Goal: Task Accomplishment & Management: Manage account settings

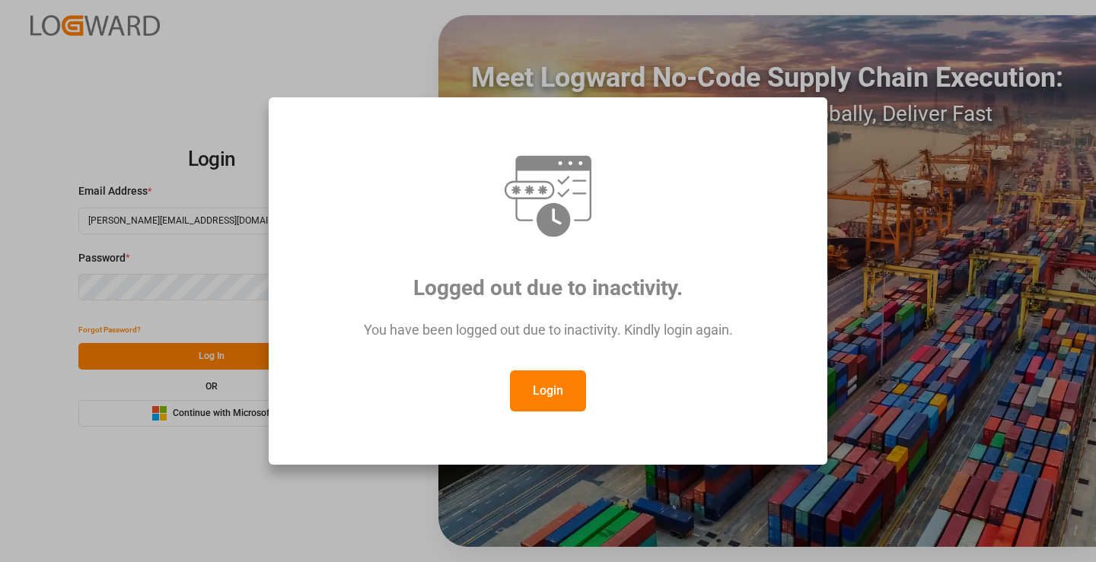
click at [565, 390] on button "Login" at bounding box center [548, 391] width 76 height 41
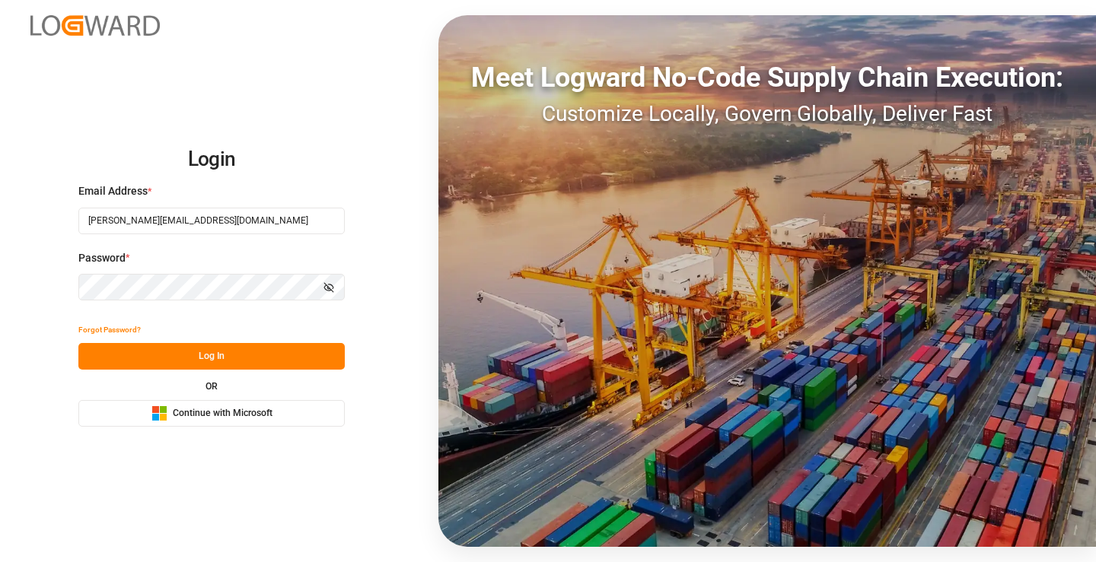
click at [235, 352] on button "Log In" at bounding box center [211, 356] width 266 height 27
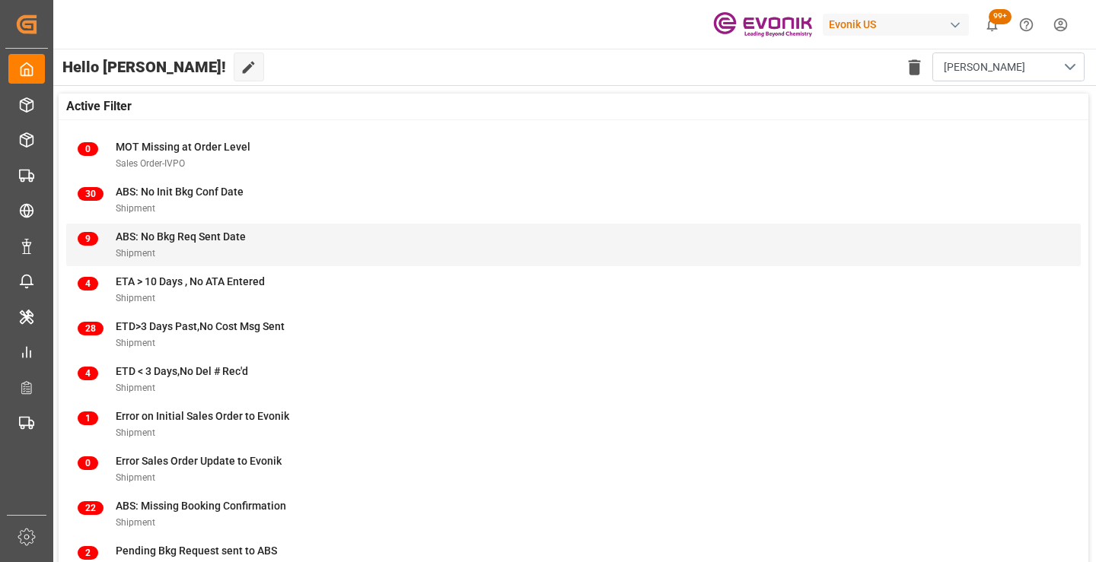
click at [174, 241] on span "ABS: No Bkg Req Sent Date" at bounding box center [181, 237] width 130 height 12
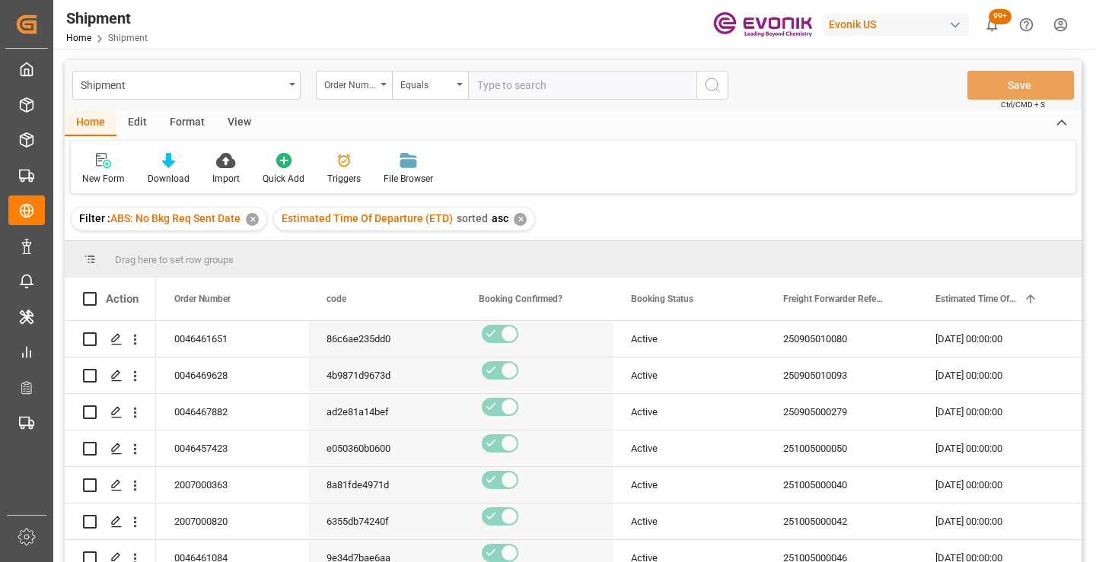
scroll to position [76, 0]
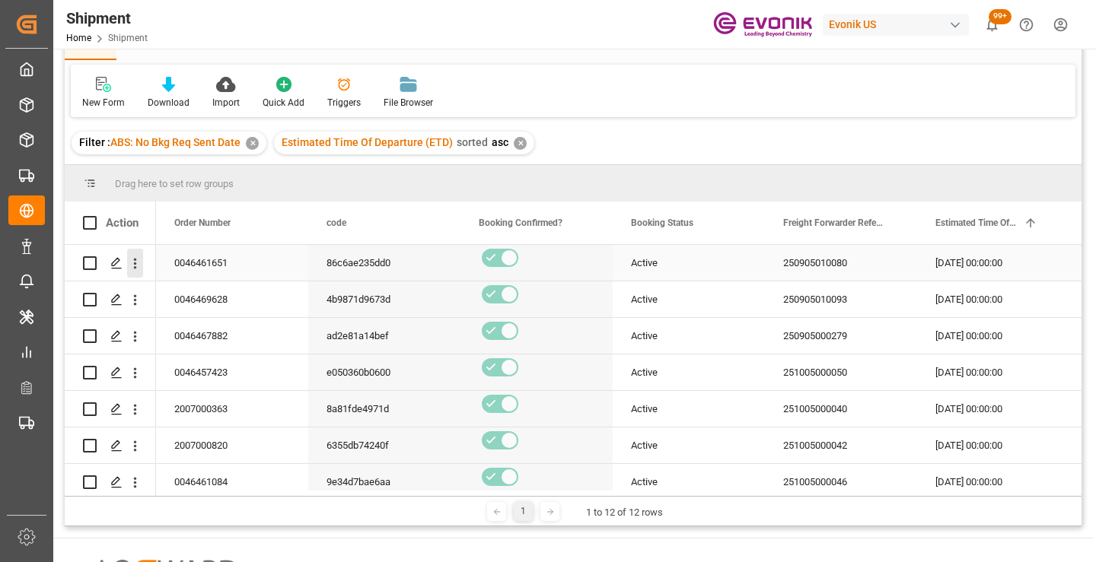
click at [140, 260] on icon "open menu" at bounding box center [135, 264] width 16 height 16
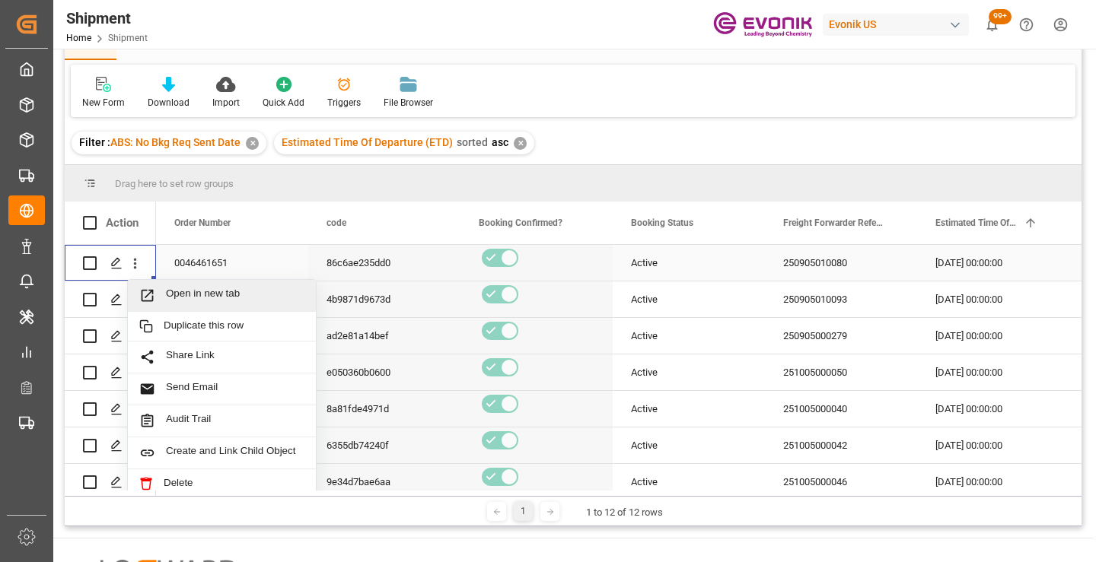
click at [177, 293] on span "Open in new tab" at bounding box center [235, 296] width 138 height 16
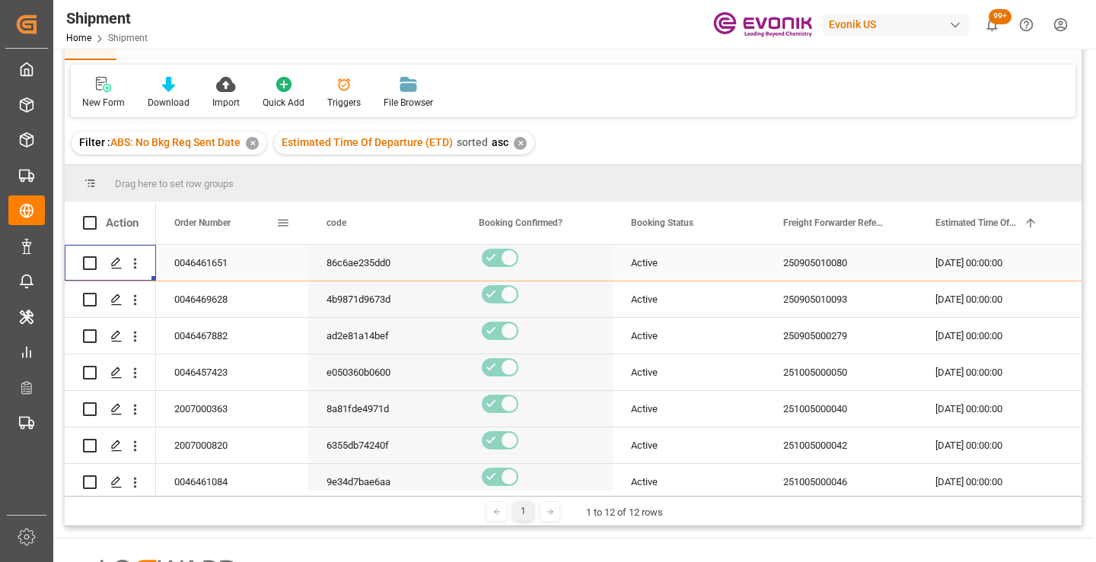
scroll to position [0, 0]
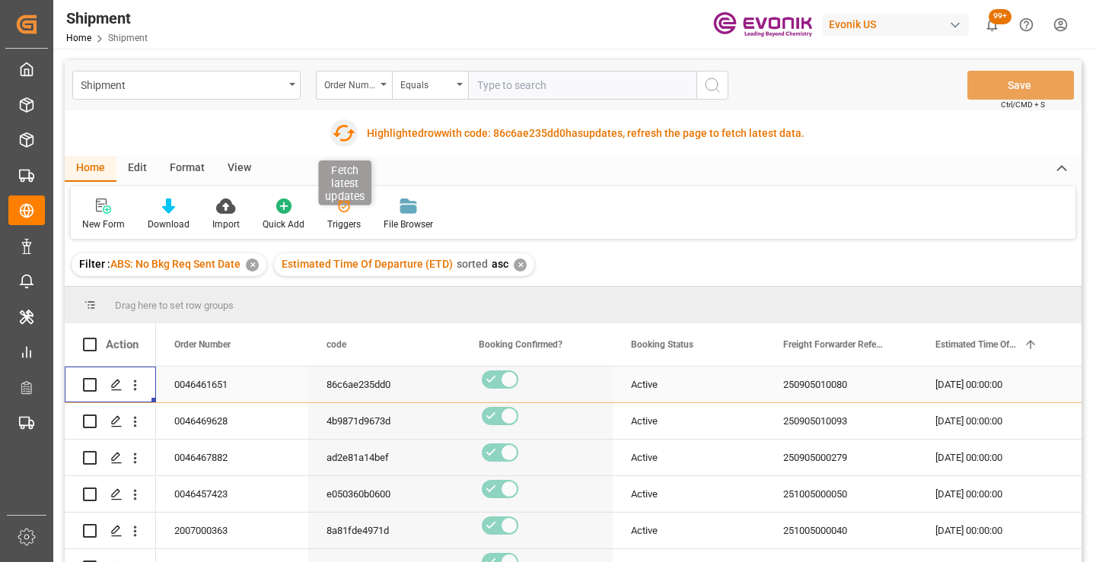
click at [338, 132] on icon "button" at bounding box center [343, 133] width 24 height 24
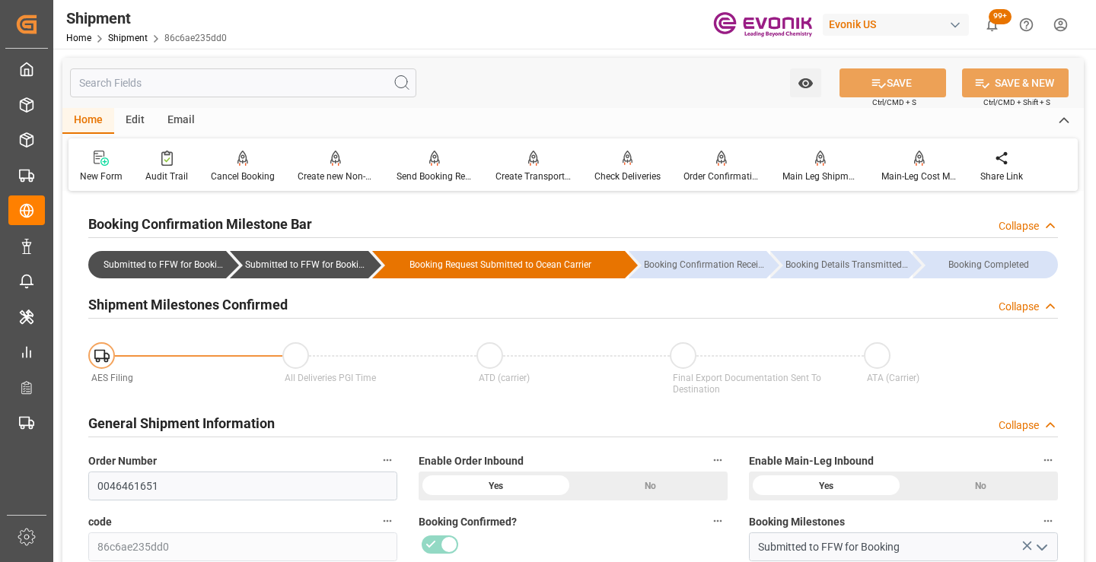
scroll to position [152, 0]
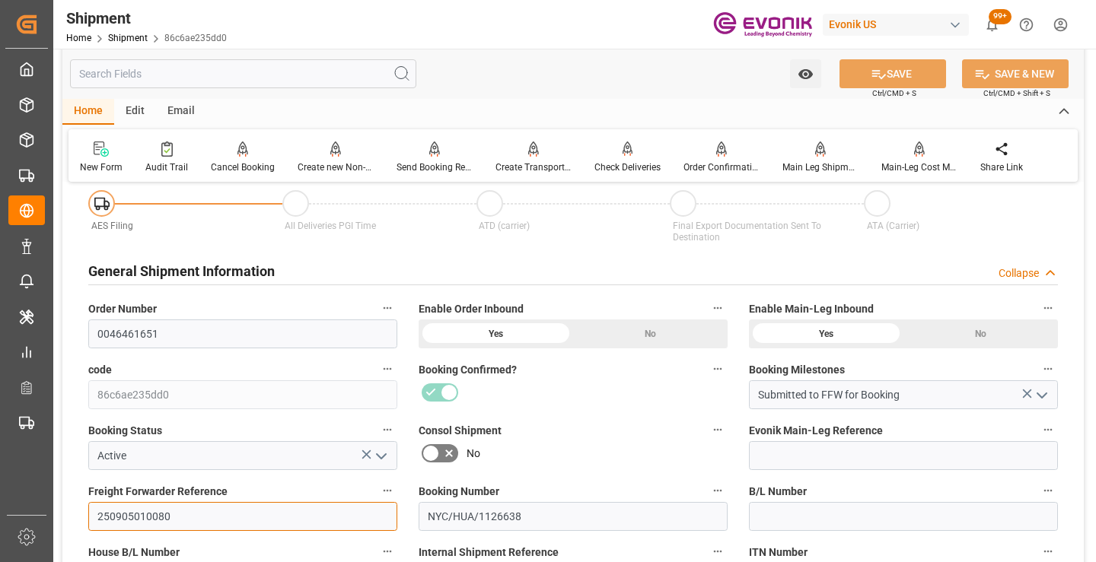
click at [140, 511] on input "250905010080" at bounding box center [242, 516] width 309 height 29
click at [266, 60] on input "text" at bounding box center [243, 73] width 346 height 29
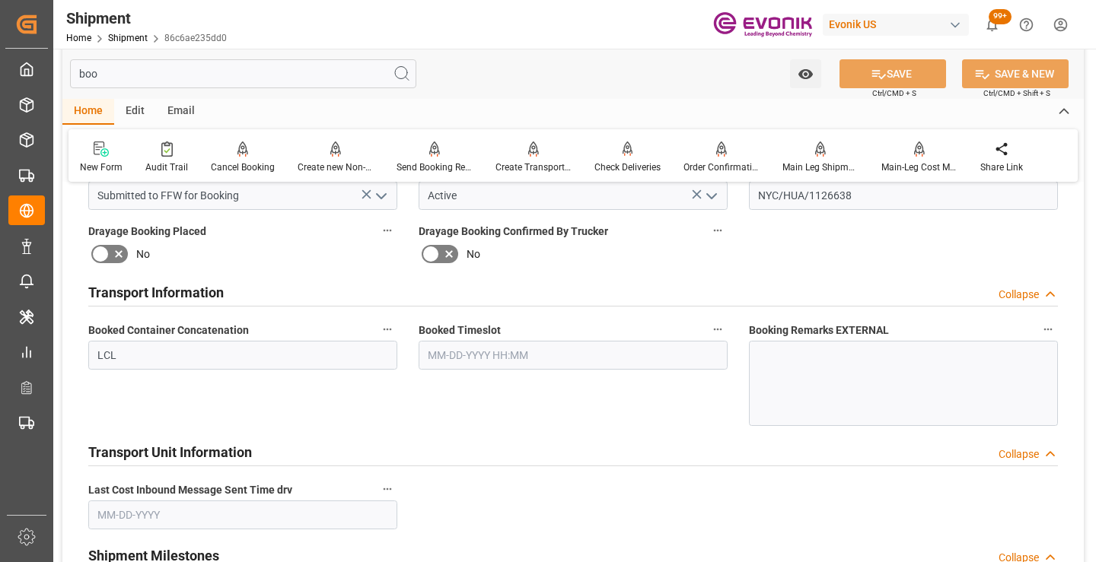
scroll to position [0, 0]
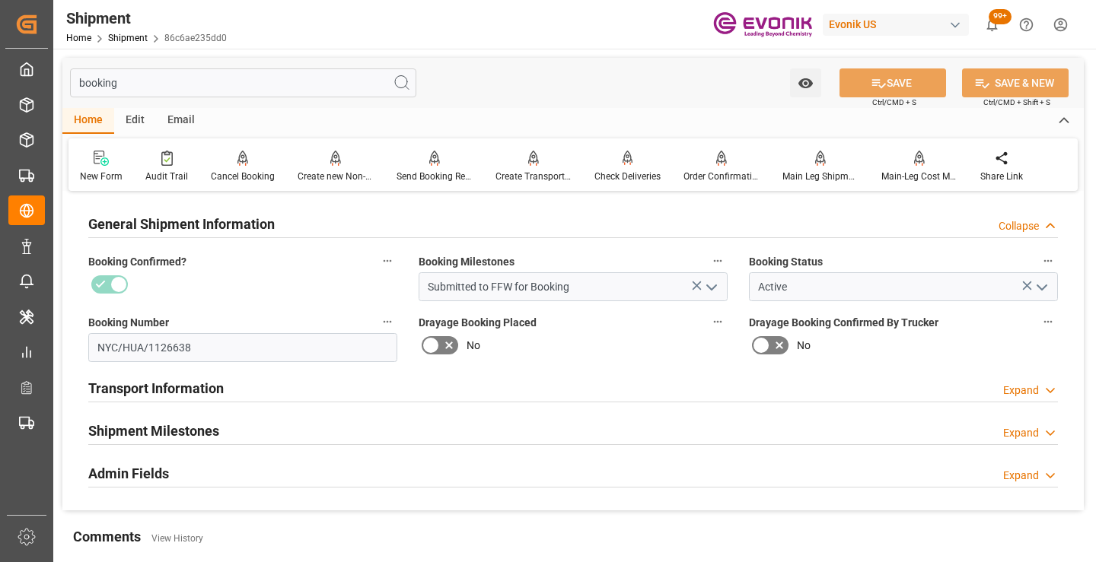
type input "booking"
click at [164, 437] on h2 "Shipment Milestones" at bounding box center [153, 431] width 131 height 21
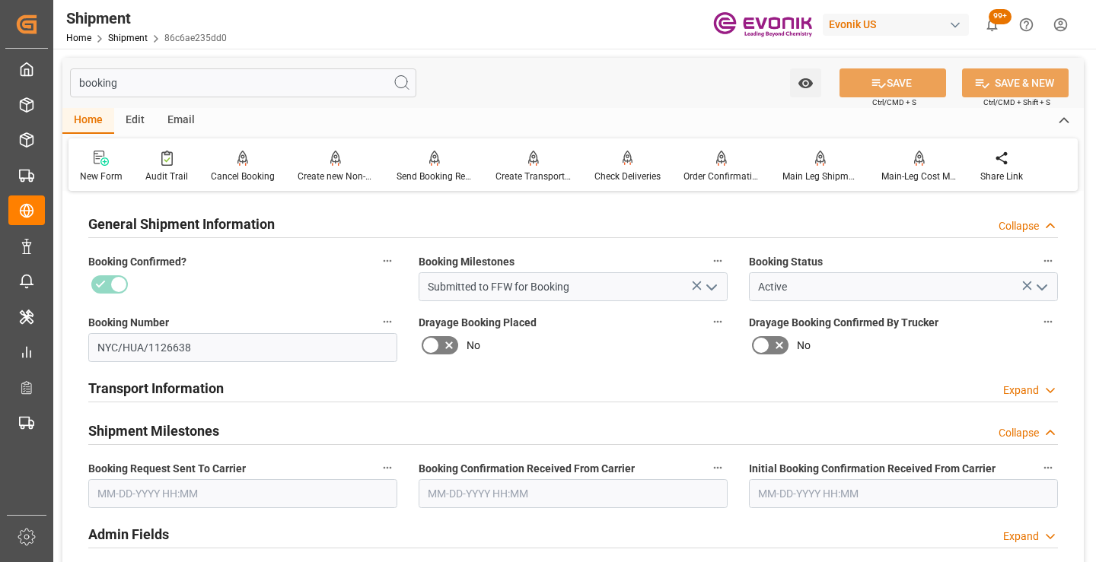
click at [207, 493] on input "text" at bounding box center [242, 493] width 309 height 29
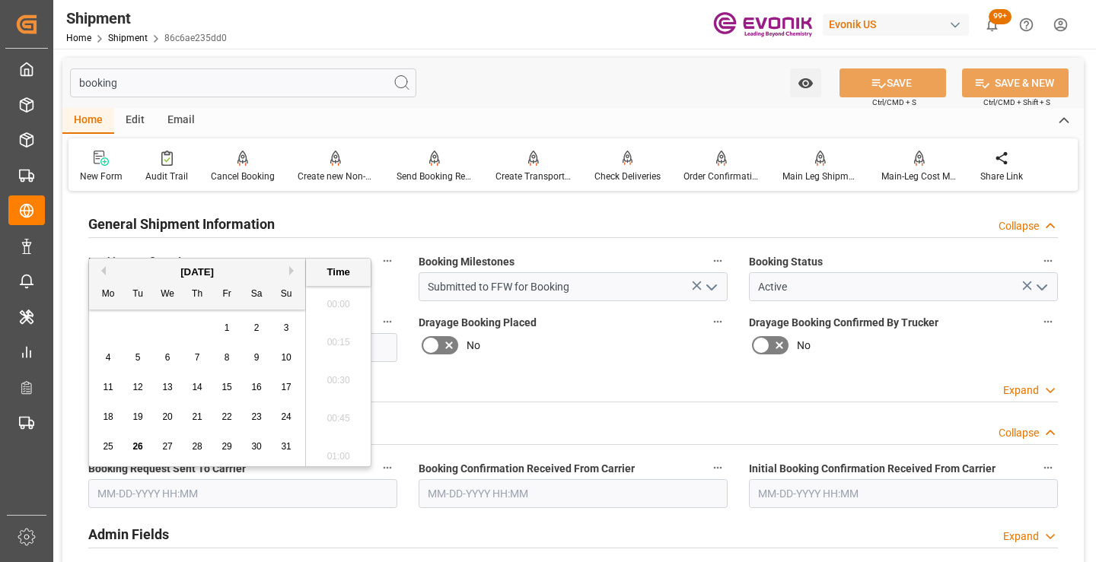
scroll to position [2402, 0]
click at [109, 446] on span "25" at bounding box center [108, 446] width 10 height 11
type input "08-25-2025 00:00"
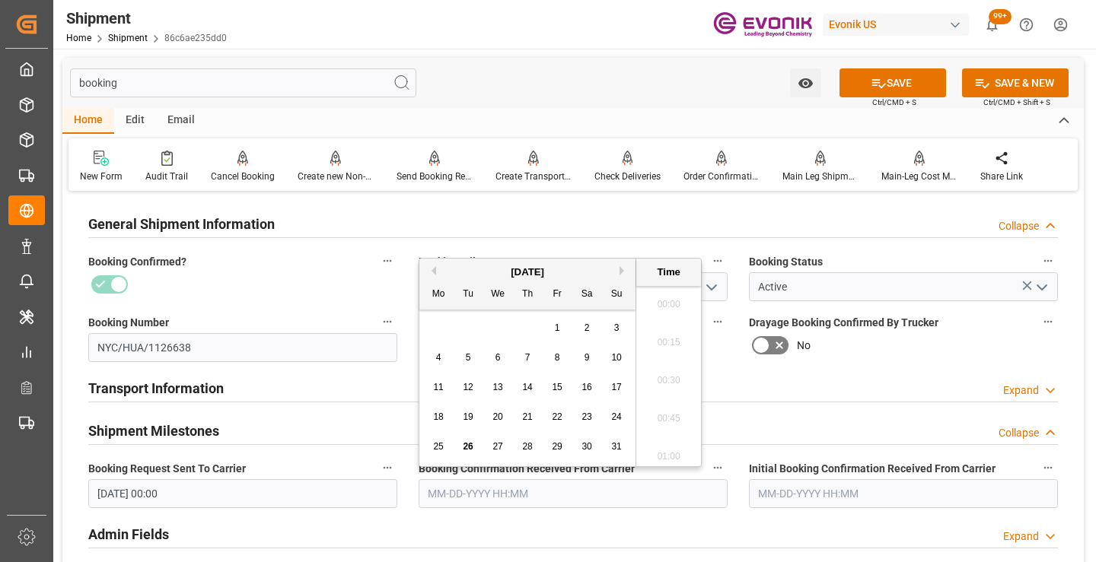
click at [487, 492] on input "text" at bounding box center [572, 493] width 309 height 29
click at [468, 447] on span "26" at bounding box center [468, 446] width 10 height 11
type input "08-26-2025 00:00"
click at [880, 81] on icon at bounding box center [878, 83] width 16 height 16
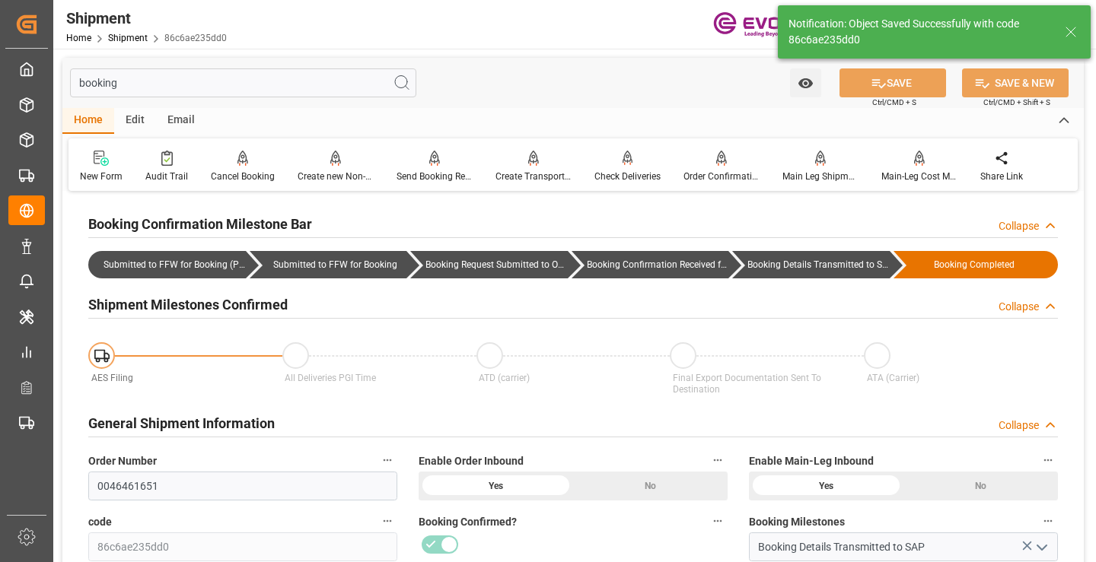
type input "Booking Details Transmitted to SAP"
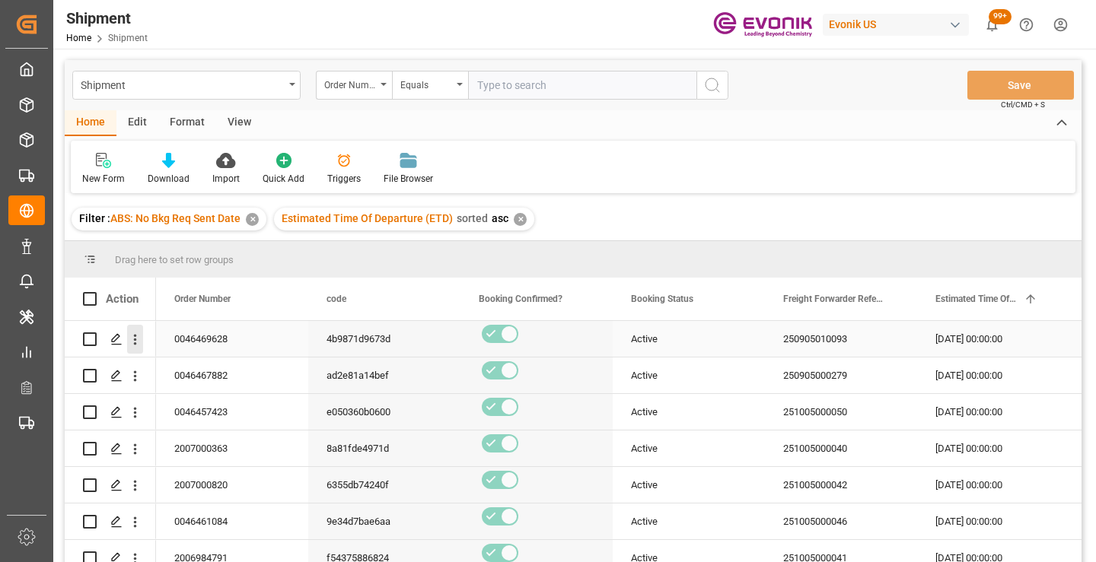
click at [134, 339] on icon "open menu" at bounding box center [135, 340] width 16 height 16
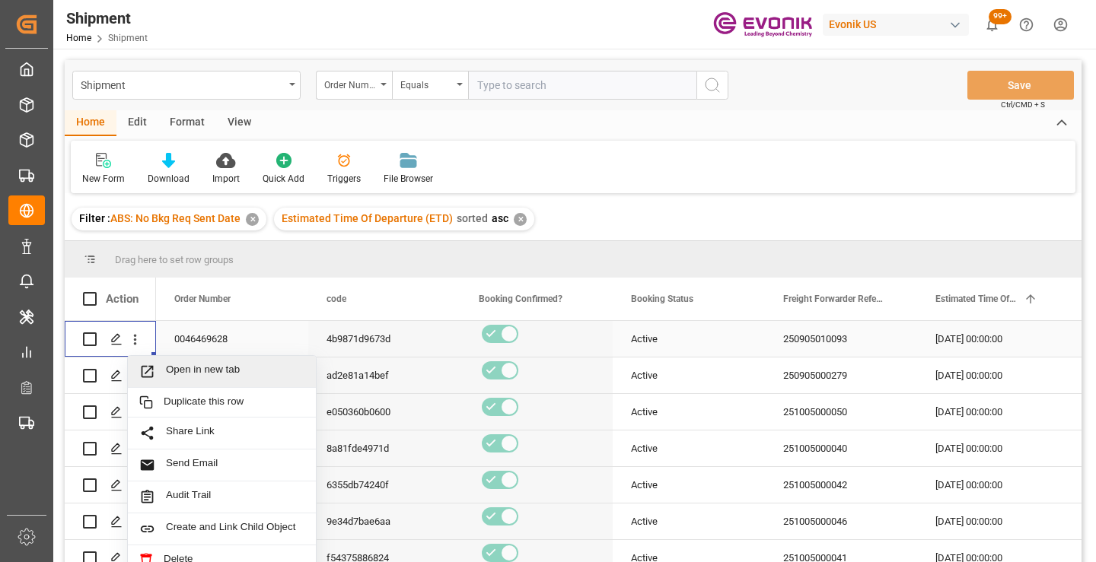
click at [212, 365] on span "Open in new tab" at bounding box center [235, 372] width 138 height 16
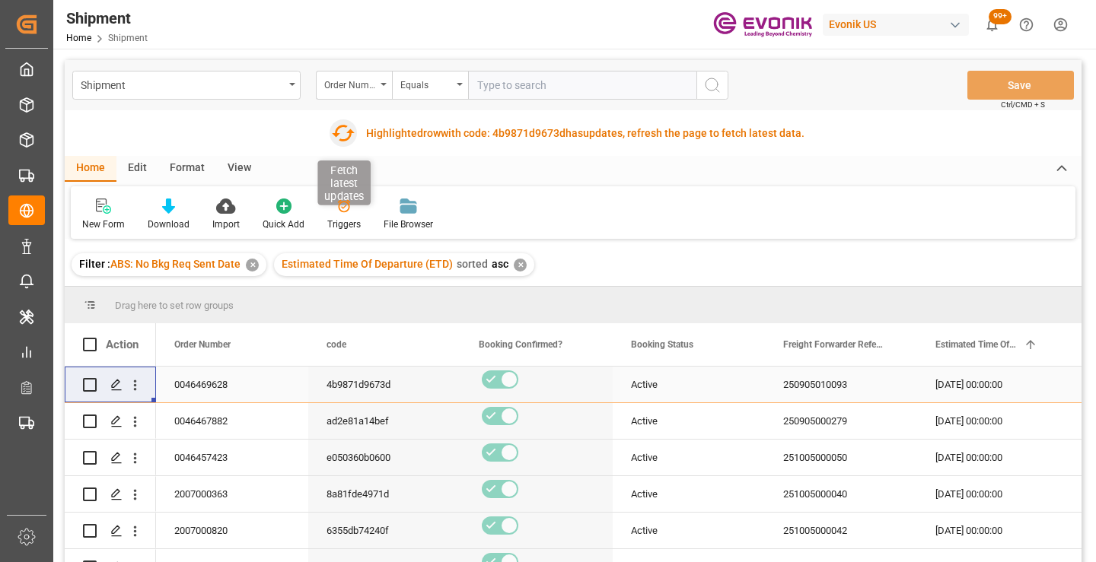
click at [341, 134] on icon "button" at bounding box center [343, 133] width 24 height 24
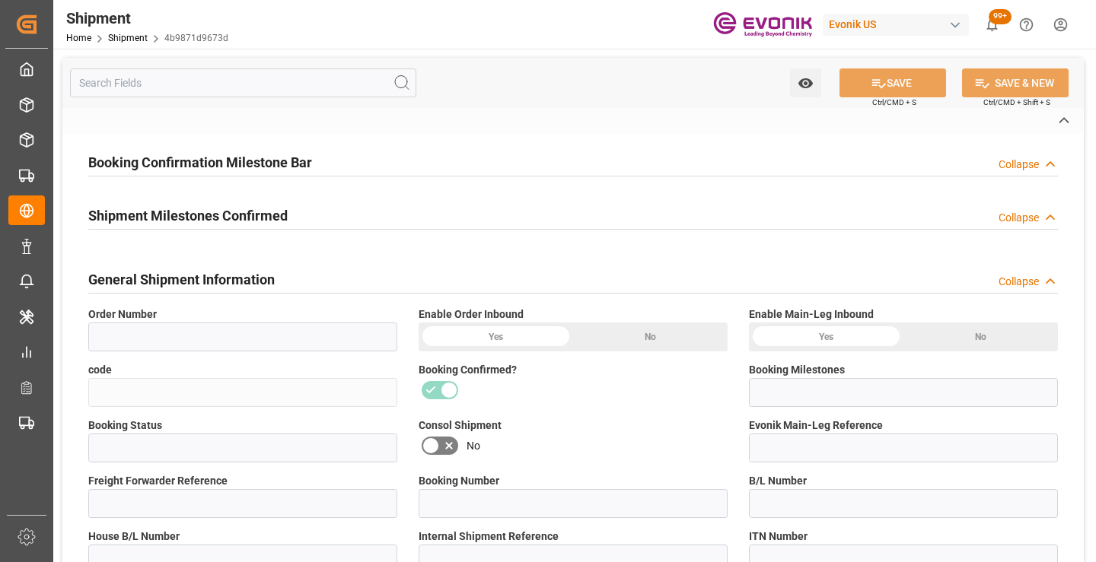
type input "0046469628"
type input "4b9871d9673d"
type input "Submitted to FFW for Booking"
type input "Active"
type input "250905010093"
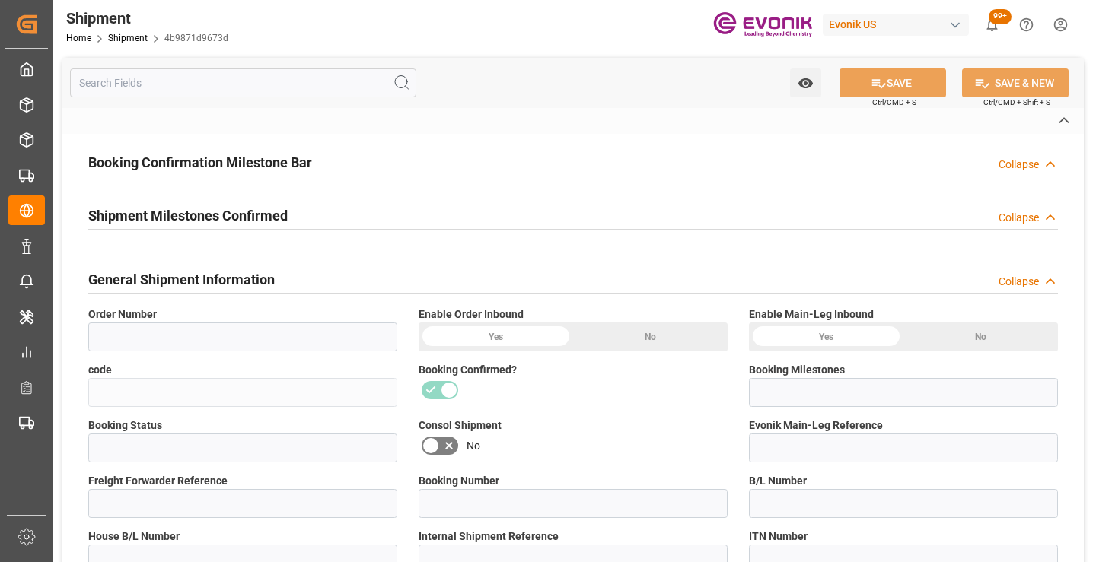
type input "NYC/SHA/1126648"
type input "P2P"
type input "41"
type input "LCL"
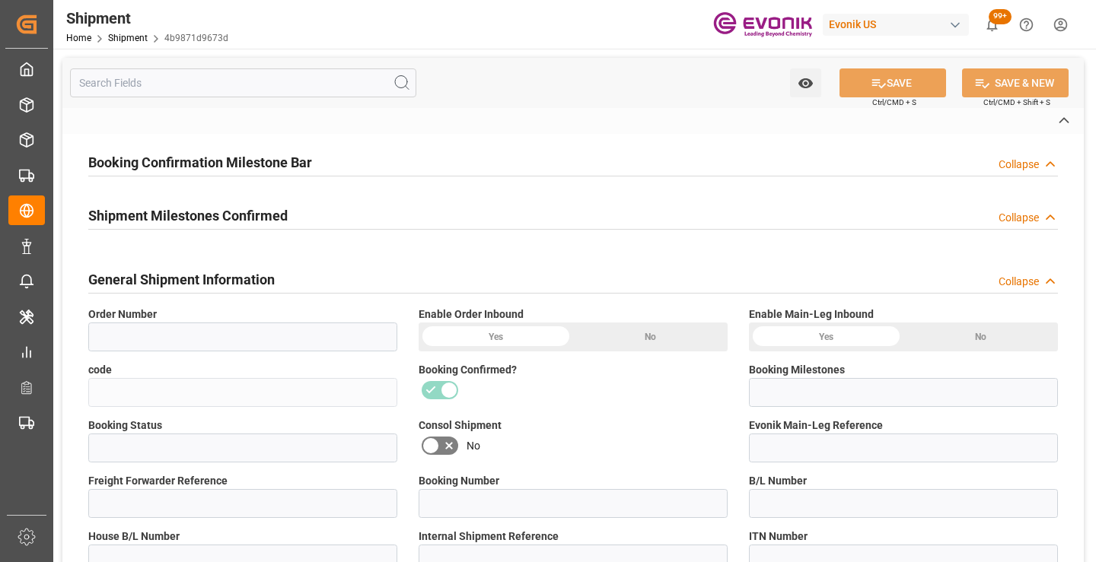
type input "0008"
type input "LCL"
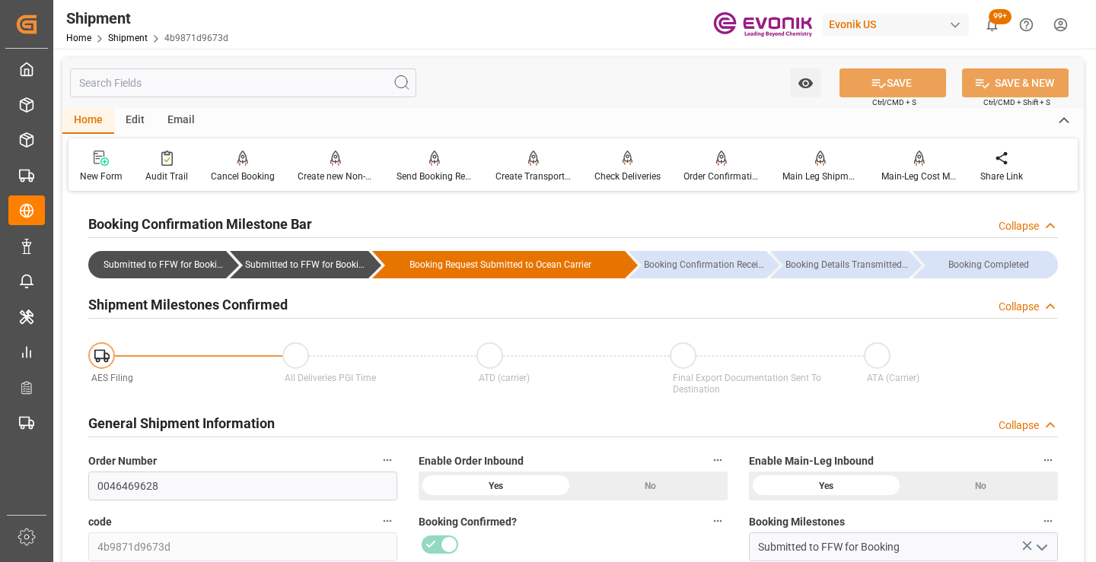
scroll to position [152, 0]
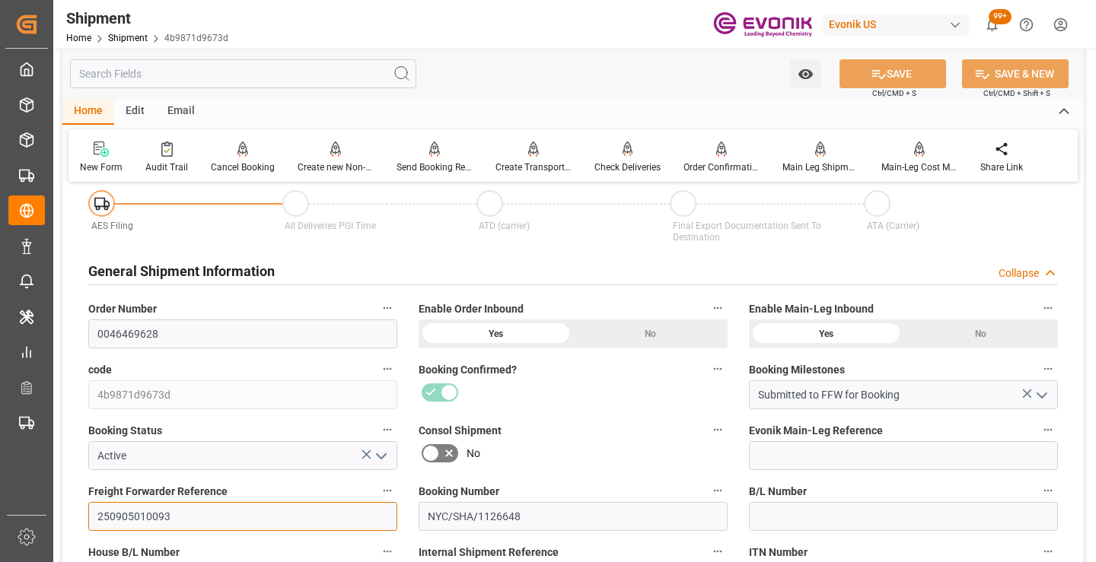
click at [148, 517] on input "250905010093" at bounding box center [242, 516] width 309 height 29
click at [307, 77] on input "text" at bounding box center [243, 73] width 346 height 29
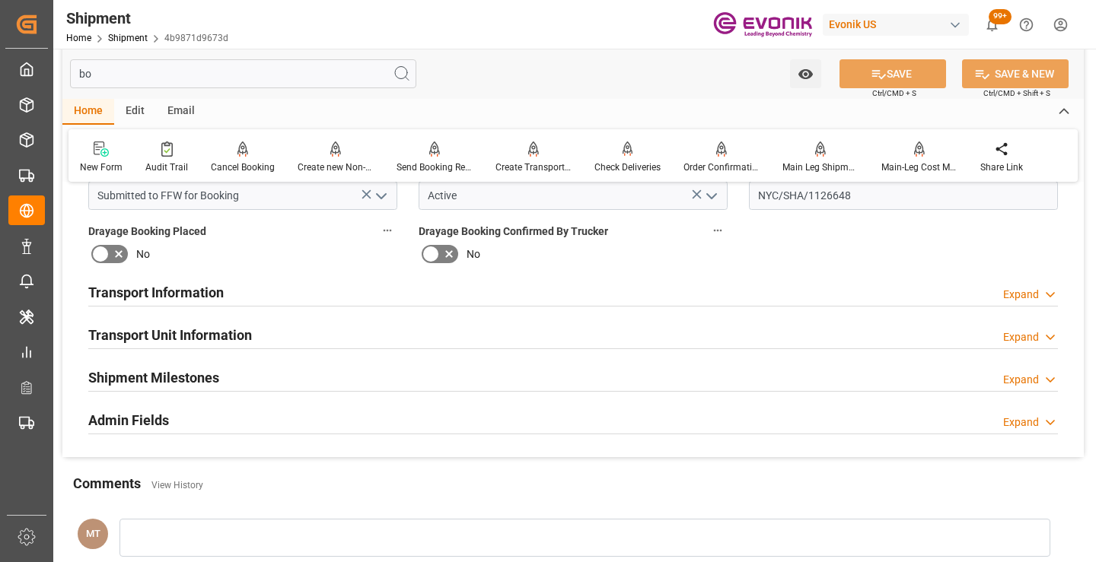
scroll to position [0, 0]
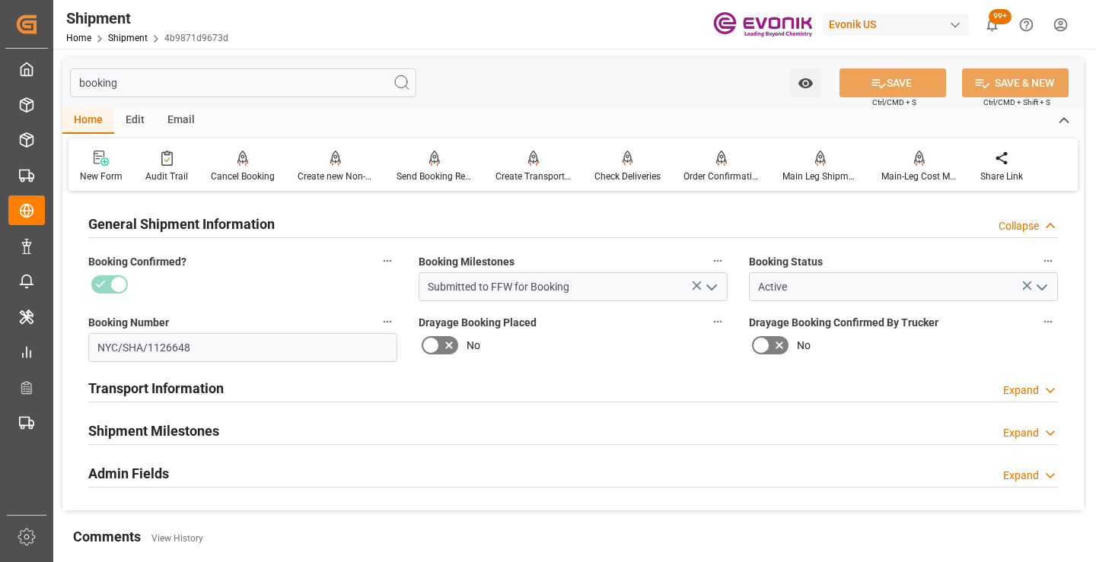
type input "booking"
click at [222, 423] on div "Shipment Milestones Expand" at bounding box center [572, 429] width 969 height 29
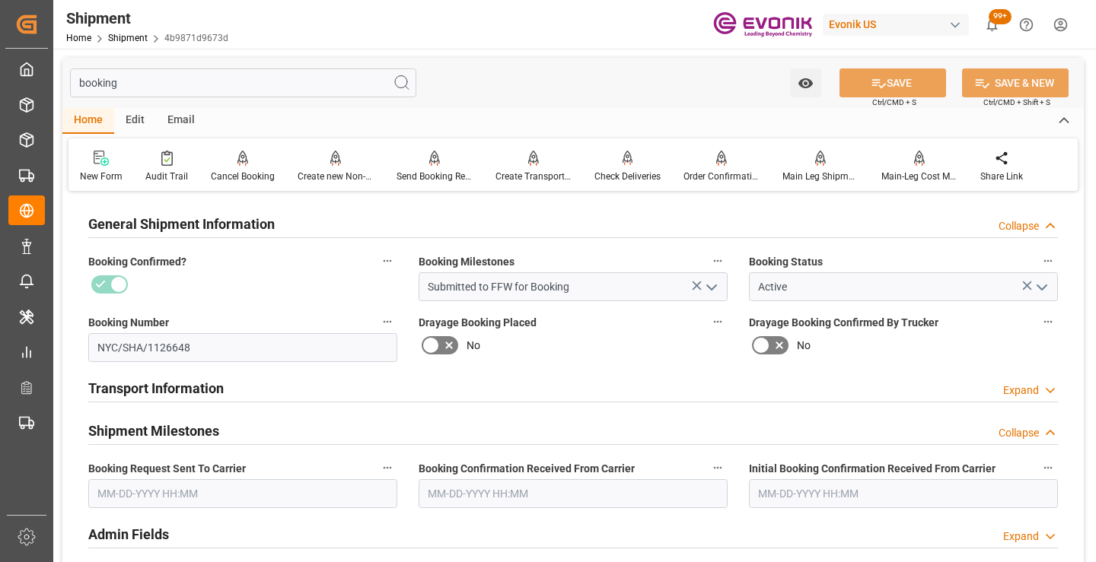
click at [186, 505] on input "text" at bounding box center [242, 493] width 309 height 29
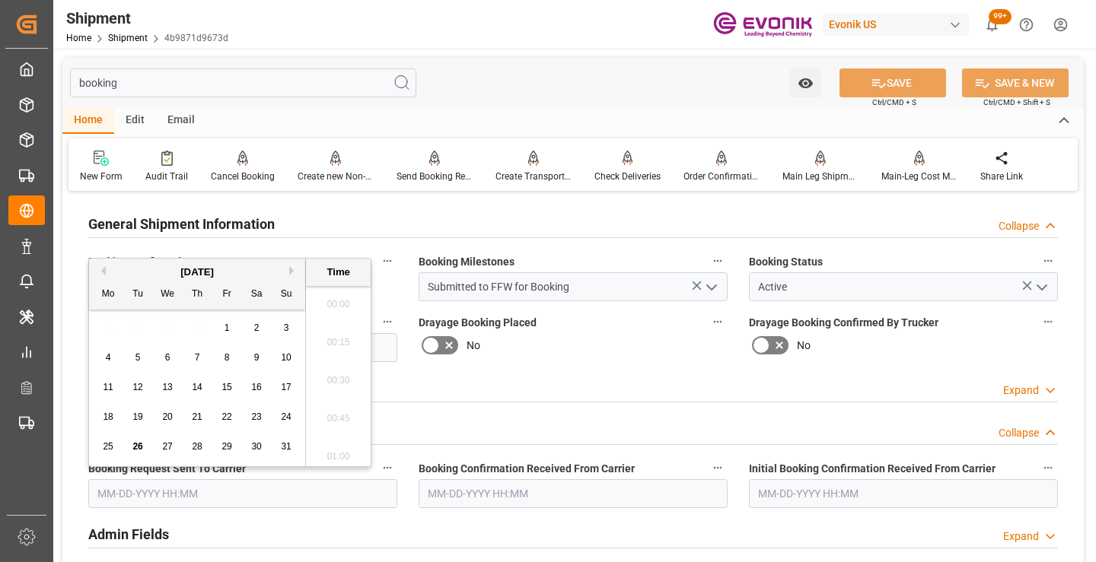
scroll to position [2402, 0]
click at [135, 443] on span "26" at bounding box center [137, 446] width 10 height 11
type input "08-26-2025 00:00"
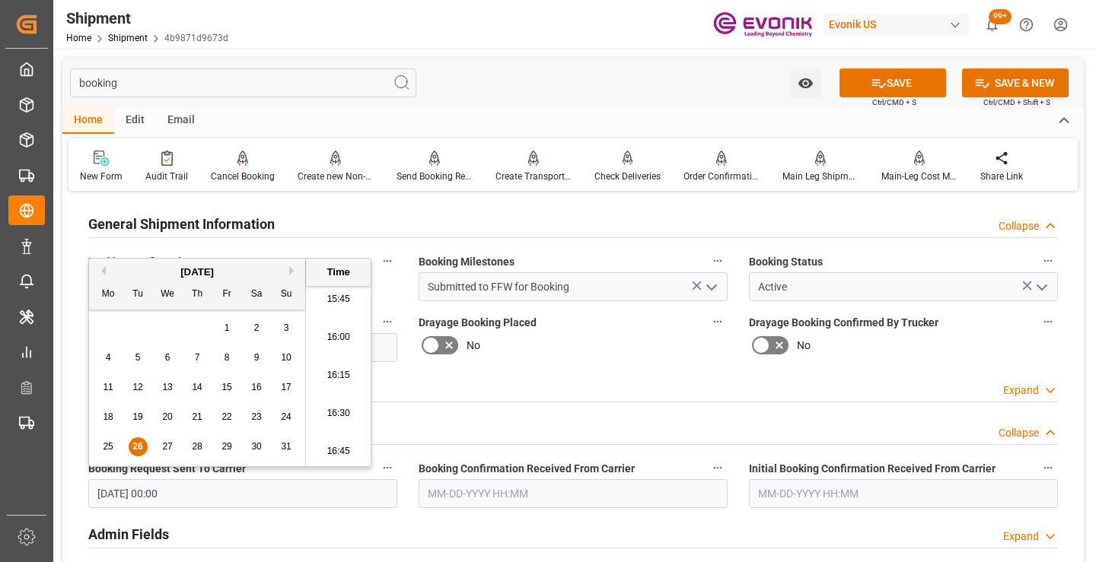
click at [501, 495] on input "text" at bounding box center [572, 493] width 309 height 29
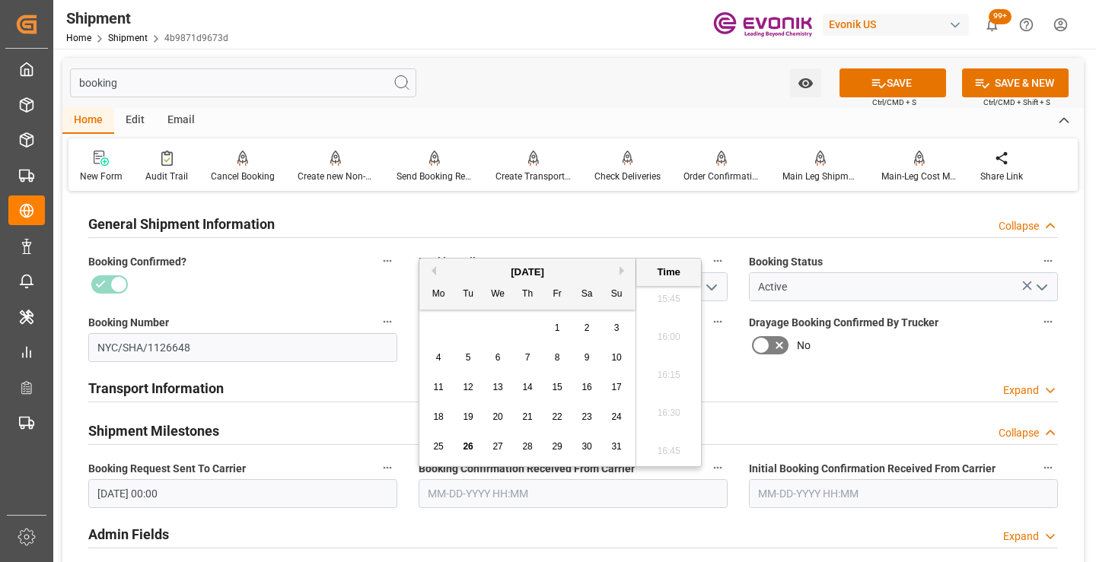
click at [464, 448] on span "26" at bounding box center [468, 446] width 10 height 11
type input "[DATE] 00:00"
click at [897, 79] on button "SAVE" at bounding box center [892, 82] width 107 height 29
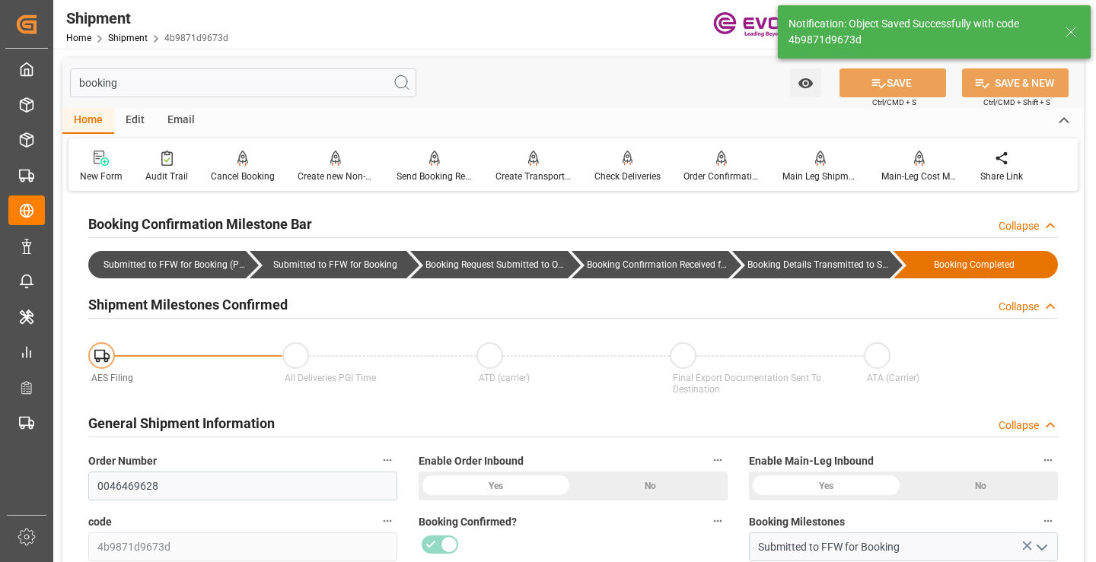
type input "Booking Details Transmitted to SAP"
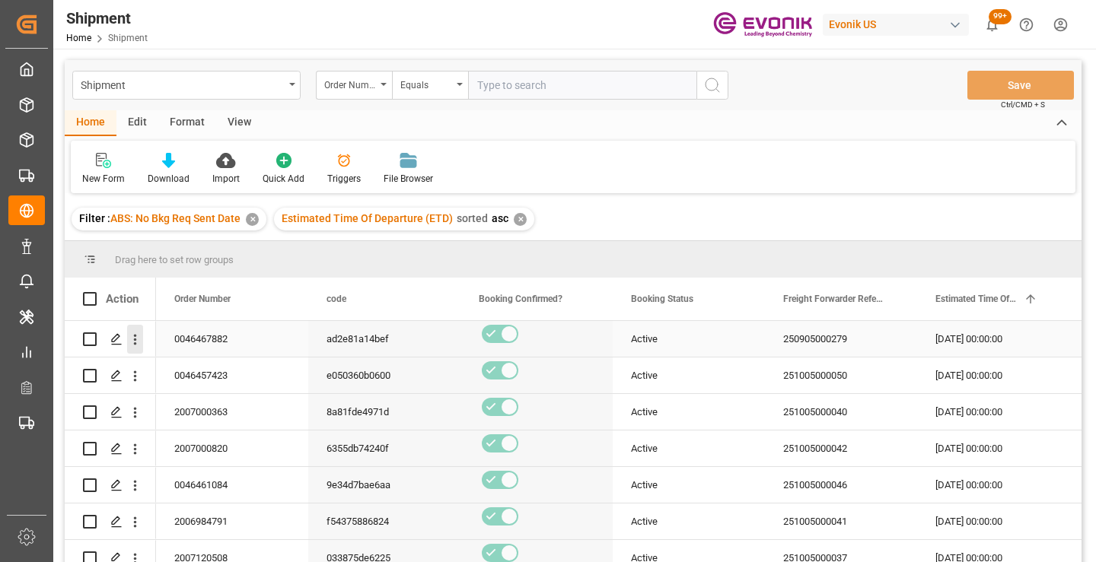
click at [136, 342] on icon "open menu" at bounding box center [135, 340] width 16 height 16
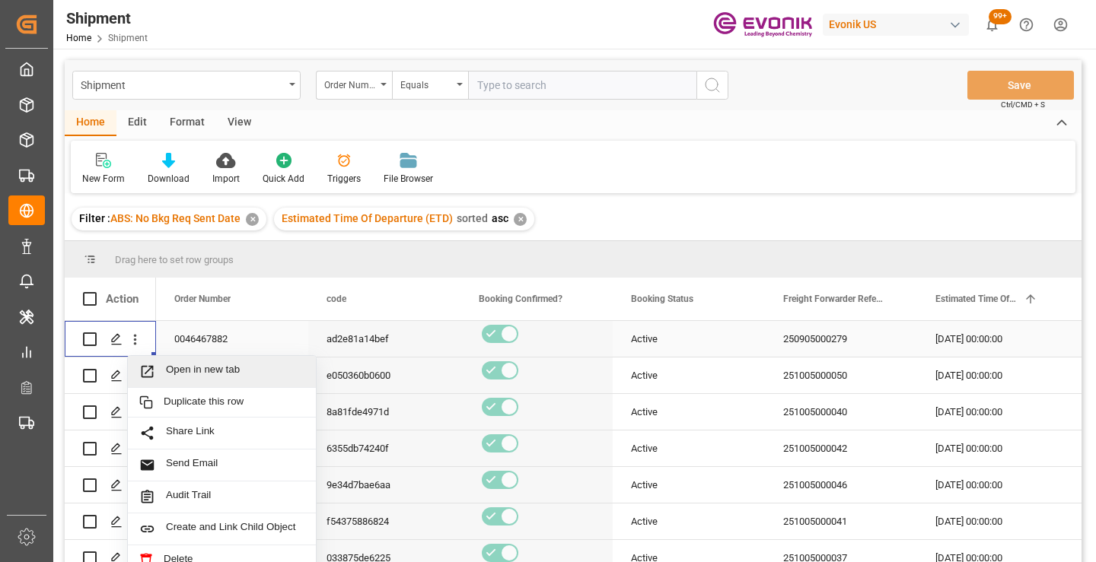
click at [210, 367] on span "Open in new tab" at bounding box center [235, 372] width 138 height 16
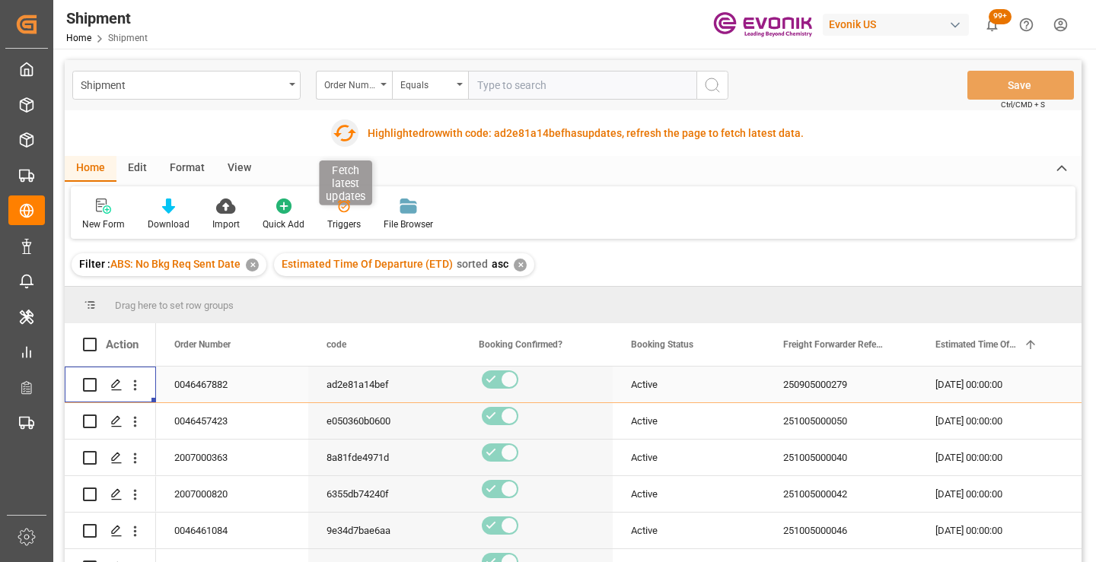
click at [343, 133] on icon "button" at bounding box center [344, 133] width 24 height 24
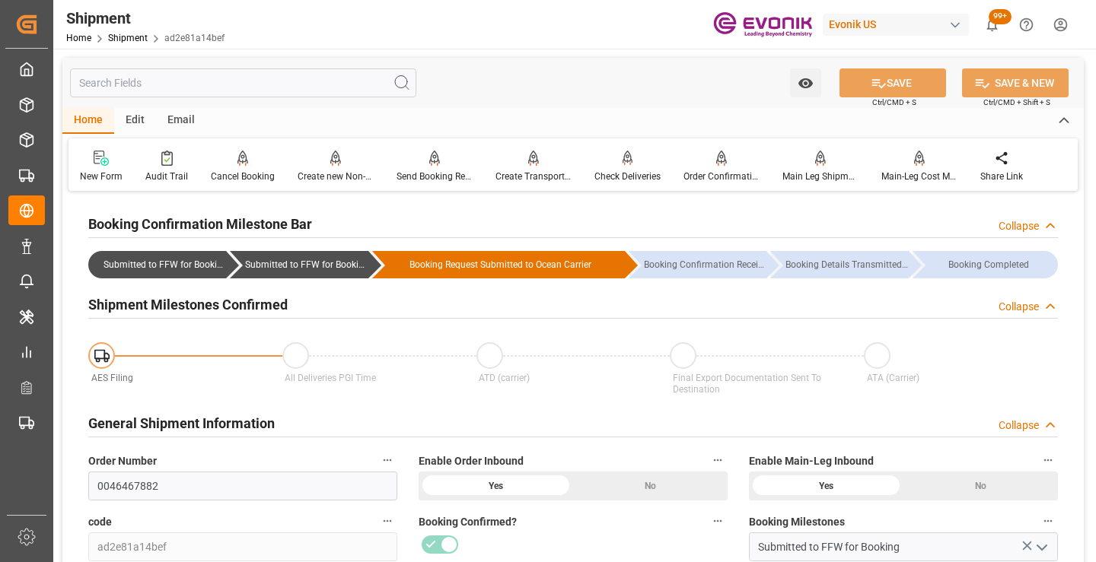
scroll to position [152, 0]
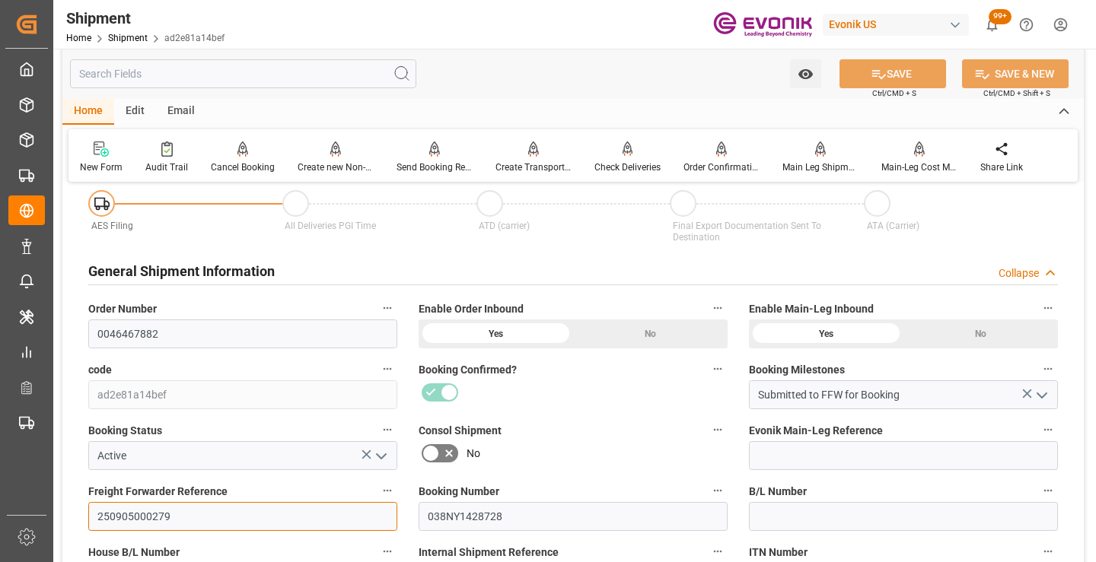
click at [148, 511] on input "250905000279" at bounding box center [242, 516] width 309 height 29
click at [275, 78] on input "text" at bounding box center [243, 73] width 346 height 29
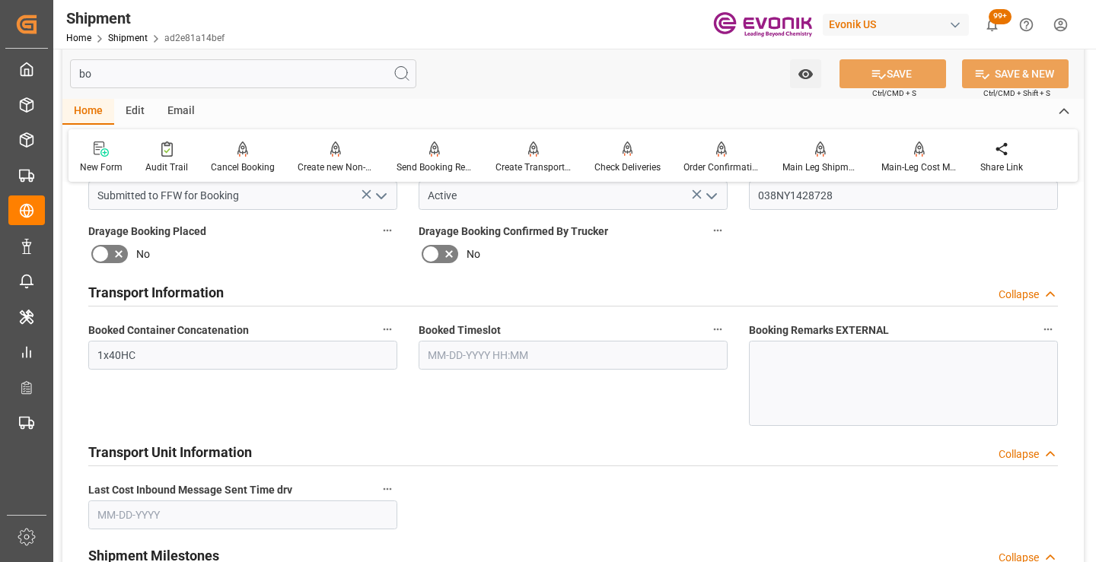
scroll to position [0, 0]
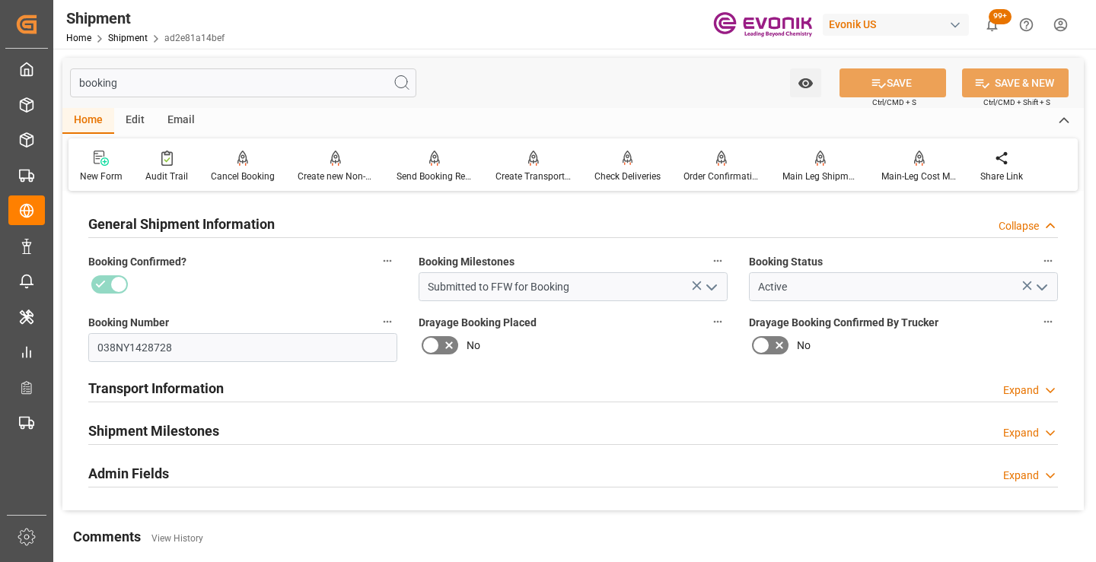
type input "booking"
click at [180, 418] on div "Shipment Milestones" at bounding box center [153, 429] width 131 height 29
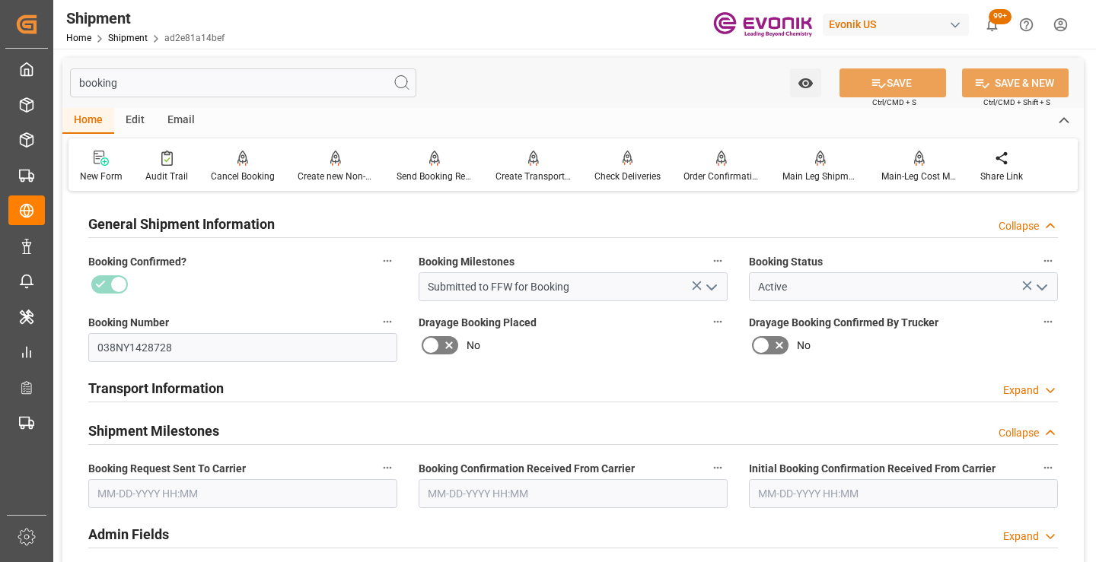
click at [208, 492] on input "text" at bounding box center [242, 493] width 309 height 29
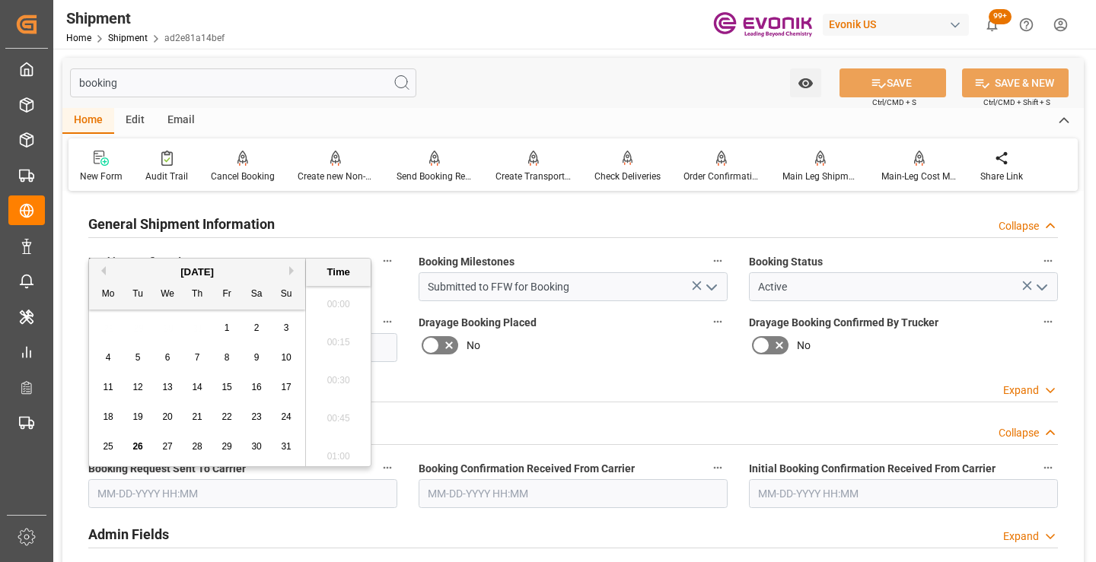
scroll to position [2402, 0]
click at [138, 446] on span "26" at bounding box center [137, 446] width 10 height 11
type input "[DATE] 00:00"
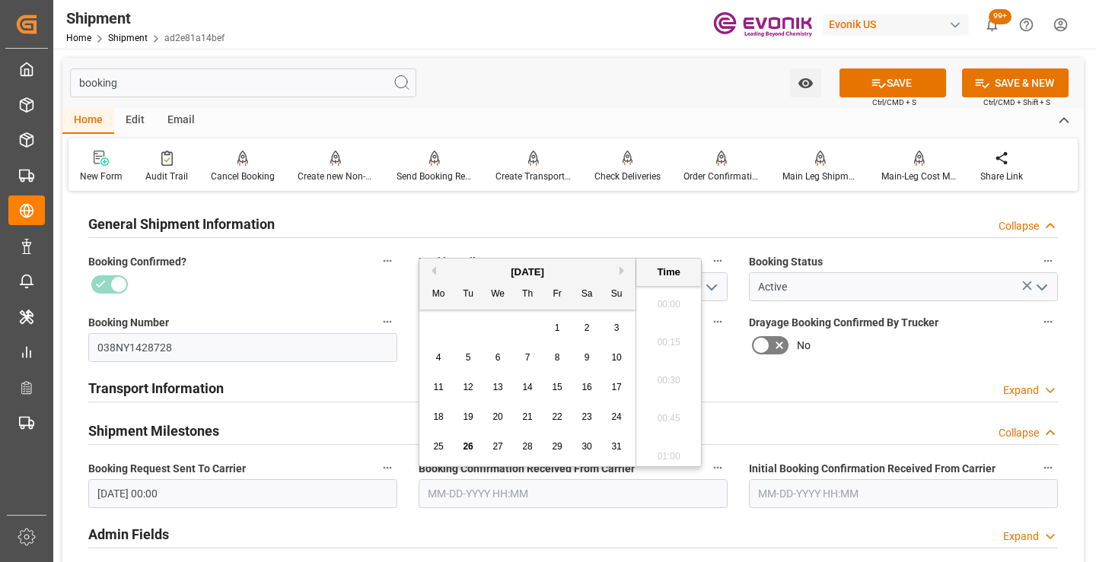
click at [591, 501] on input "text" at bounding box center [572, 493] width 309 height 29
click at [470, 448] on span "26" at bounding box center [468, 446] width 10 height 11
type input "[DATE] 00:00"
click at [907, 81] on button "SAVE" at bounding box center [892, 82] width 107 height 29
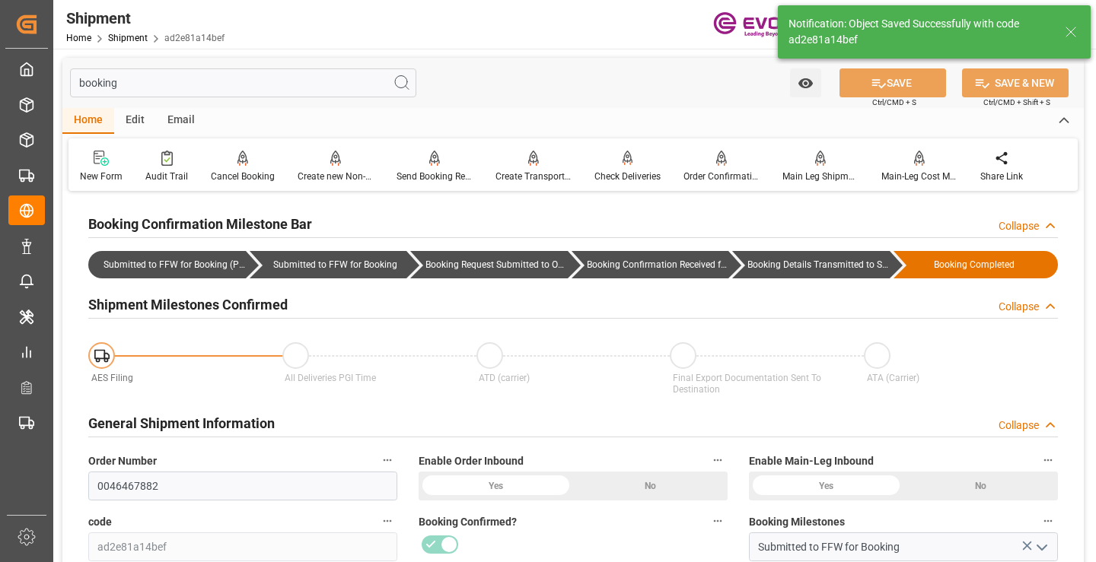
type input "Booking Details Transmitted to SAP"
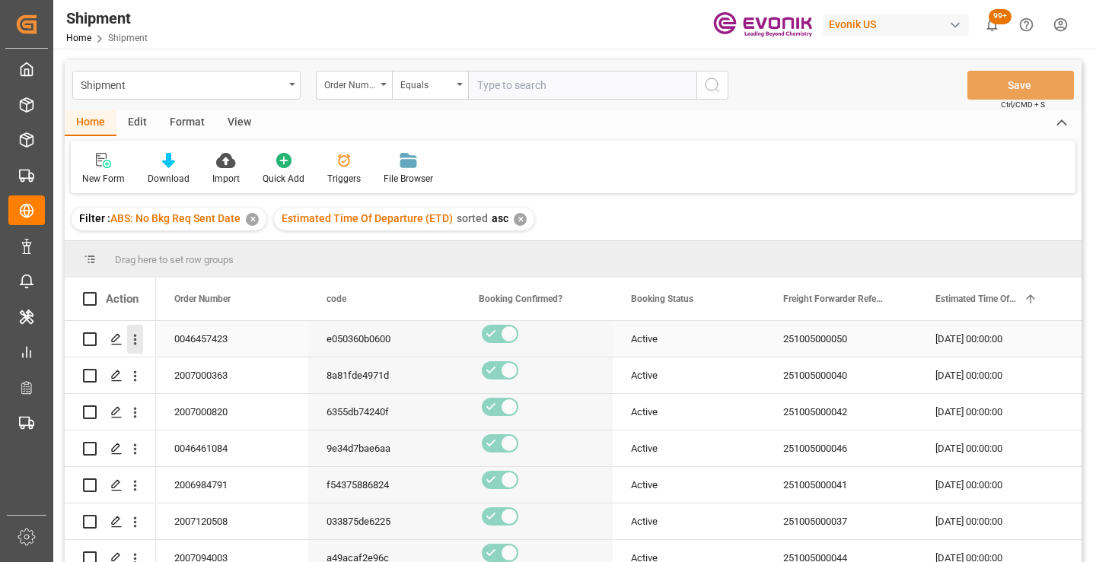
click at [137, 336] on icon "open menu" at bounding box center [135, 340] width 16 height 16
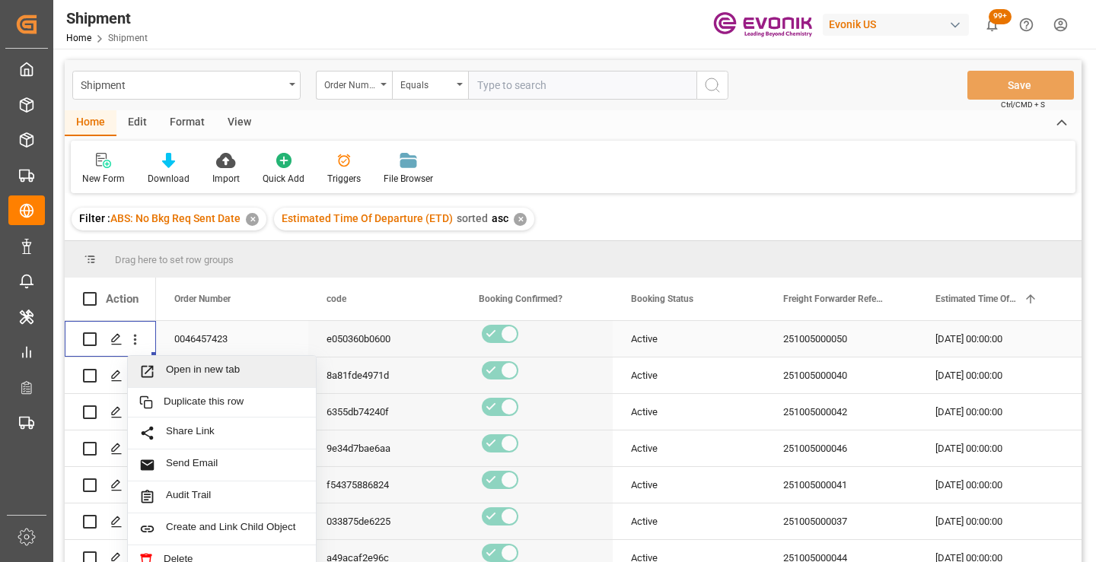
click at [194, 365] on span "Open in new tab" at bounding box center [235, 372] width 138 height 16
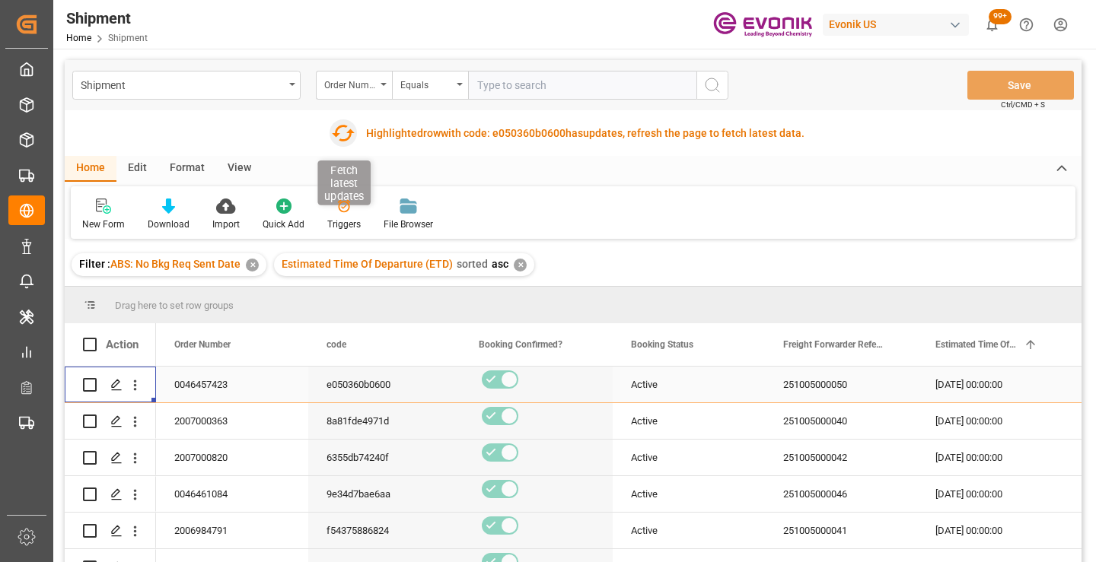
click at [345, 133] on icon "button" at bounding box center [343, 133] width 24 height 24
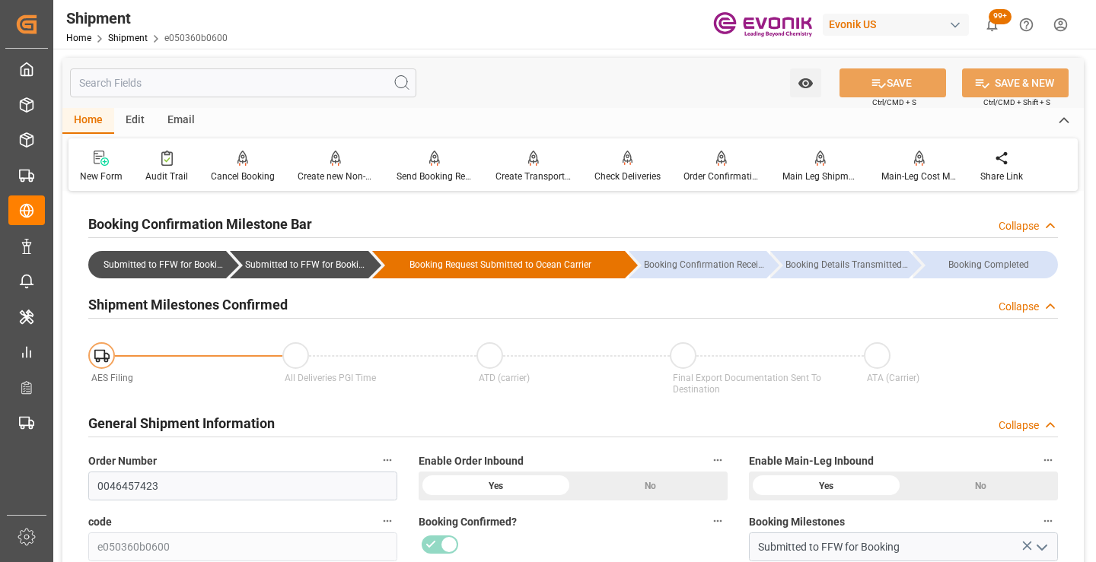
scroll to position [228, 0]
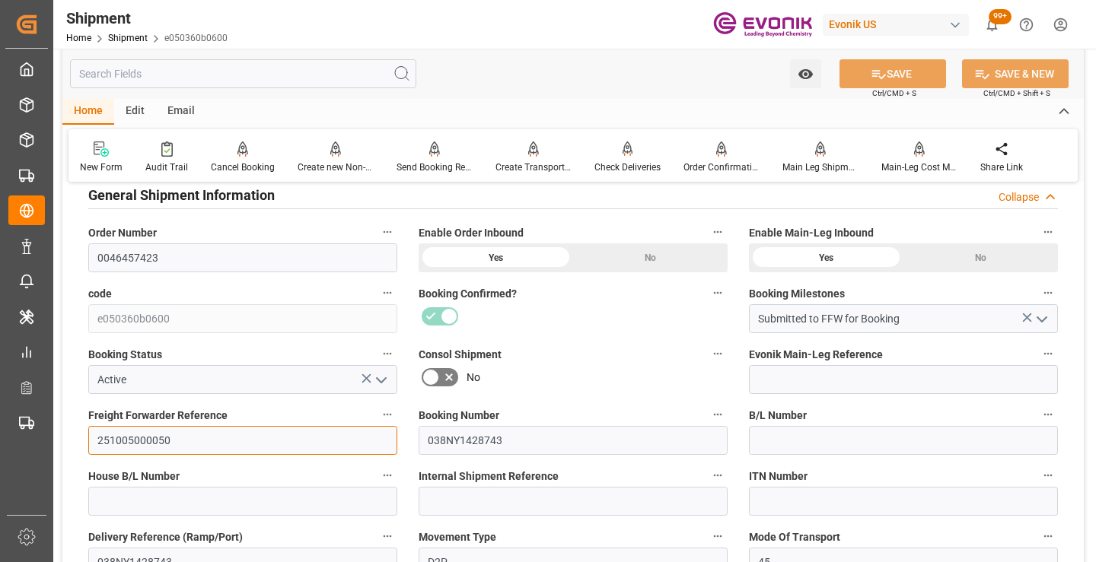
click at [139, 438] on input "251005000050" at bounding box center [242, 440] width 309 height 29
click at [319, 74] on input "text" at bounding box center [243, 73] width 346 height 29
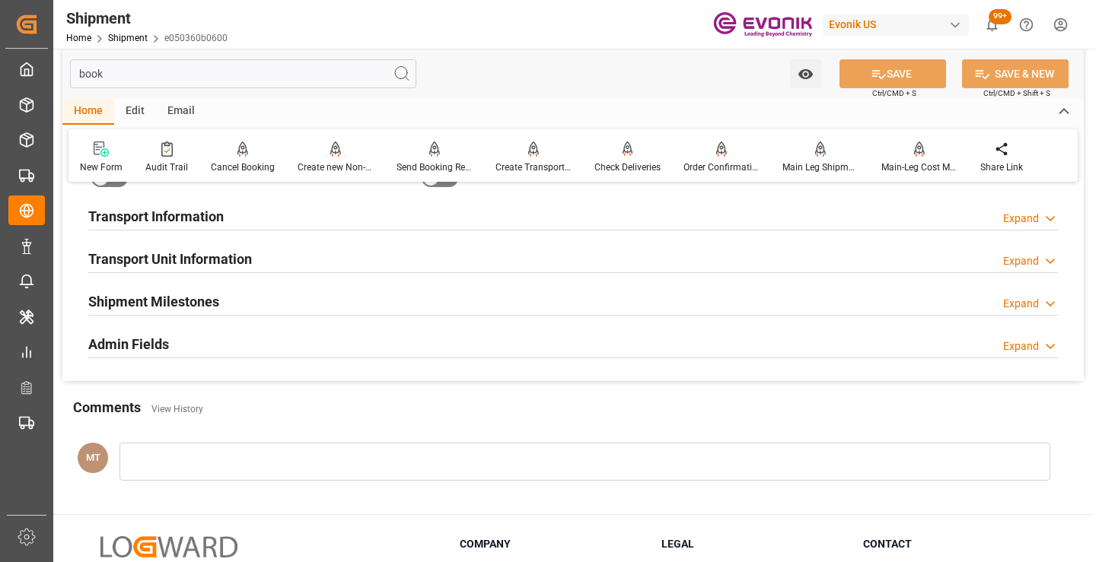
scroll to position [30, 0]
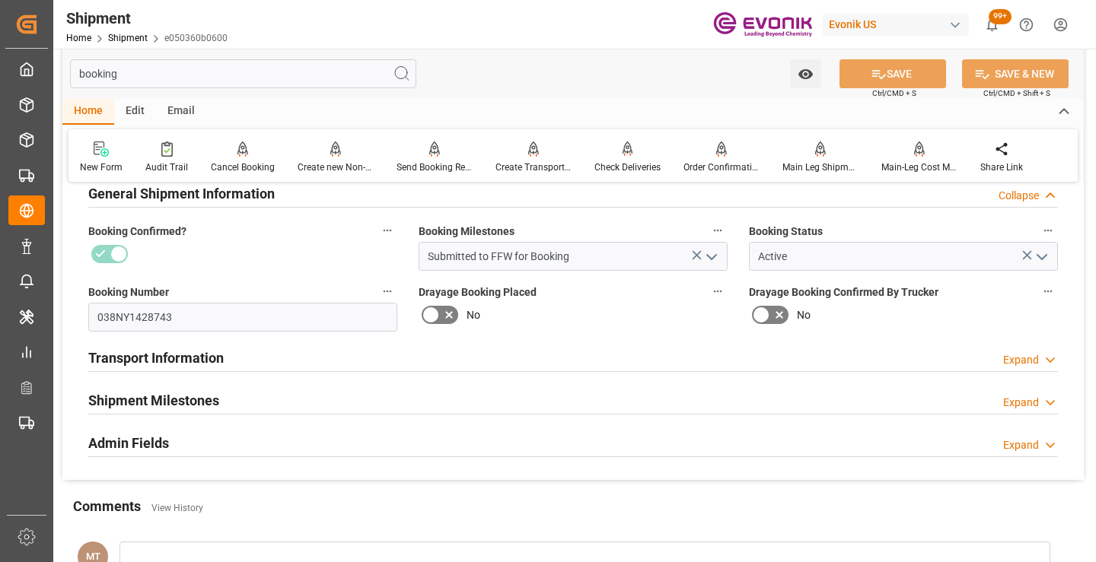
type input "booking"
click at [192, 397] on h2 "Shipment Milestones" at bounding box center [153, 400] width 131 height 21
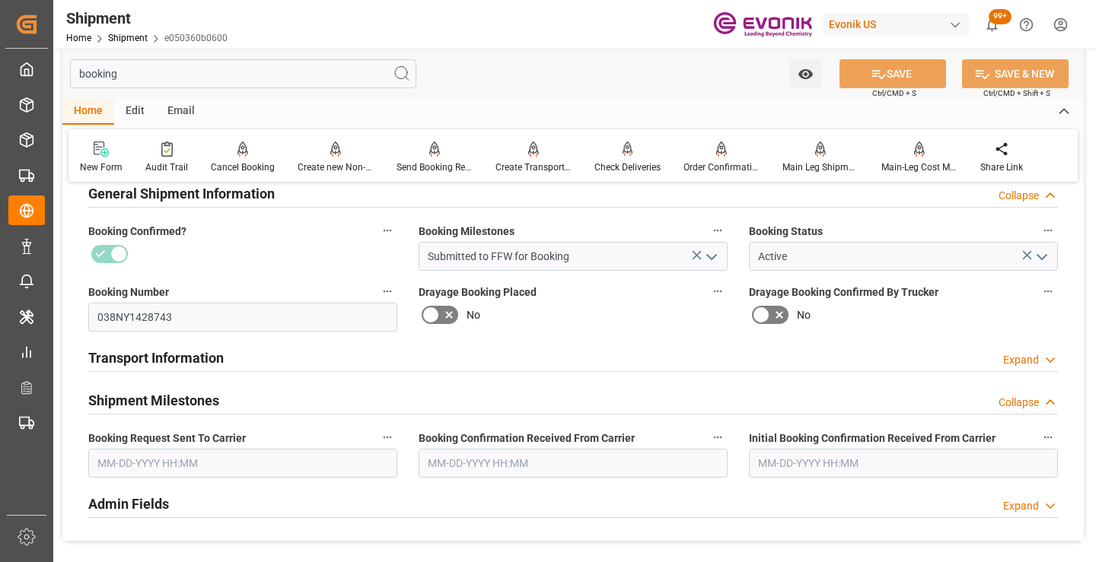
click at [175, 468] on input "text" at bounding box center [242, 463] width 309 height 29
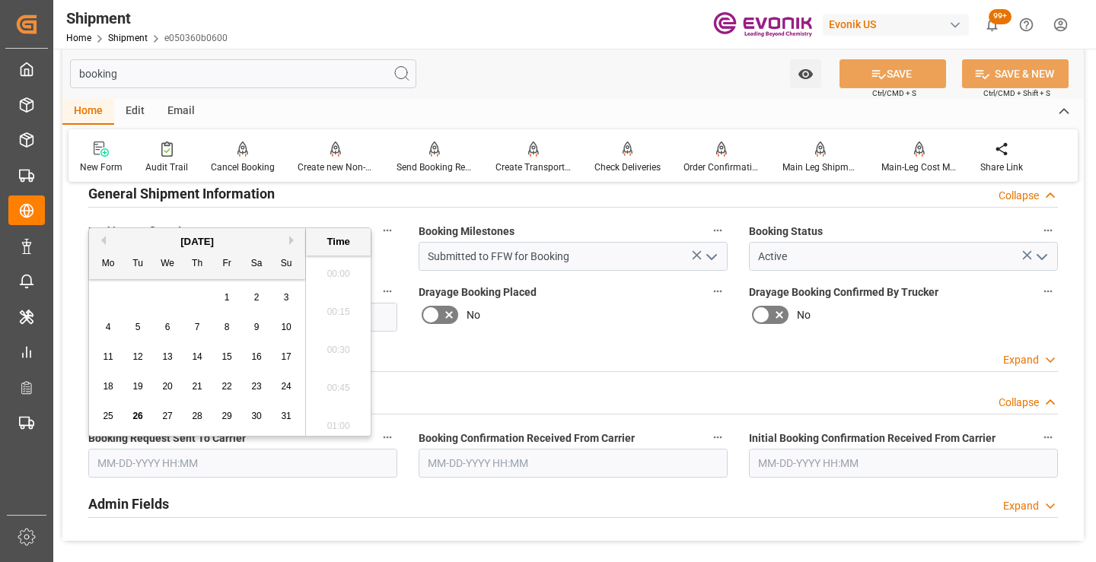
scroll to position [2402, 0]
click at [135, 416] on span "26" at bounding box center [137, 416] width 10 height 11
type input "08-26-2025 00:00"
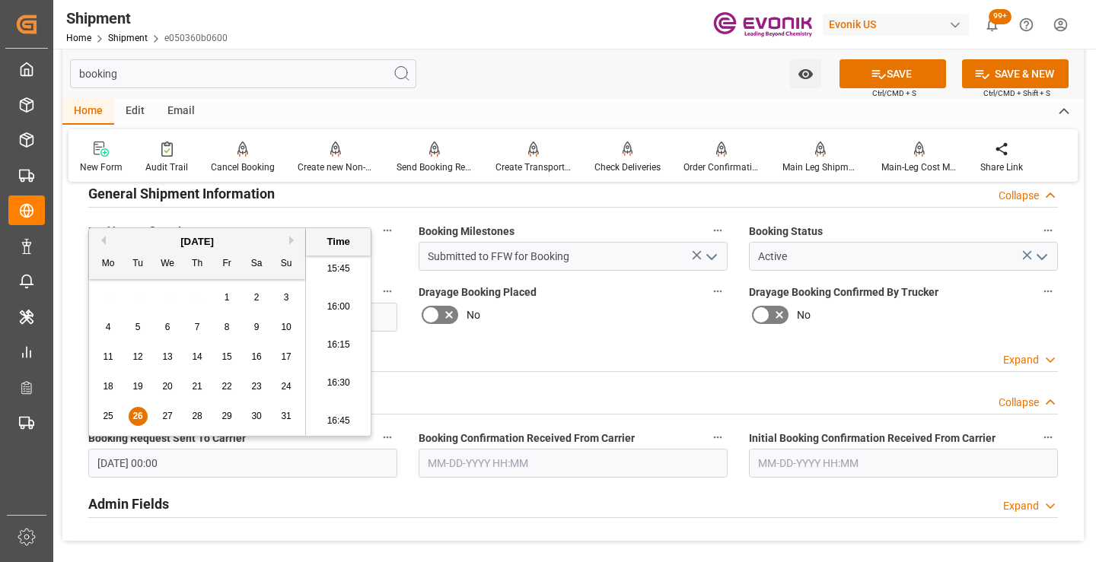
click at [571, 464] on input "text" at bounding box center [572, 463] width 309 height 29
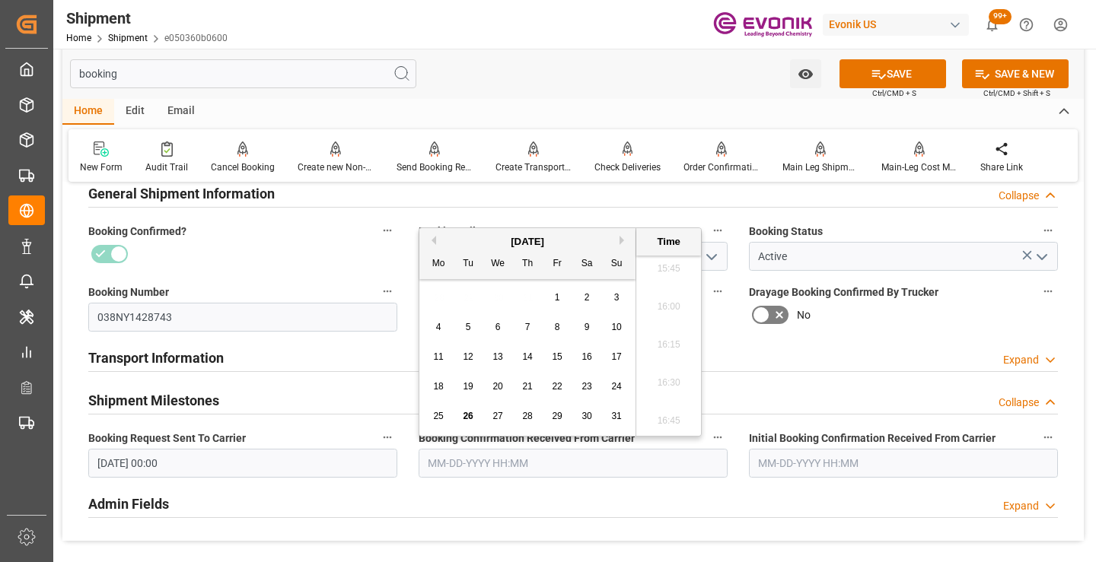
click at [470, 419] on span "26" at bounding box center [468, 416] width 10 height 11
type input "[DATE] 00:00"
click at [873, 75] on icon at bounding box center [878, 74] width 16 height 16
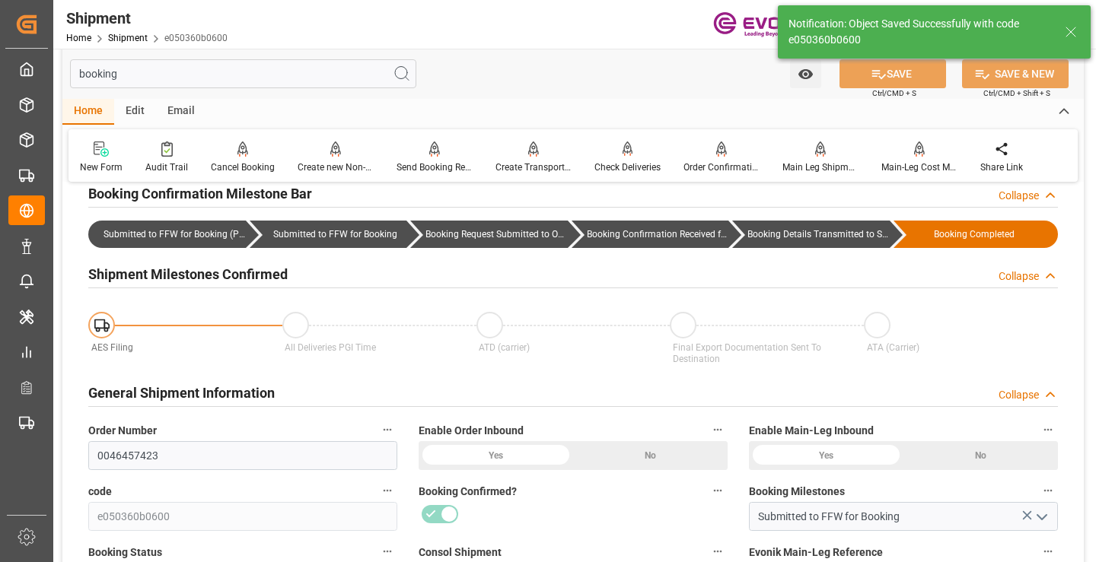
type input "Booking Details Transmitted to SAP"
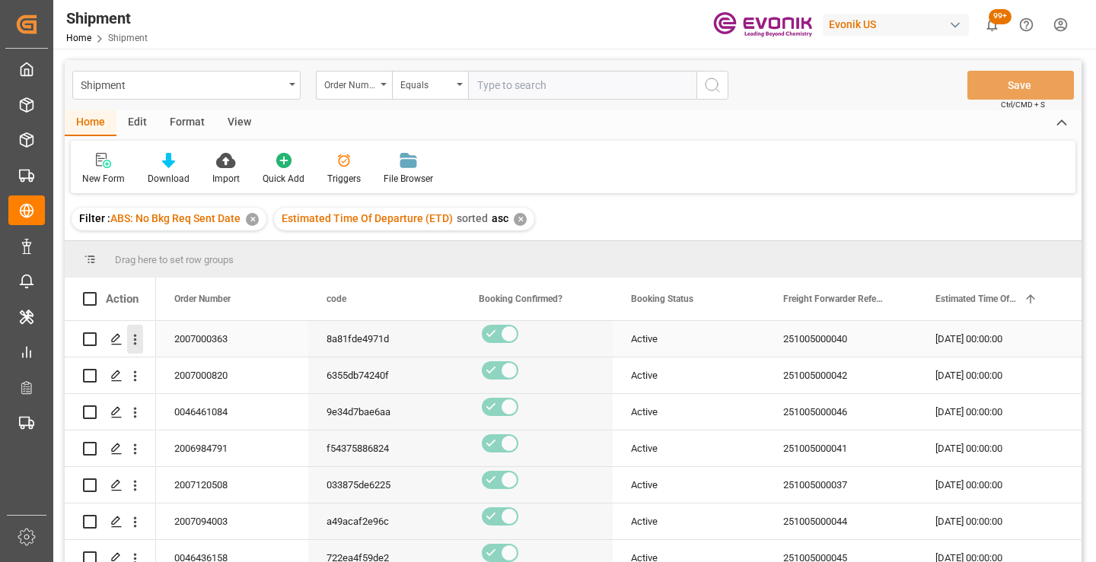
click at [135, 337] on icon "open menu" at bounding box center [135, 340] width 3 height 11
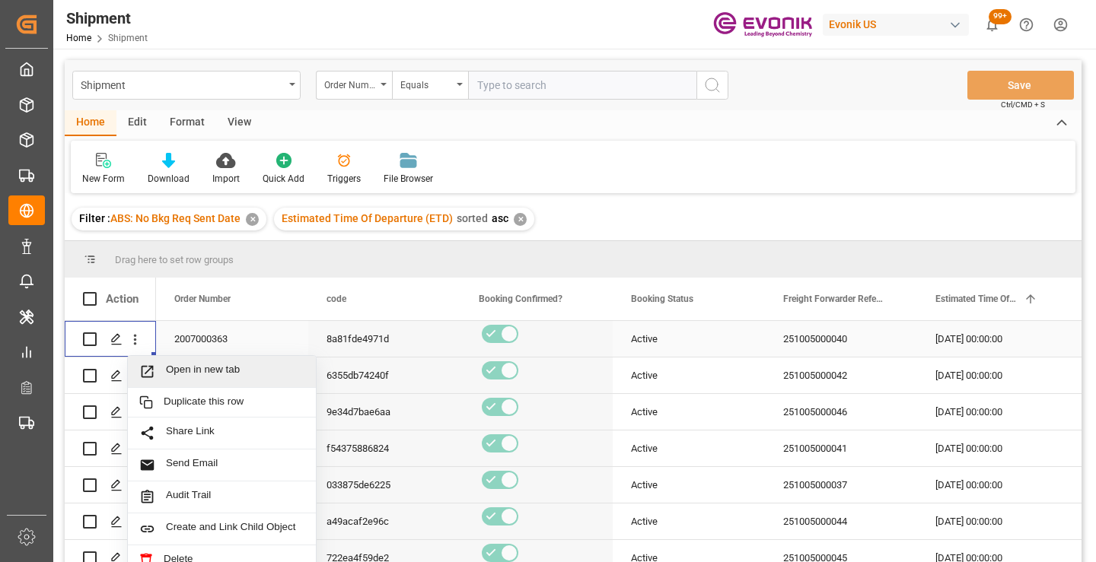
click at [186, 369] on span "Open in new tab" at bounding box center [235, 372] width 138 height 16
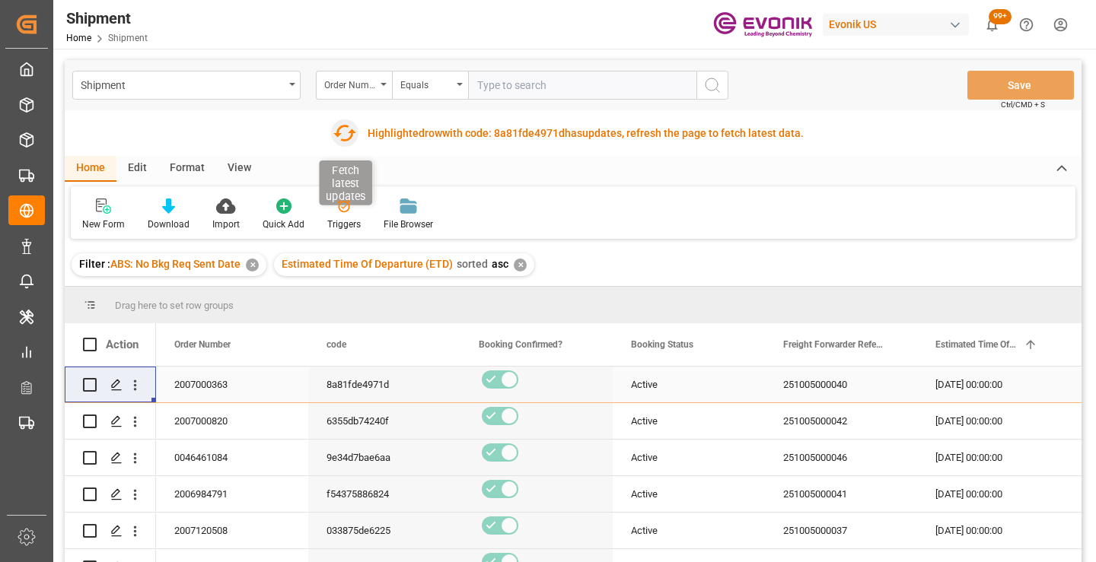
click at [342, 134] on icon "button" at bounding box center [344, 133] width 24 height 24
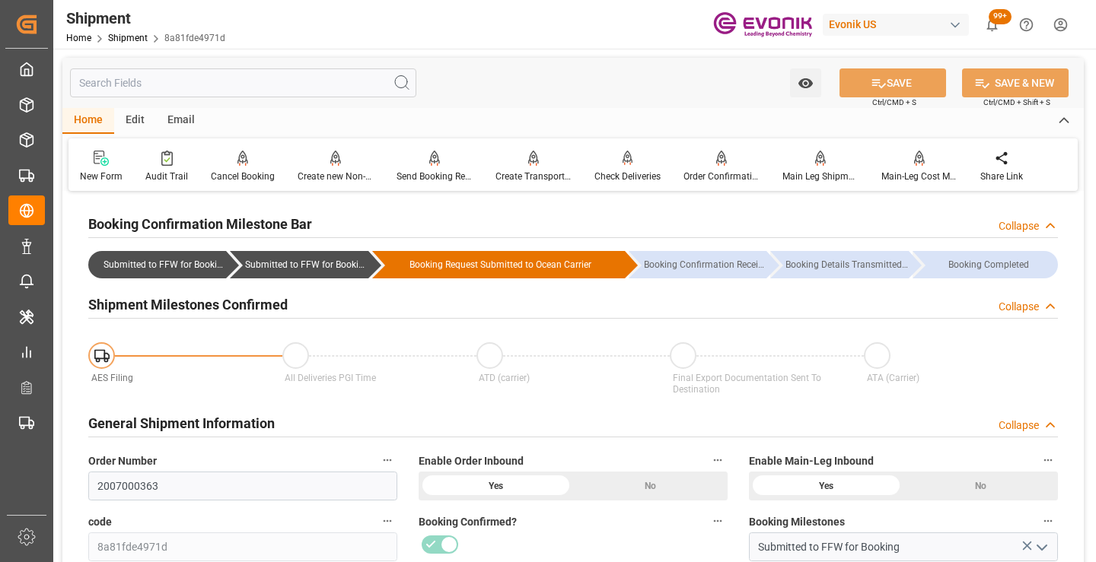
scroll to position [152, 0]
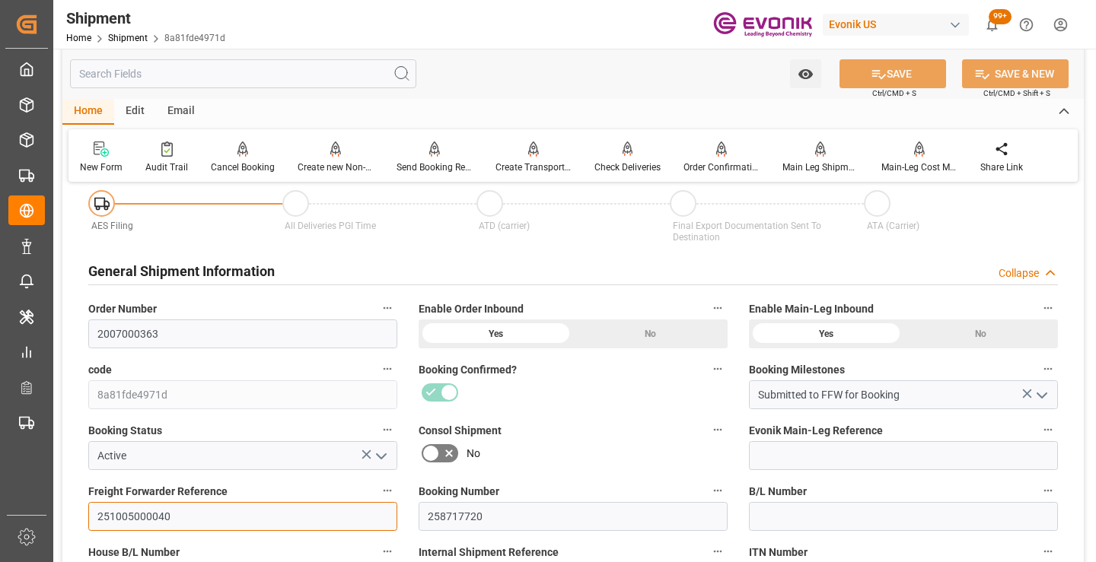
click at [127, 517] on input "251005000040" at bounding box center [242, 516] width 309 height 29
click at [328, 76] on input "text" at bounding box center [243, 73] width 346 height 29
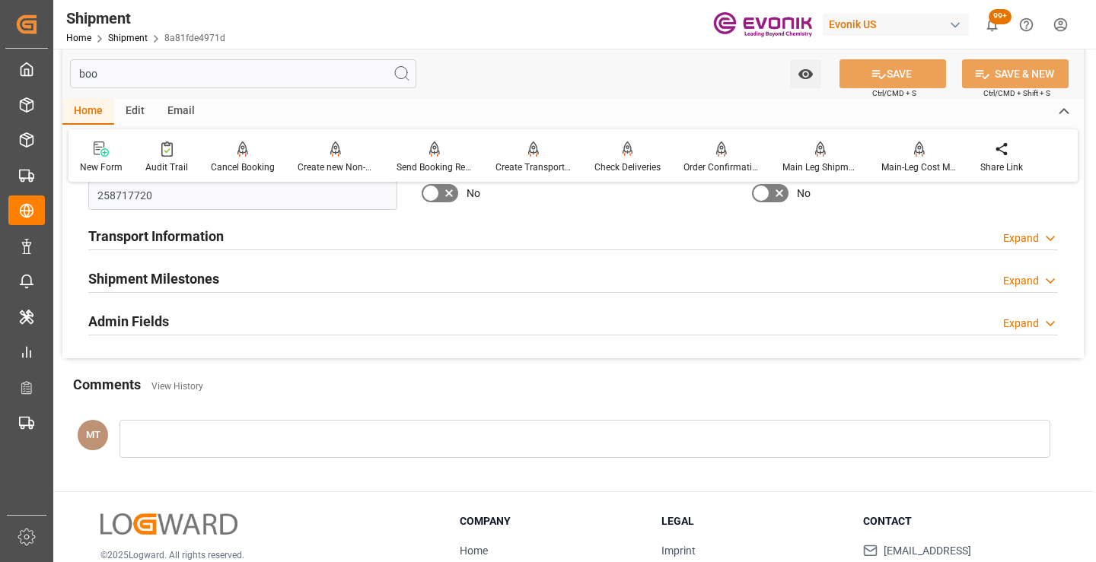
scroll to position [0, 0]
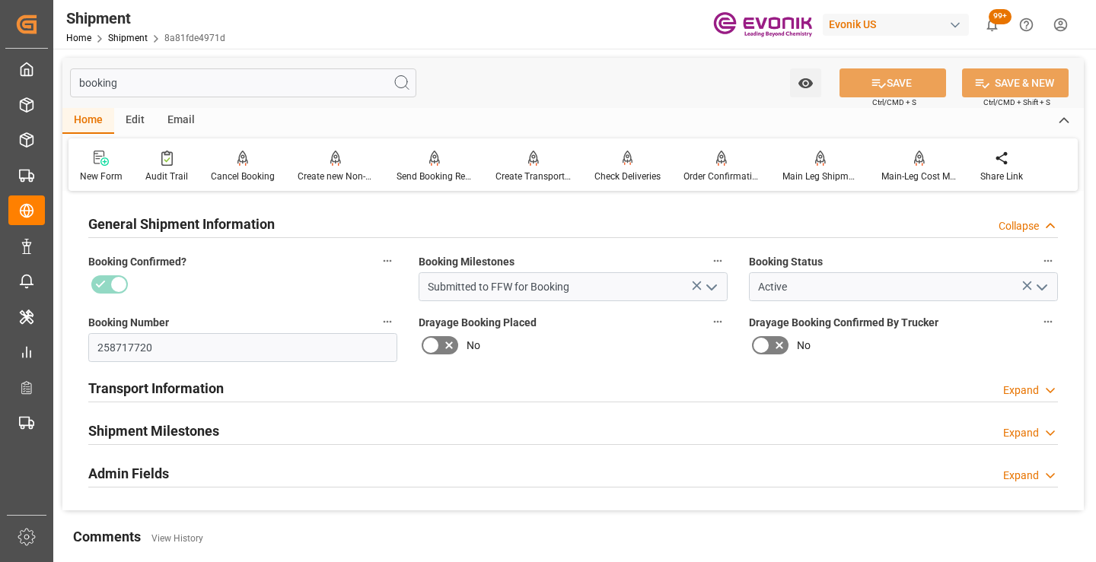
type input "booking"
click at [224, 415] on div "Shipment Milestones Expand" at bounding box center [573, 431] width 991 height 43
click at [184, 429] on h2 "Shipment Milestones" at bounding box center [153, 431] width 131 height 21
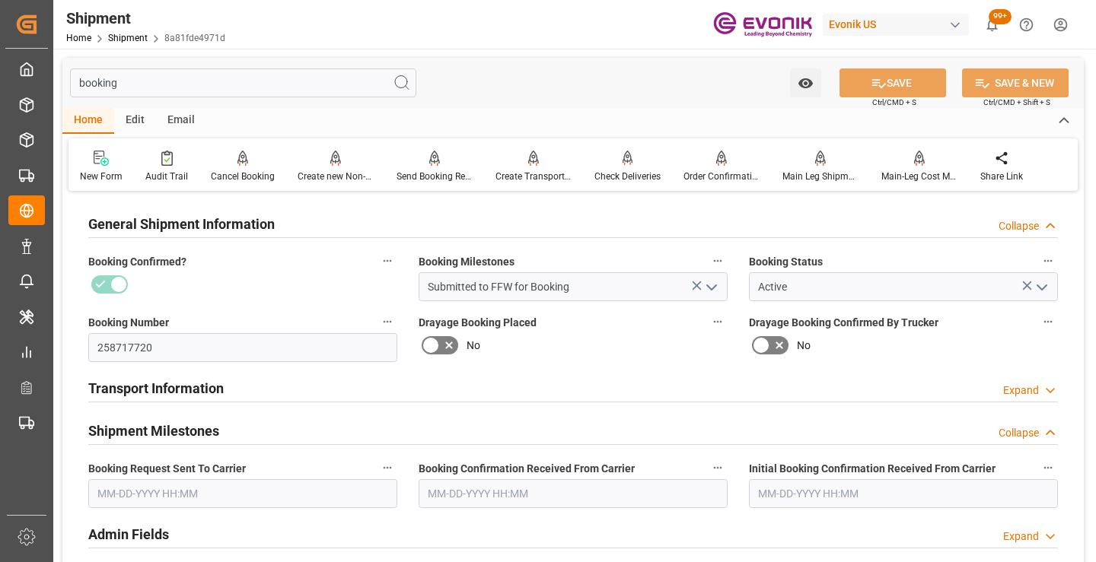
click at [183, 492] on input "text" at bounding box center [242, 493] width 309 height 29
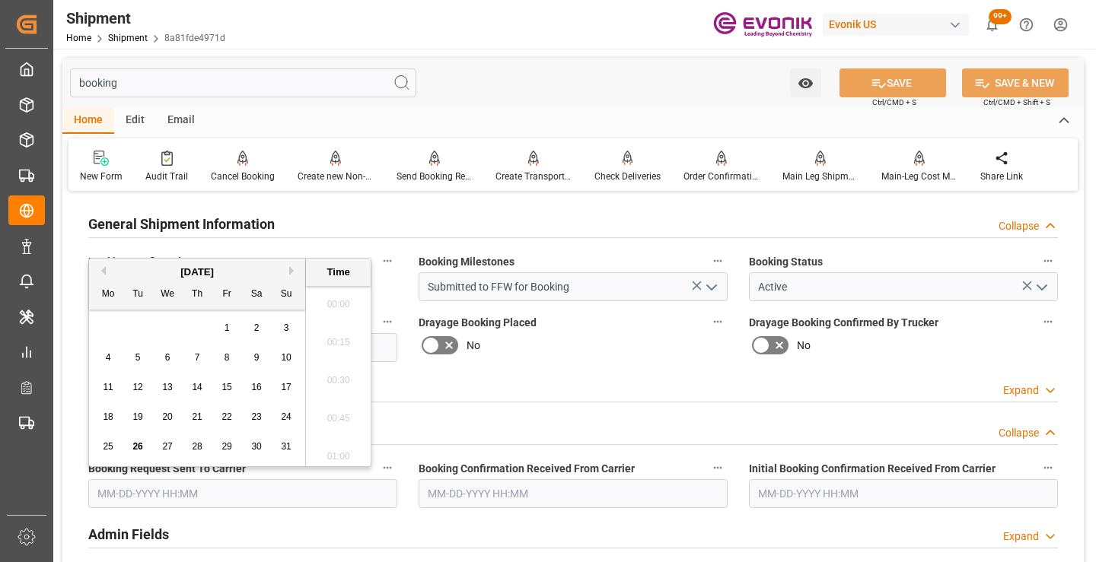
scroll to position [2402, 0]
click at [107, 449] on span "25" at bounding box center [108, 446] width 10 height 11
type input "[DATE] 00:00"
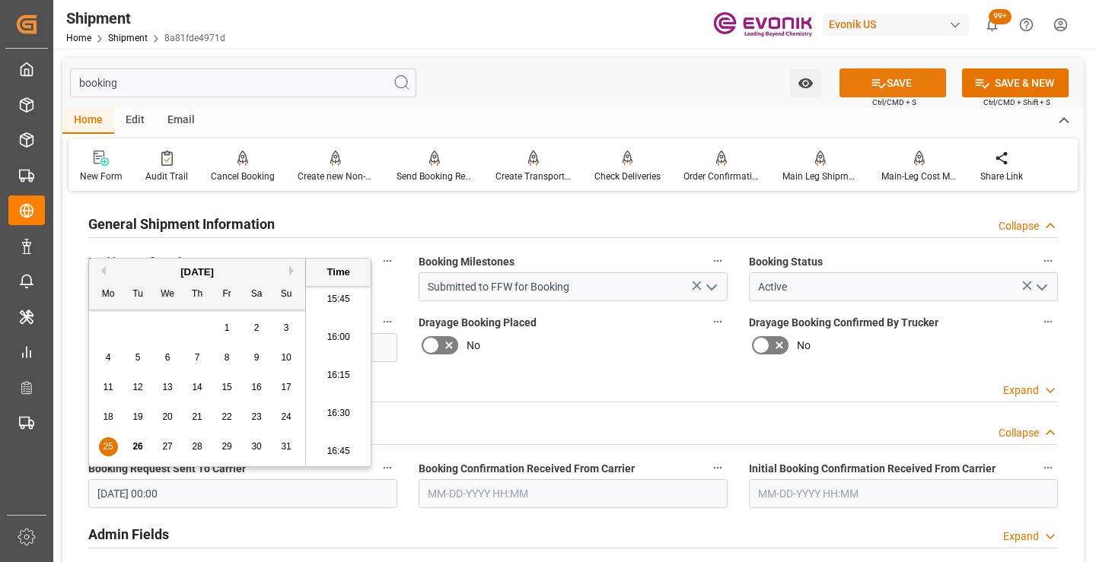
click at [878, 78] on icon at bounding box center [878, 83] width 16 height 16
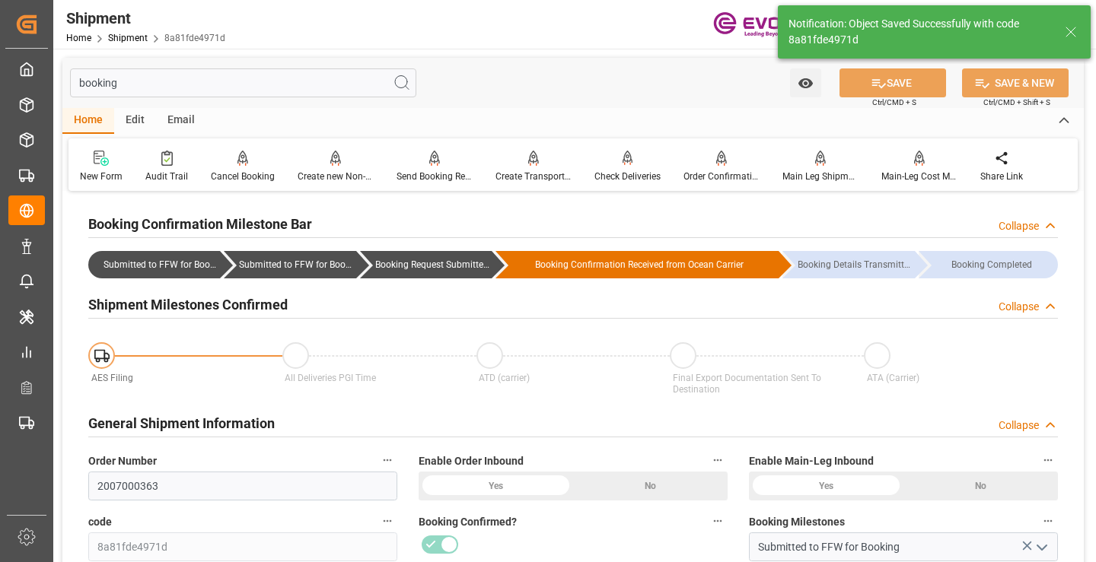
type input "Booking Request Submitted to Ocean Carrier"
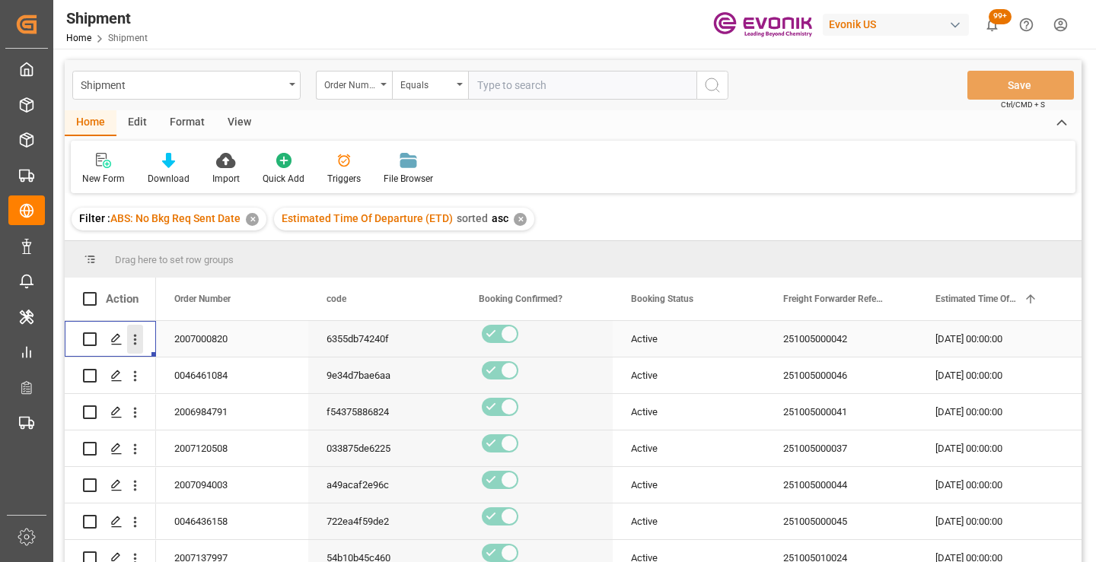
click at [138, 336] on icon "open menu" at bounding box center [135, 340] width 16 height 16
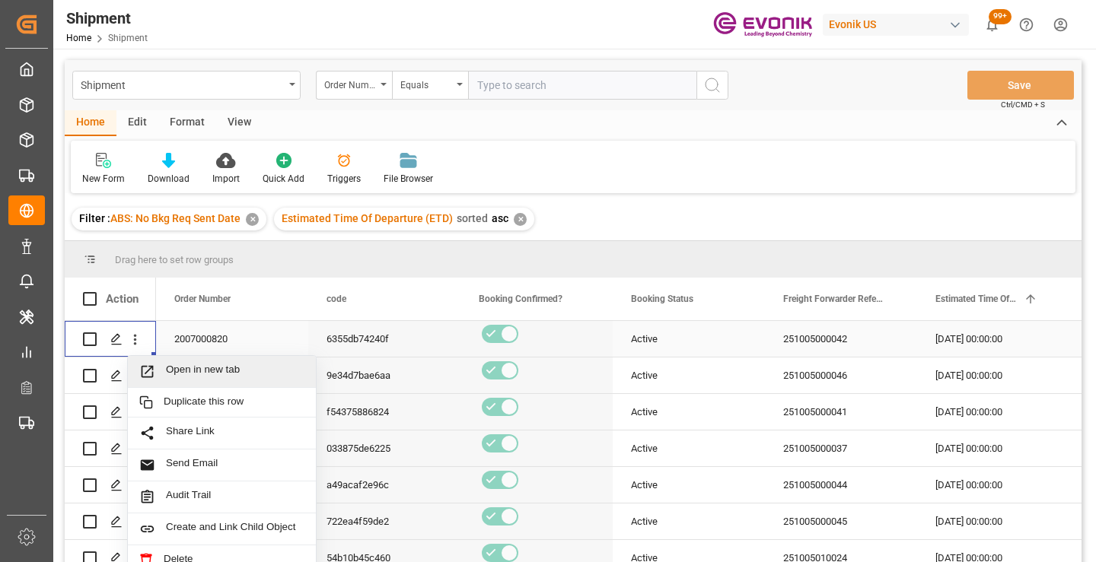
click at [188, 369] on span "Open in new tab" at bounding box center [235, 372] width 138 height 16
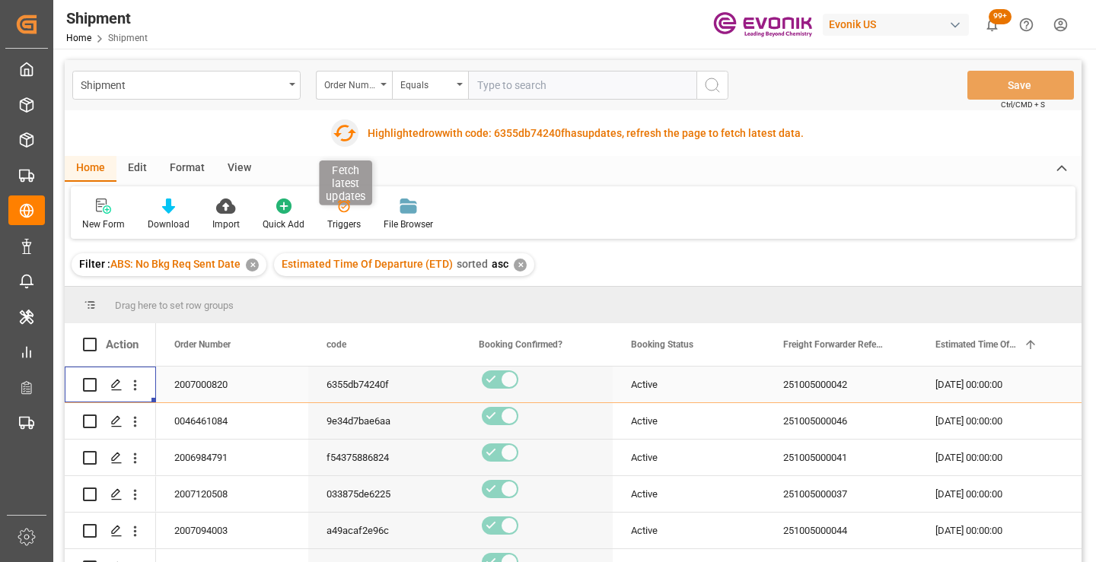
click at [339, 137] on icon "button" at bounding box center [344, 133] width 24 height 24
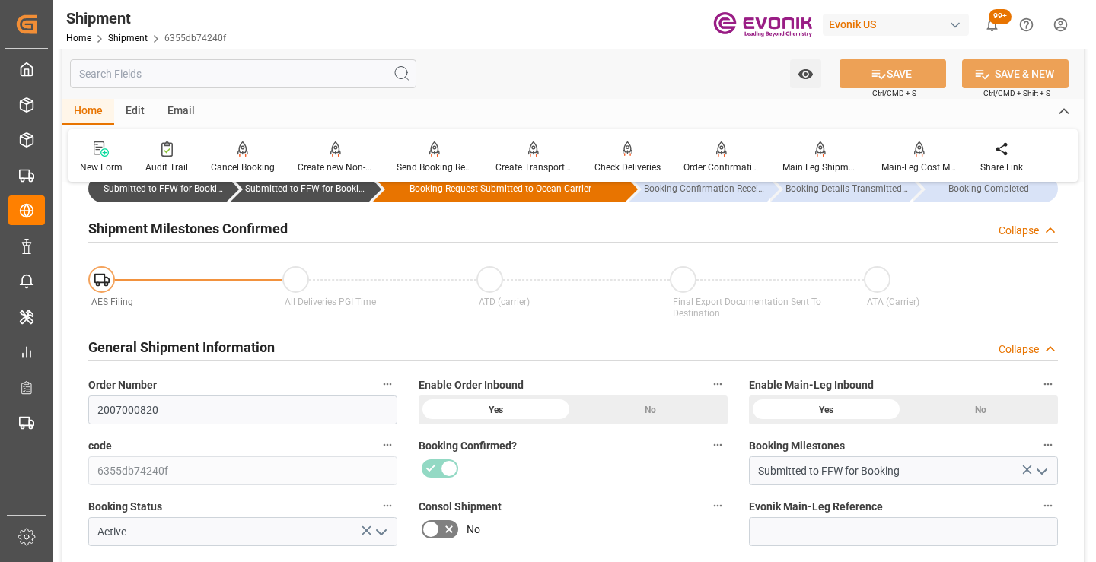
scroll to position [152, 0]
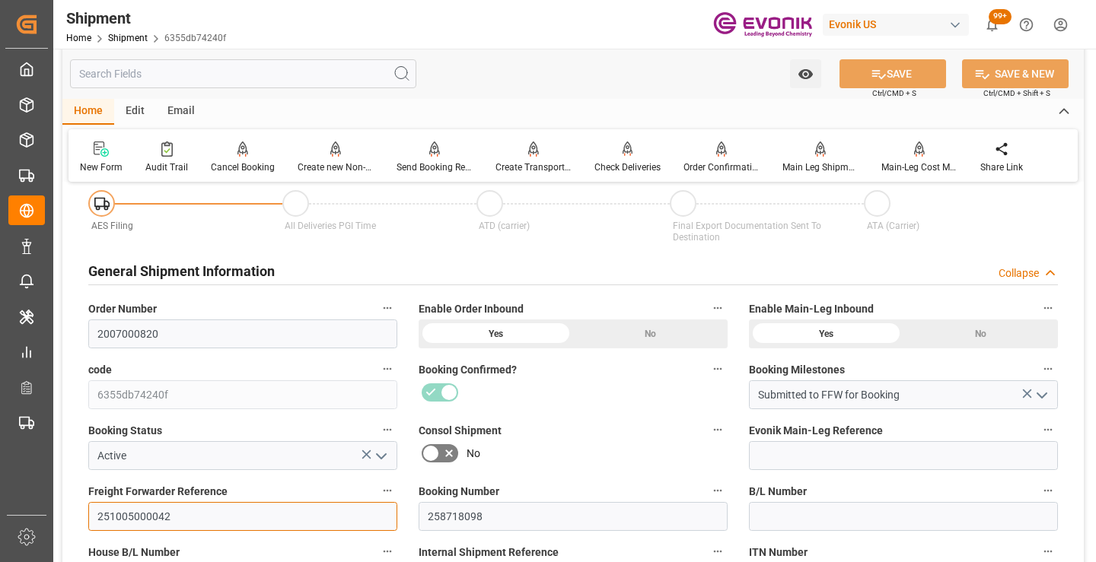
click at [138, 520] on input "251005000042" at bounding box center [242, 516] width 309 height 29
click at [313, 79] on input "text" at bounding box center [243, 73] width 346 height 29
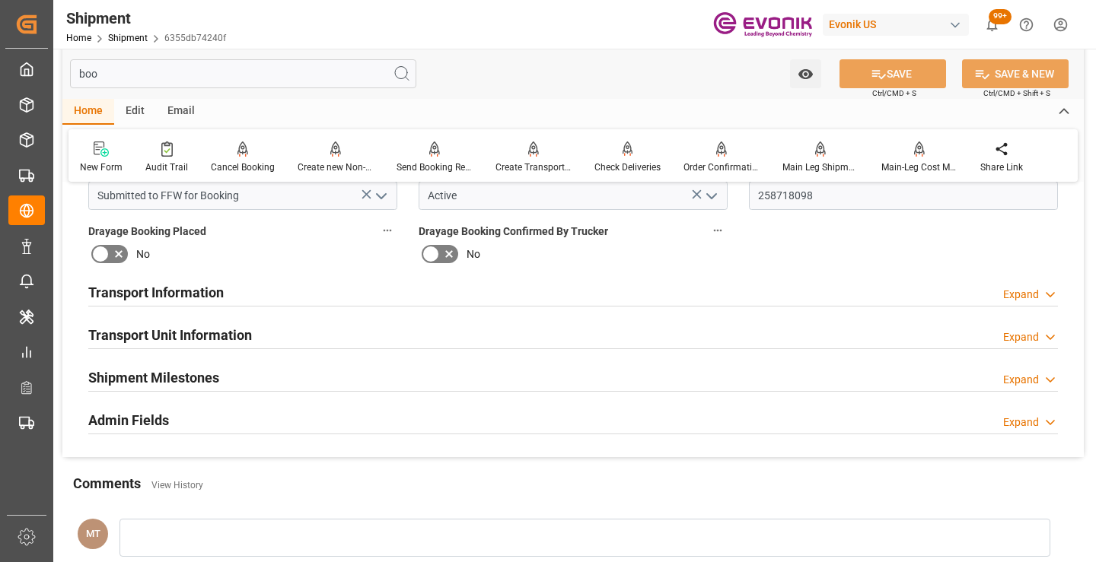
scroll to position [0, 0]
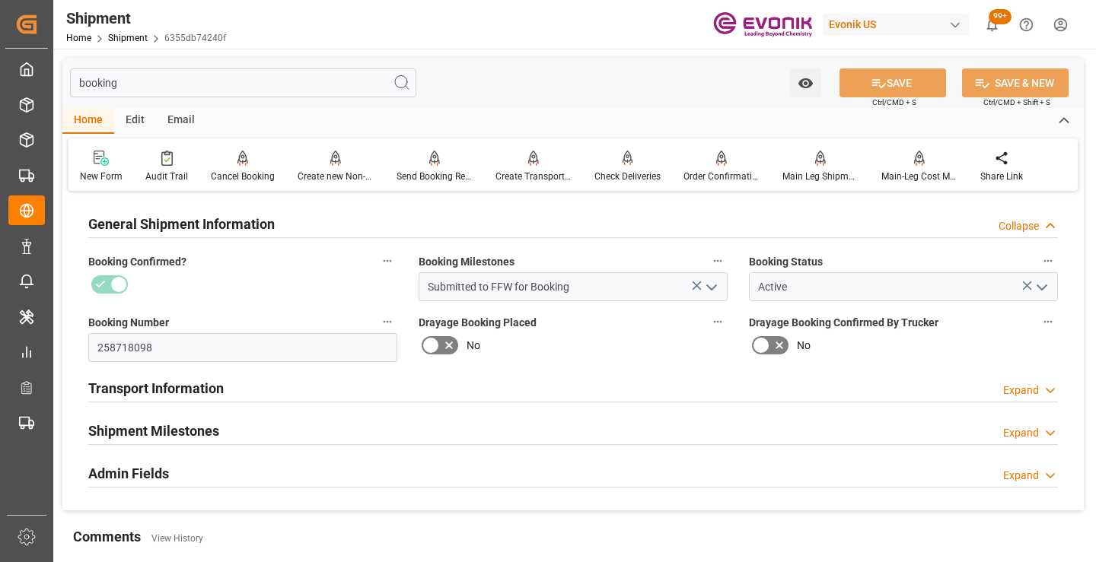
type input "booking"
click at [237, 425] on div "Shipment Milestones Expand" at bounding box center [572, 429] width 969 height 29
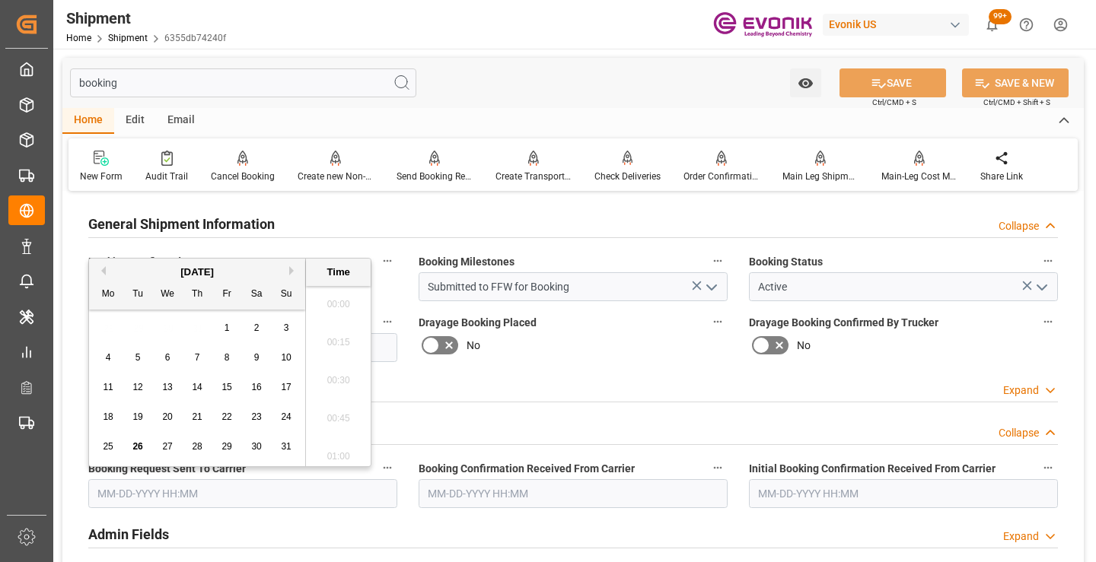
click at [205, 494] on input "text" at bounding box center [242, 493] width 309 height 29
click at [109, 441] on span "25" at bounding box center [108, 446] width 10 height 11
type input "08-25-2025 00:00"
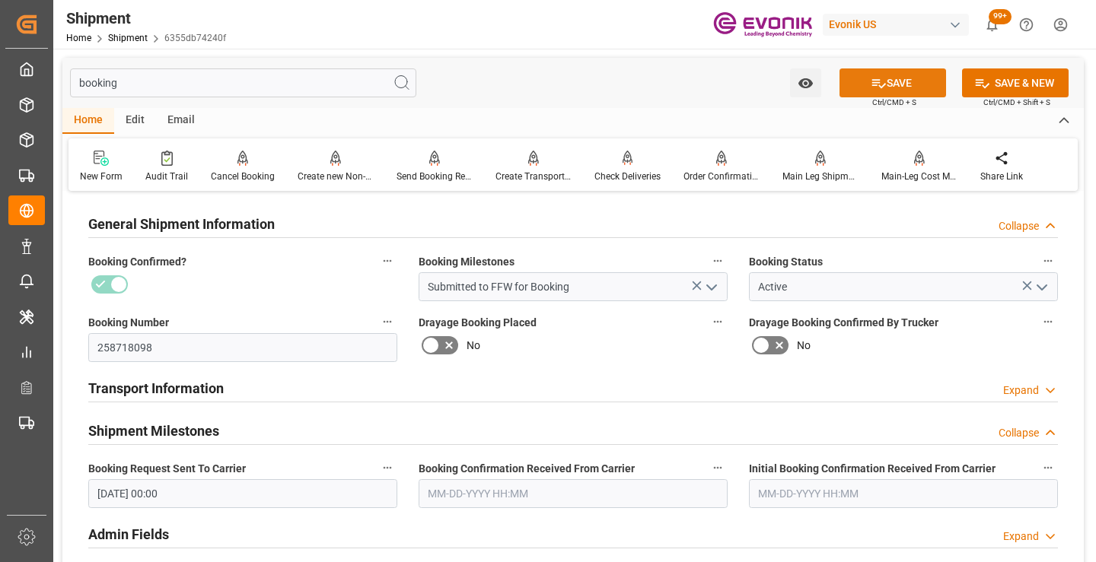
click at [870, 75] on icon at bounding box center [878, 83] width 16 height 16
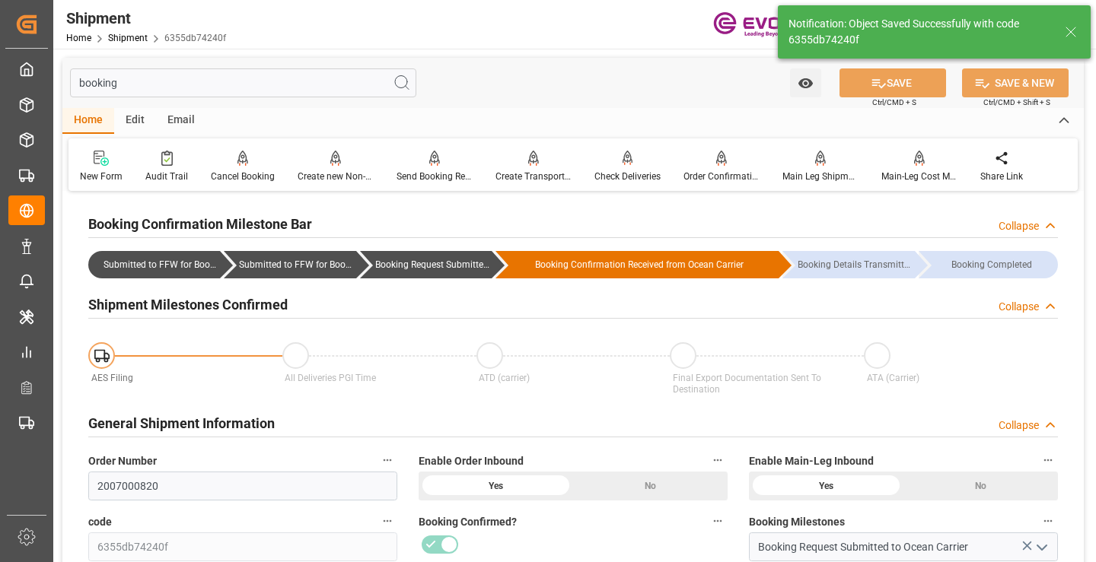
type input "Booking Request Submitted to Ocean Carrier"
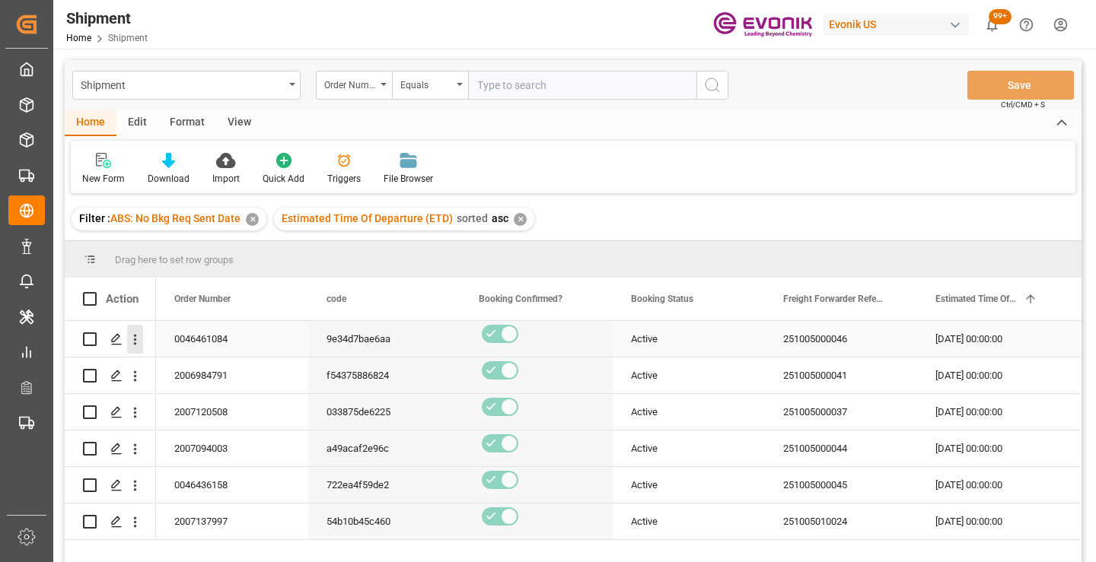
click at [135, 341] on icon "open menu" at bounding box center [135, 340] width 3 height 11
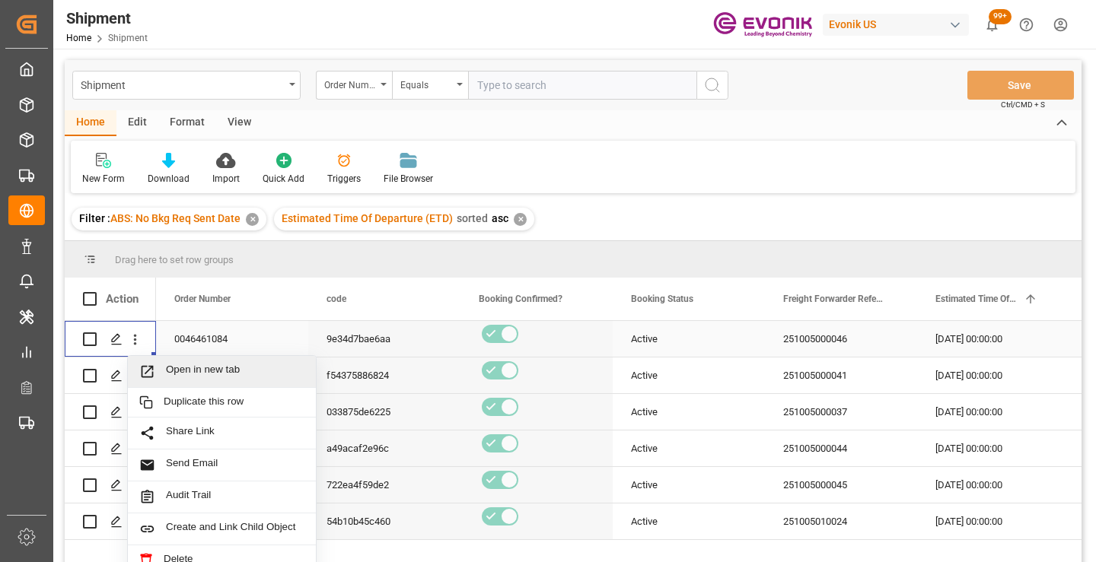
click at [175, 368] on span "Open in new tab" at bounding box center [235, 372] width 138 height 16
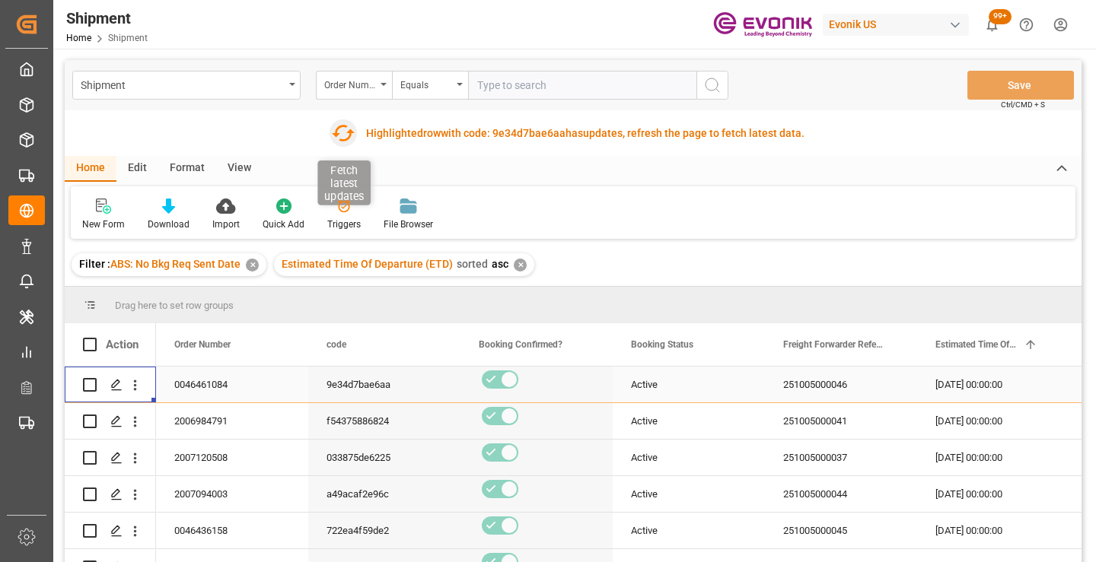
click at [353, 129] on icon "button" at bounding box center [343, 133] width 24 height 24
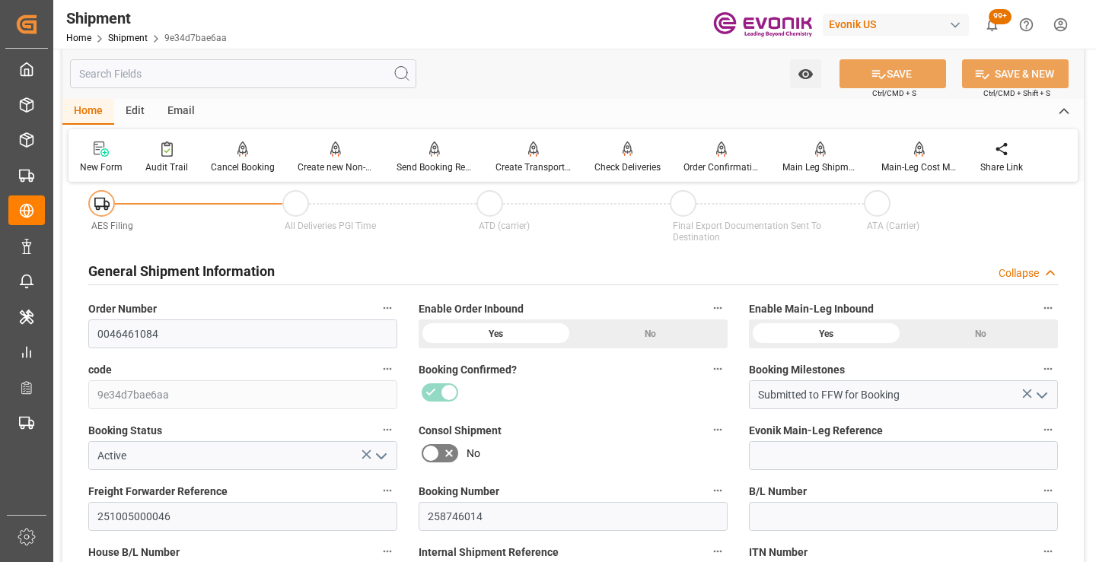
scroll to position [228, 0]
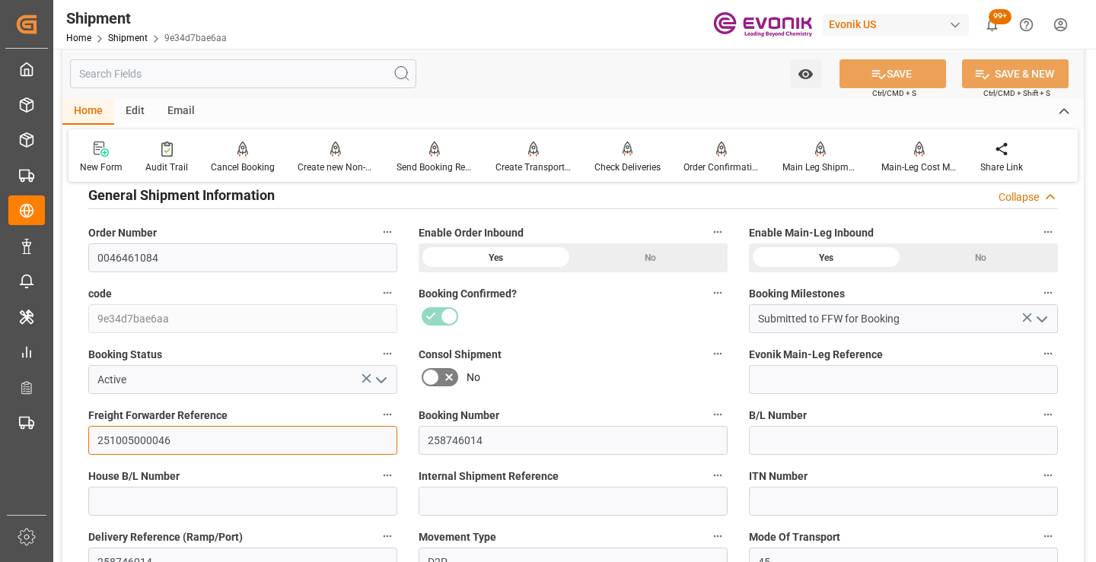
click at [134, 435] on input "251005000046" at bounding box center [242, 440] width 309 height 29
click at [326, 75] on input "text" at bounding box center [243, 73] width 346 height 29
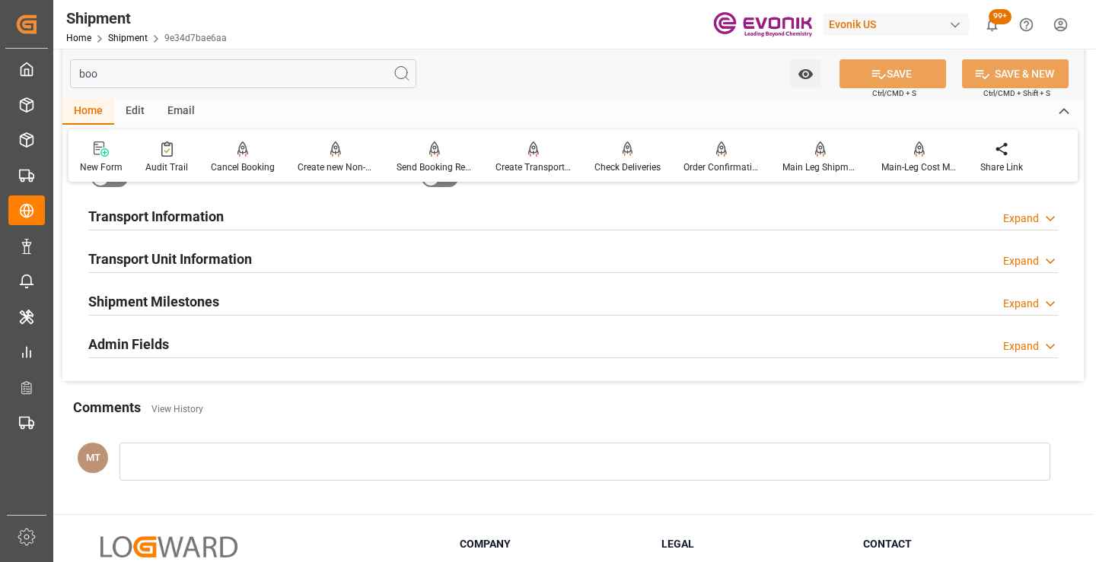
scroll to position [30, 0]
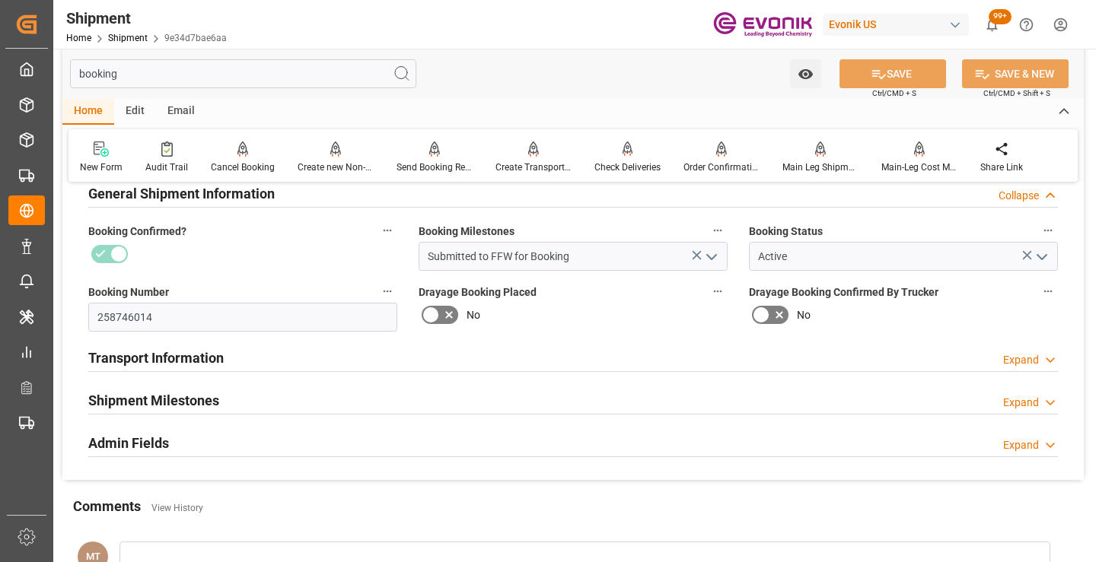
type input "booking"
click at [209, 404] on h2 "Shipment Milestones" at bounding box center [153, 400] width 131 height 21
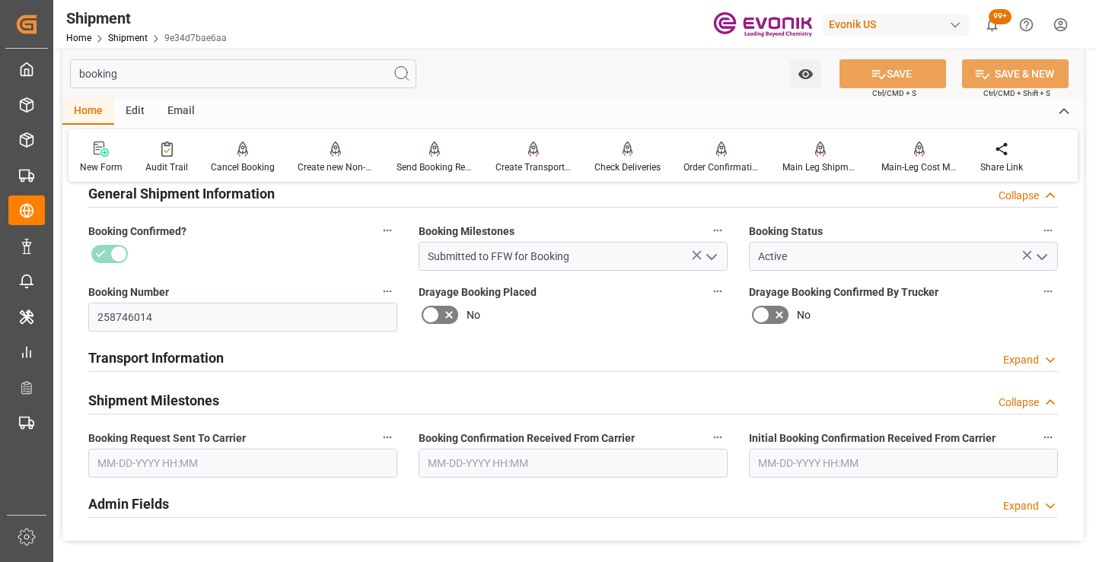
click at [208, 463] on input "text" at bounding box center [242, 463] width 309 height 29
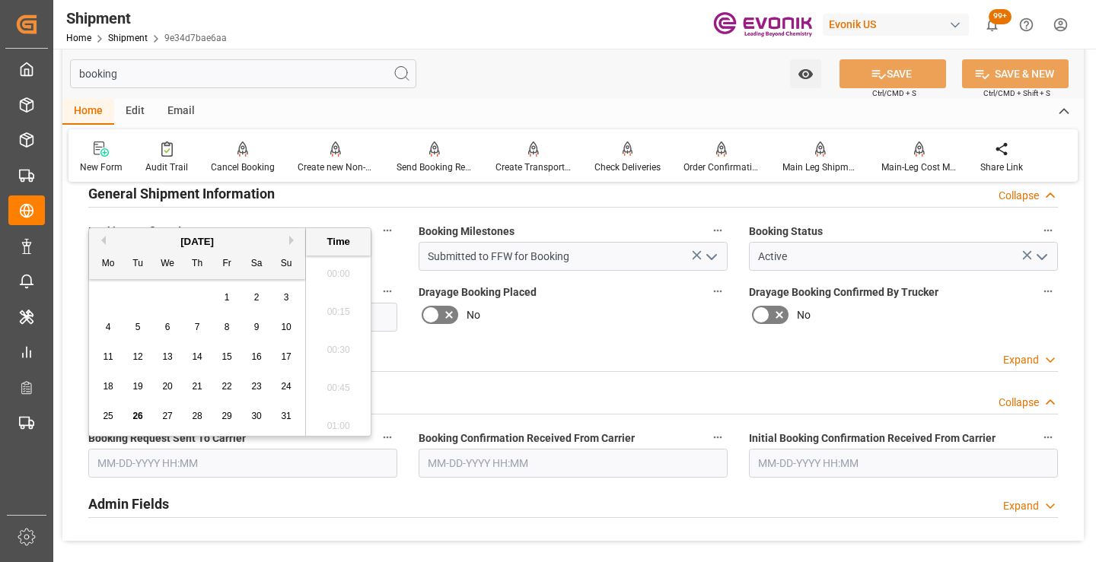
scroll to position [2402, 0]
click at [135, 420] on span "26" at bounding box center [137, 416] width 10 height 11
type input "08-26-2025 00:00"
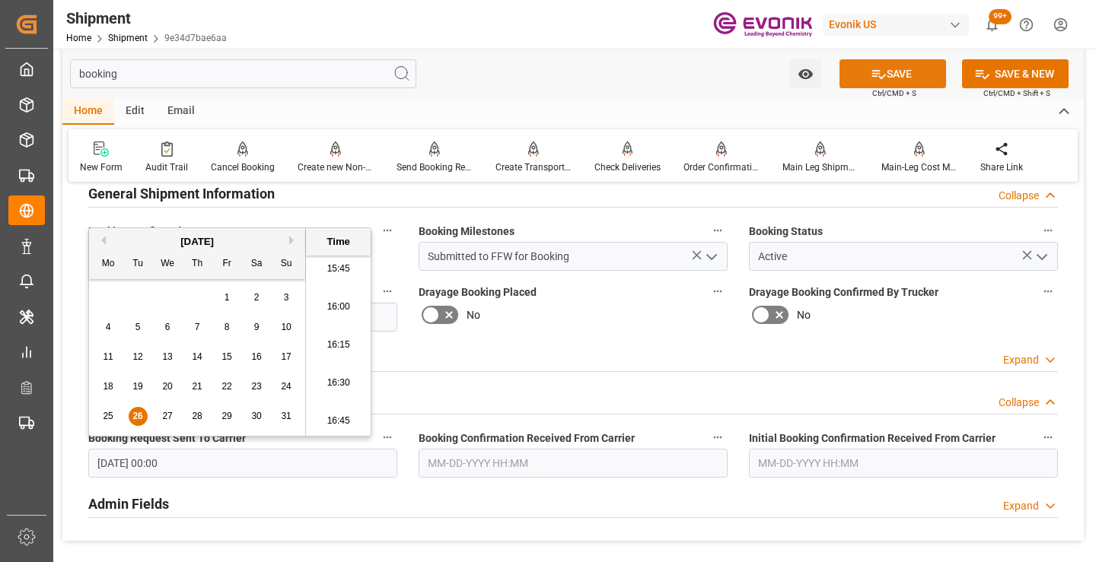
click at [873, 68] on icon at bounding box center [878, 74] width 16 height 16
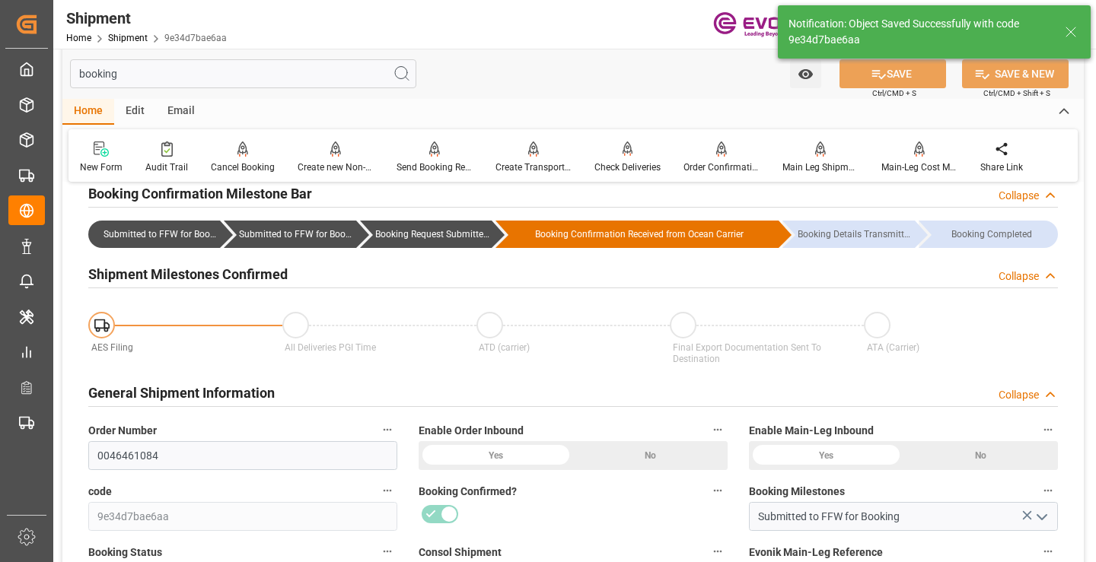
type input "Booking Request Submitted to Ocean Carrier"
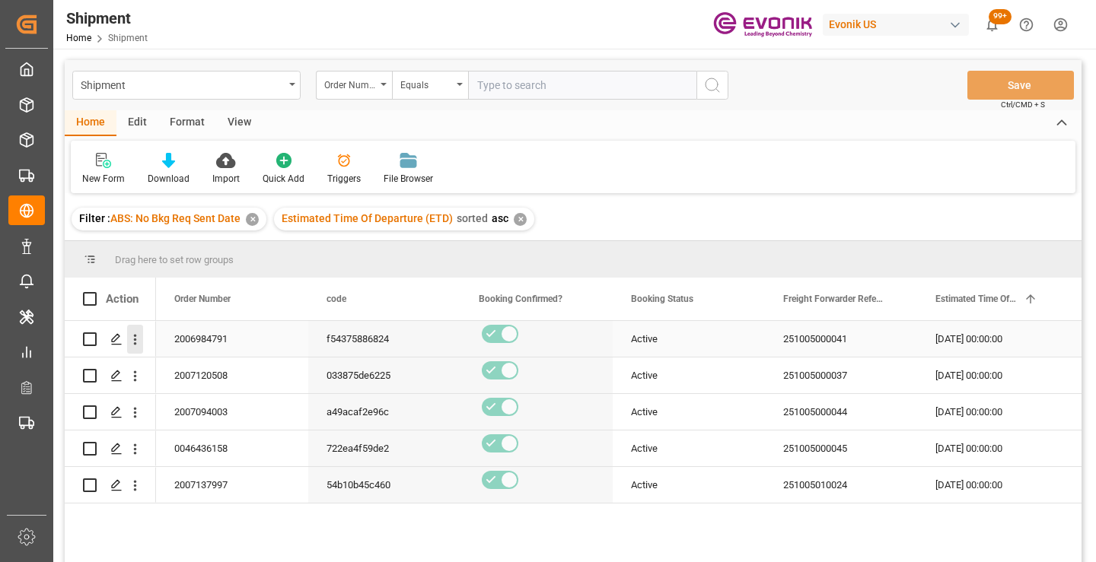
click at [134, 338] on icon "open menu" at bounding box center [135, 340] width 16 height 16
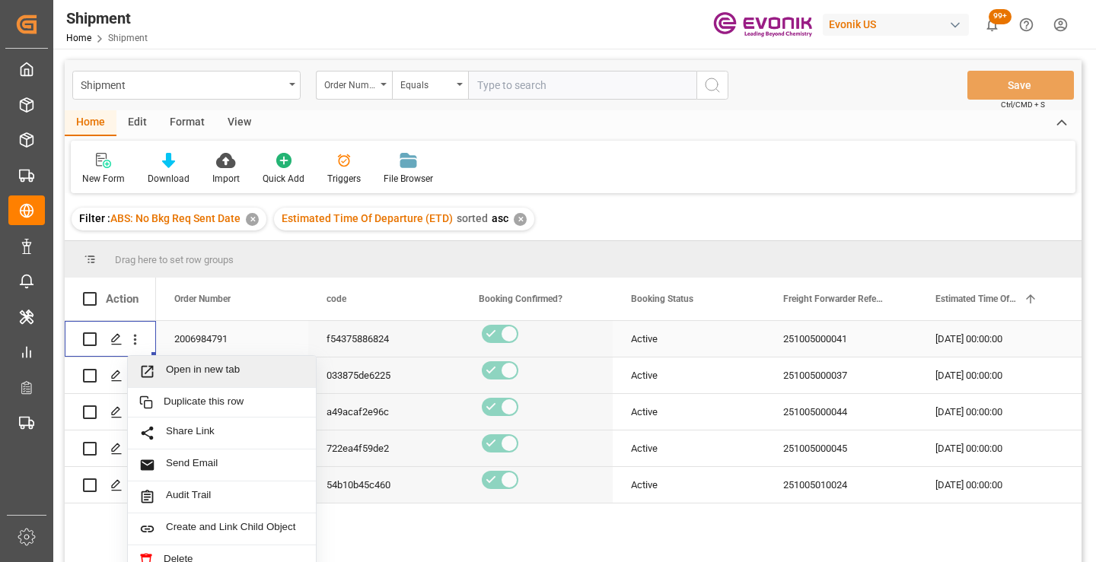
click at [201, 374] on span "Open in new tab" at bounding box center [235, 372] width 138 height 16
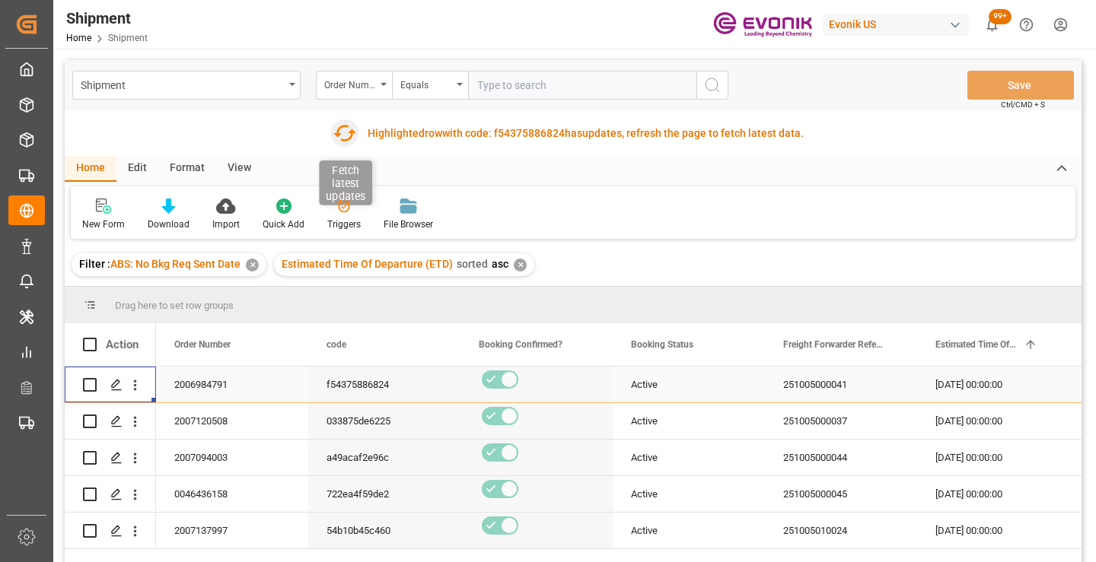
click at [342, 135] on icon "button" at bounding box center [344, 133] width 24 height 24
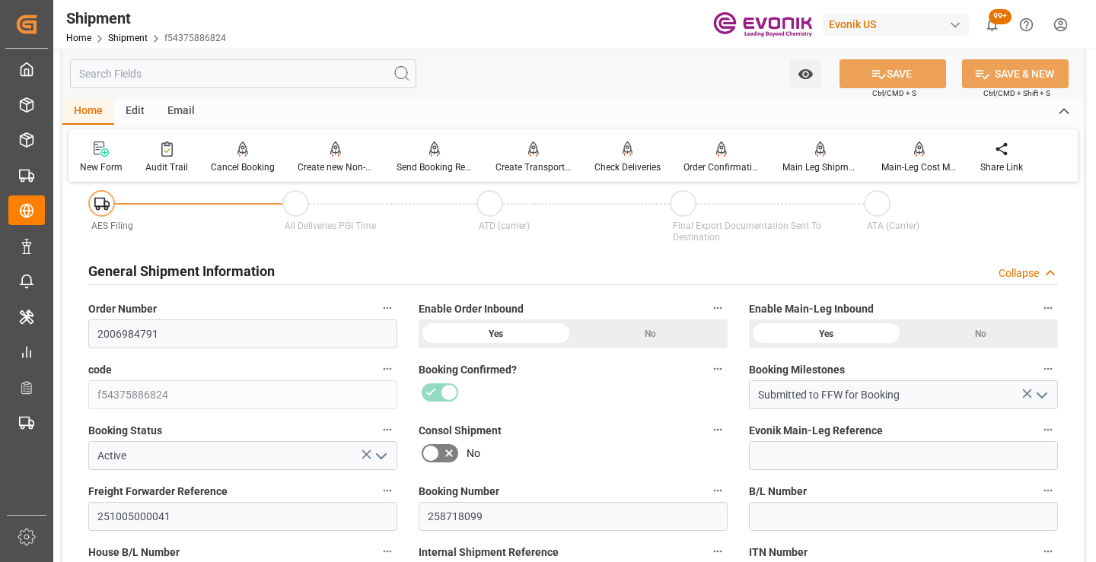
scroll to position [228, 0]
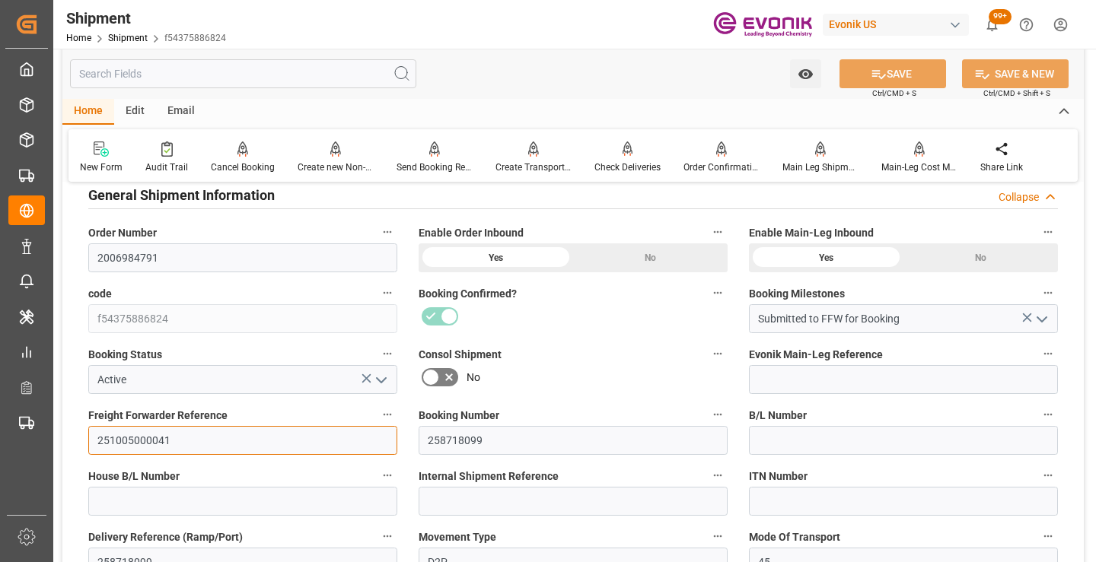
click at [148, 437] on input "251005000041" at bounding box center [242, 440] width 309 height 29
click at [320, 68] on input "text" at bounding box center [243, 73] width 346 height 29
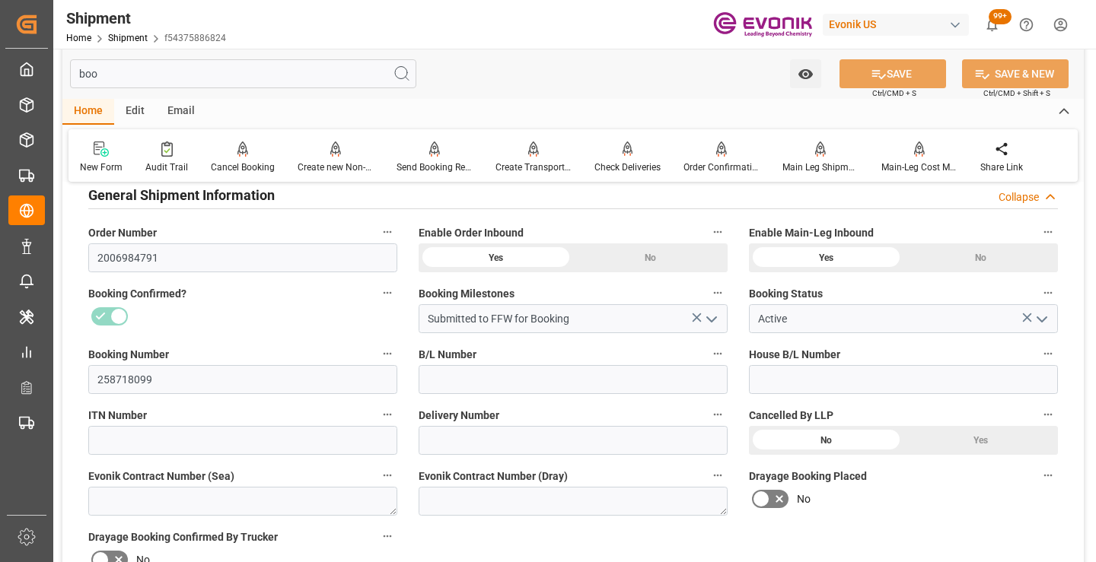
scroll to position [30, 0]
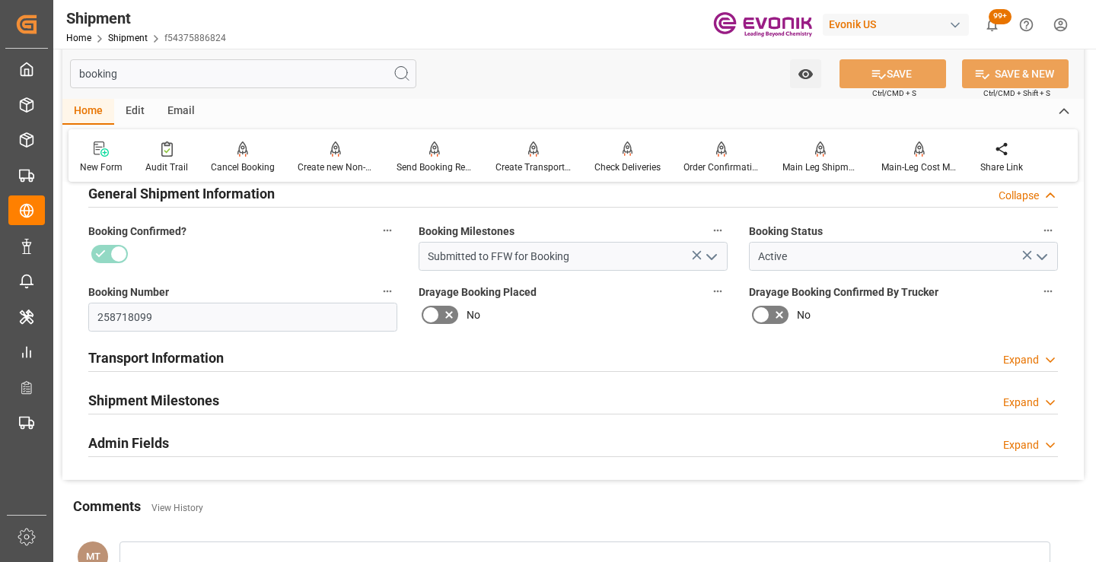
type input "booking"
click at [170, 393] on h2 "Shipment Milestones" at bounding box center [153, 400] width 131 height 21
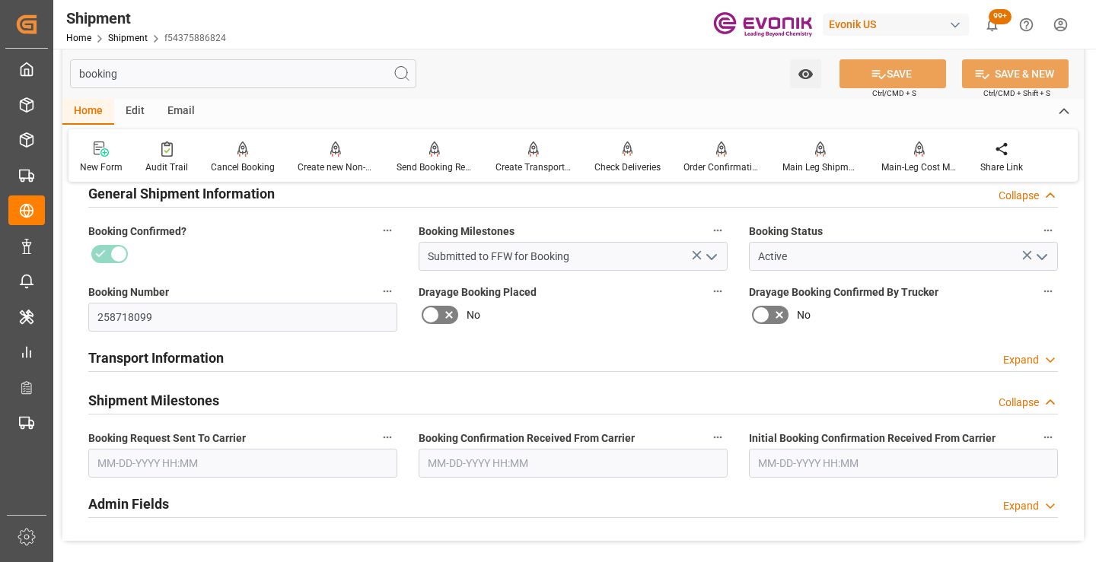
click at [183, 468] on input "text" at bounding box center [242, 463] width 309 height 29
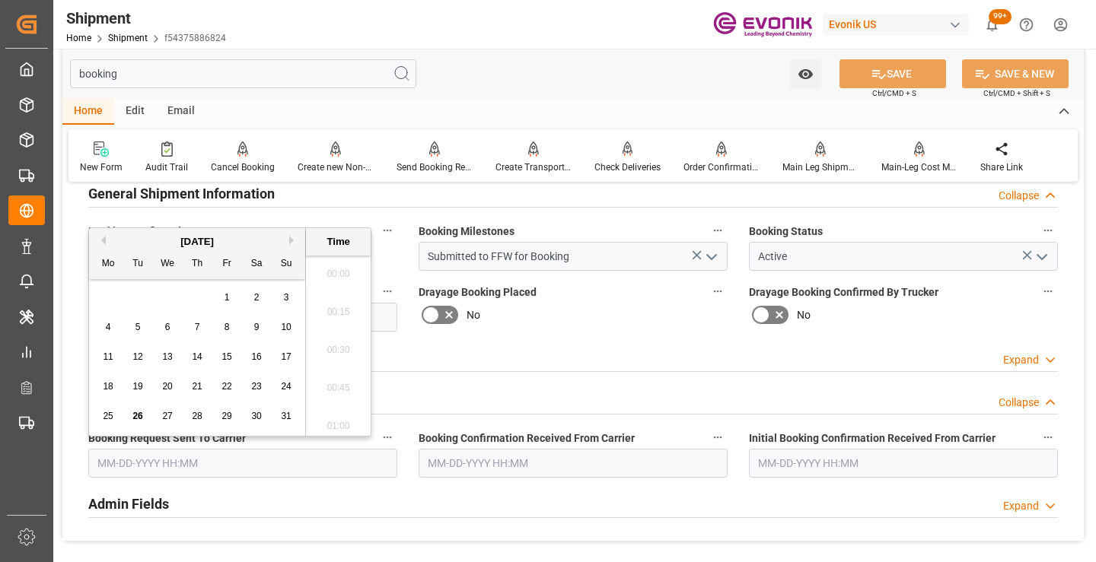
scroll to position [2402, 0]
click at [110, 412] on span "25" at bounding box center [108, 416] width 10 height 11
type input "08-25-2025 00:00"
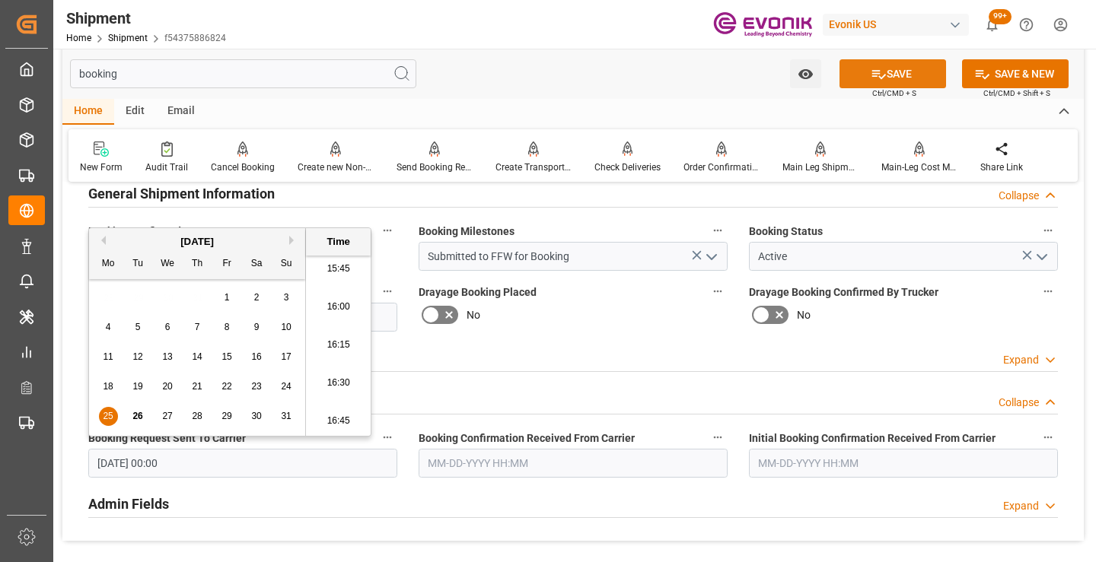
click at [871, 79] on icon at bounding box center [878, 74] width 16 height 16
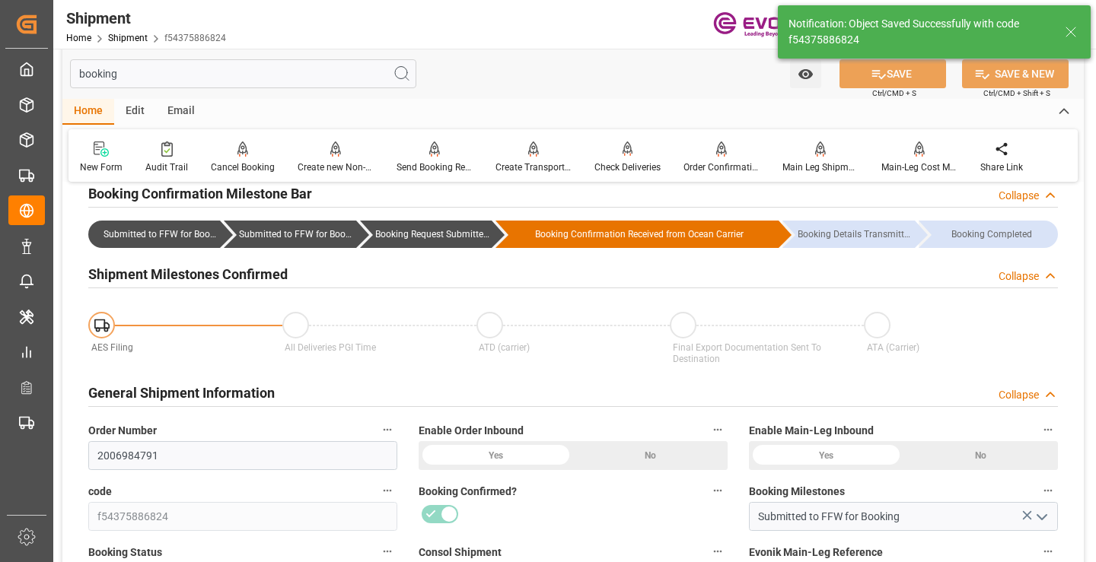
type input "Booking Request Submitted to Ocean Carrier"
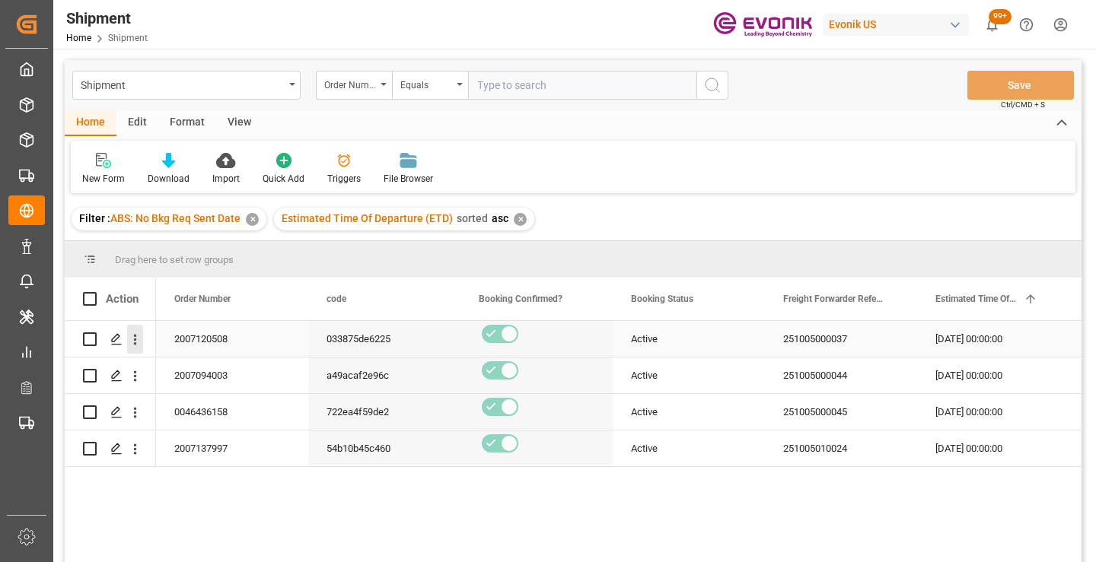
click at [135, 334] on icon "open menu" at bounding box center [135, 340] width 16 height 16
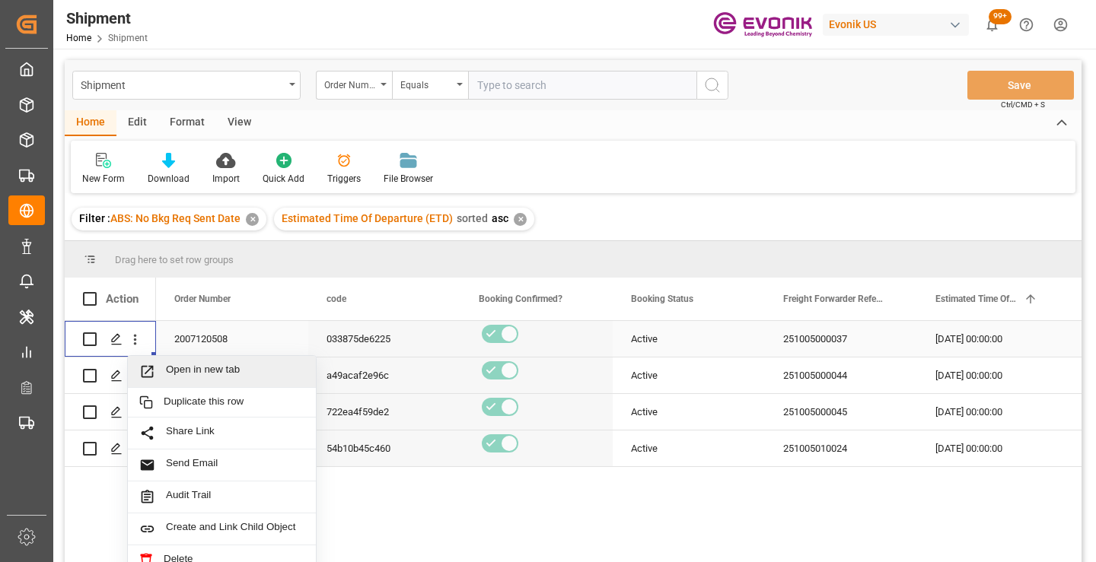
click at [220, 373] on span "Open in new tab" at bounding box center [235, 372] width 138 height 16
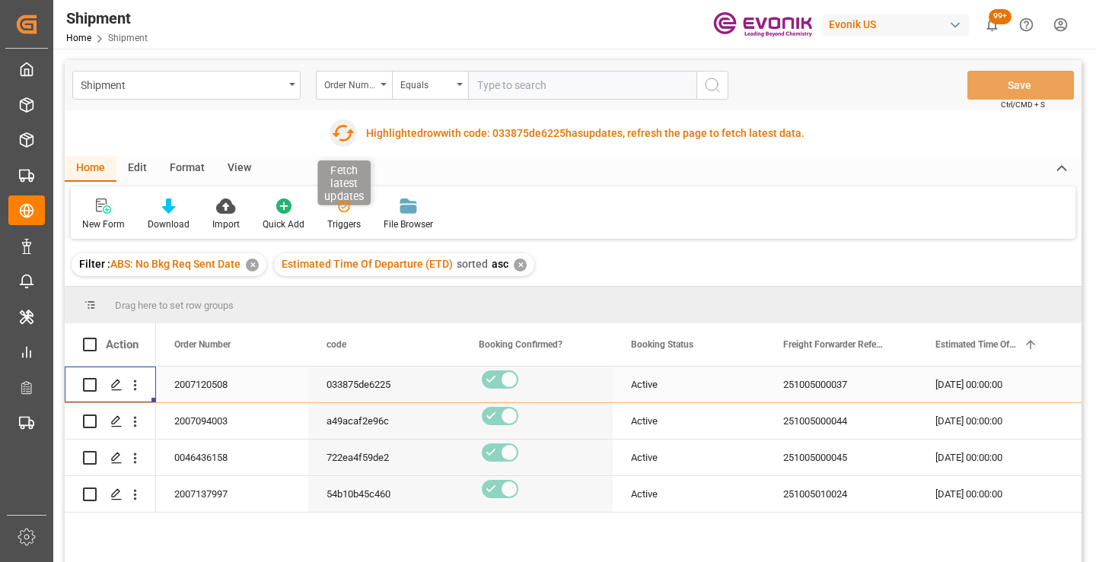
click at [341, 129] on icon "button" at bounding box center [343, 133] width 24 height 24
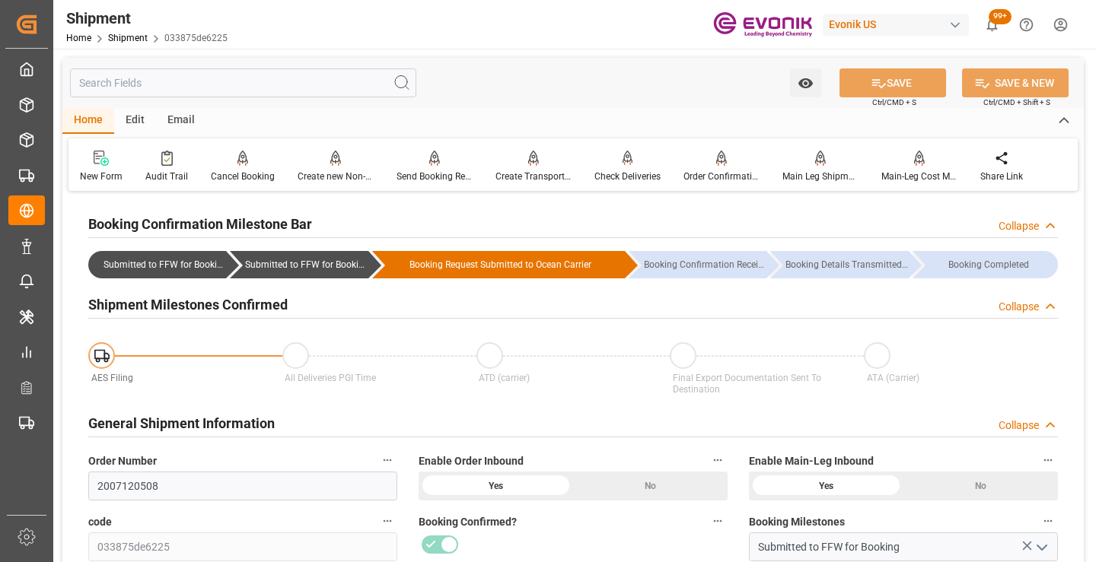
scroll to position [152, 0]
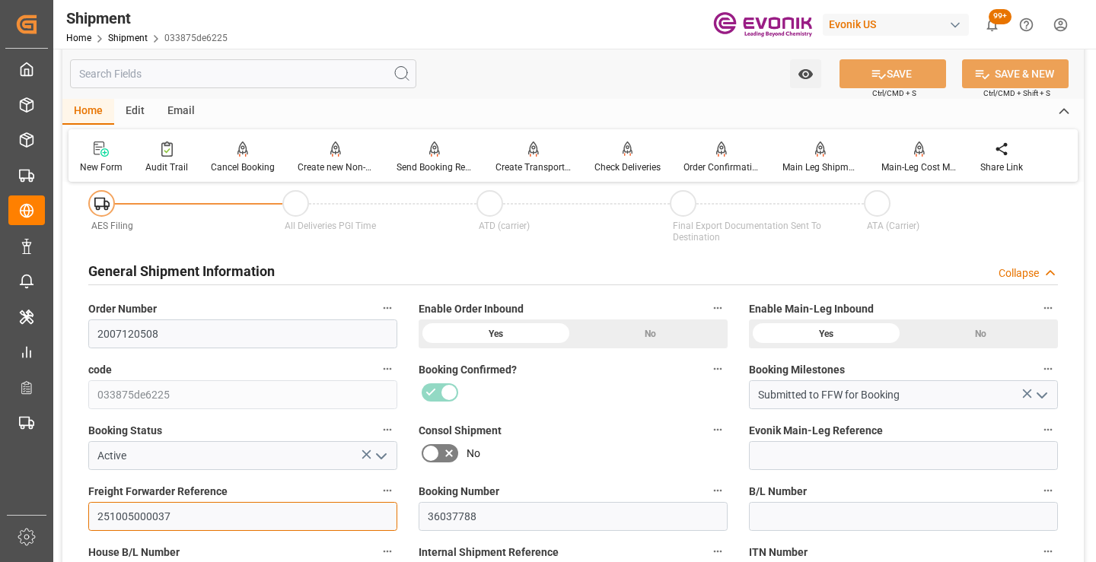
click at [151, 512] on input "251005000037" at bounding box center [242, 516] width 309 height 29
click at [267, 72] on input "text" at bounding box center [243, 73] width 346 height 29
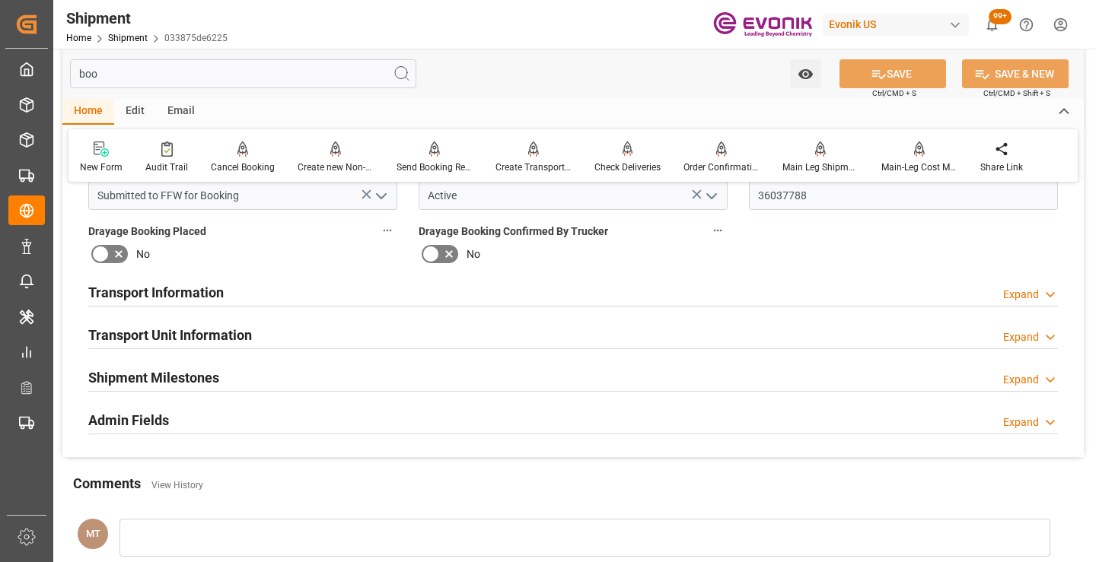
scroll to position [0, 0]
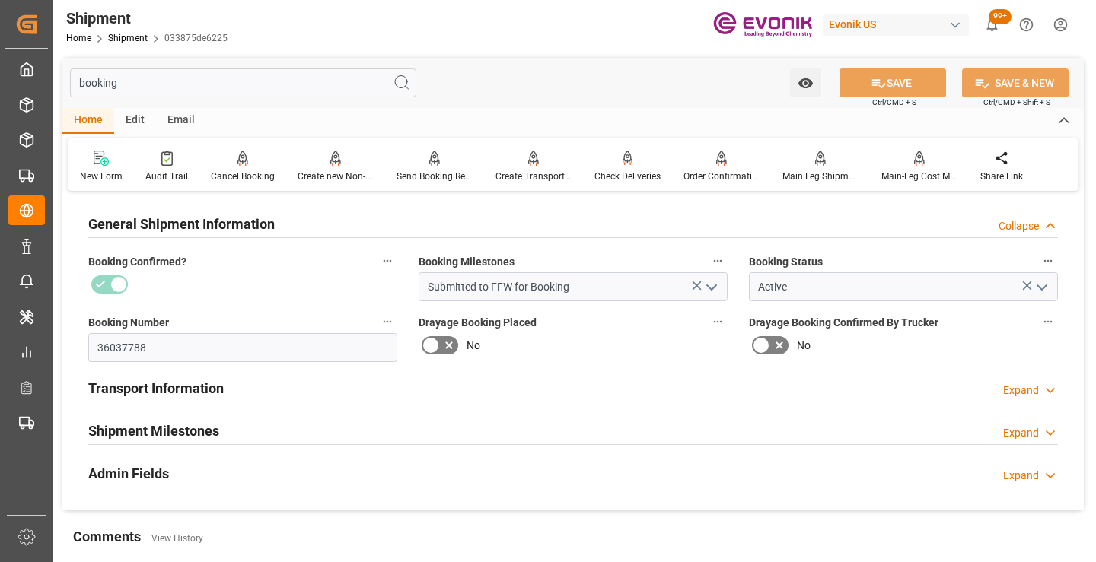
type input "booking"
click at [207, 421] on h2 "Shipment Milestones" at bounding box center [153, 431] width 131 height 21
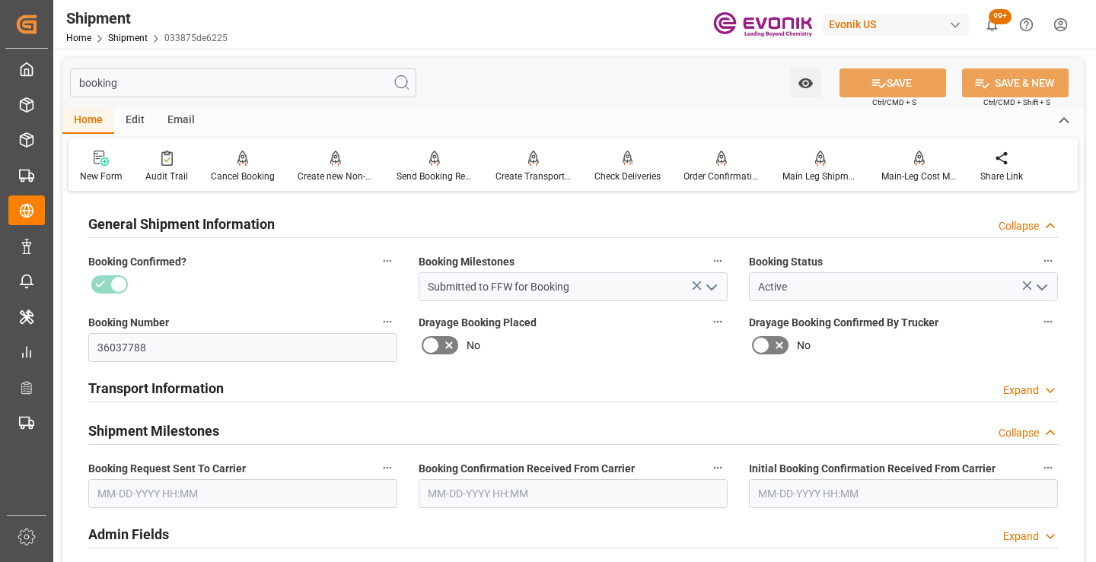
click at [189, 494] on input "text" at bounding box center [242, 493] width 309 height 29
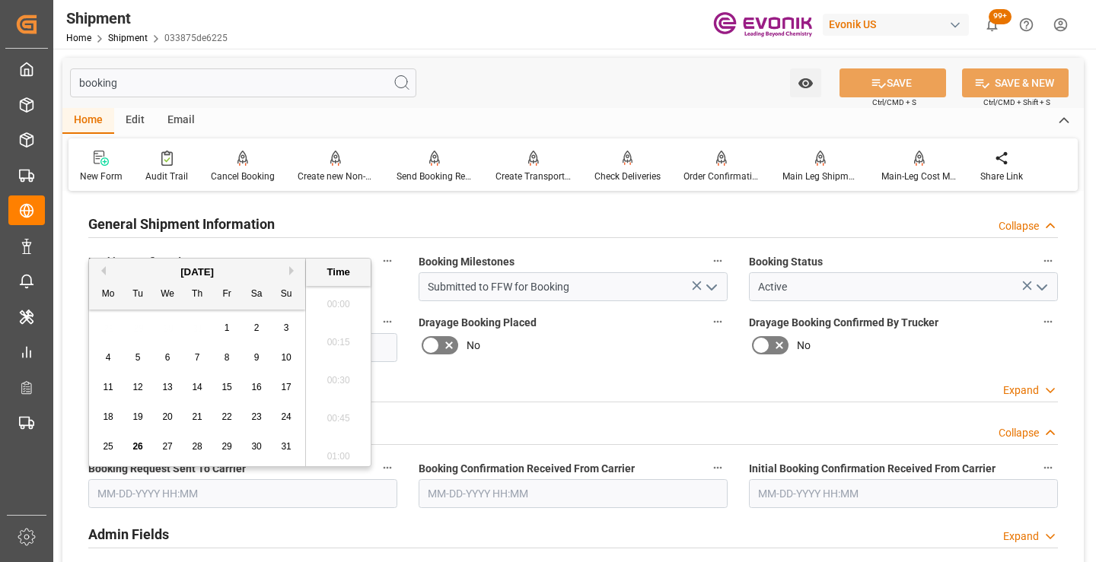
scroll to position [2402, 0]
click at [135, 451] on span "26" at bounding box center [137, 446] width 10 height 11
type input "08-26-2025 00:00"
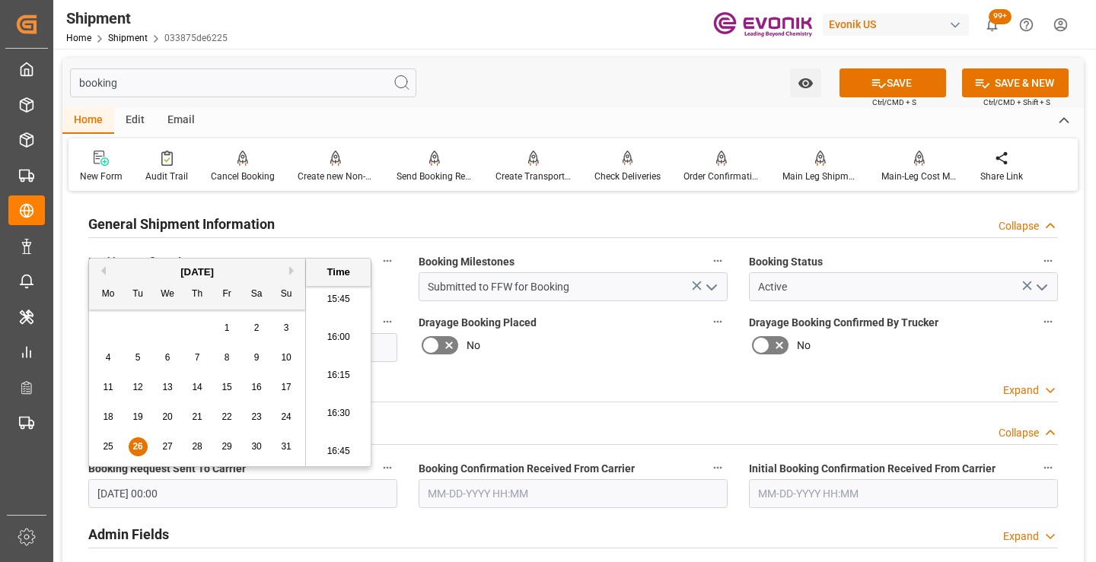
click at [499, 493] on input "text" at bounding box center [572, 493] width 309 height 29
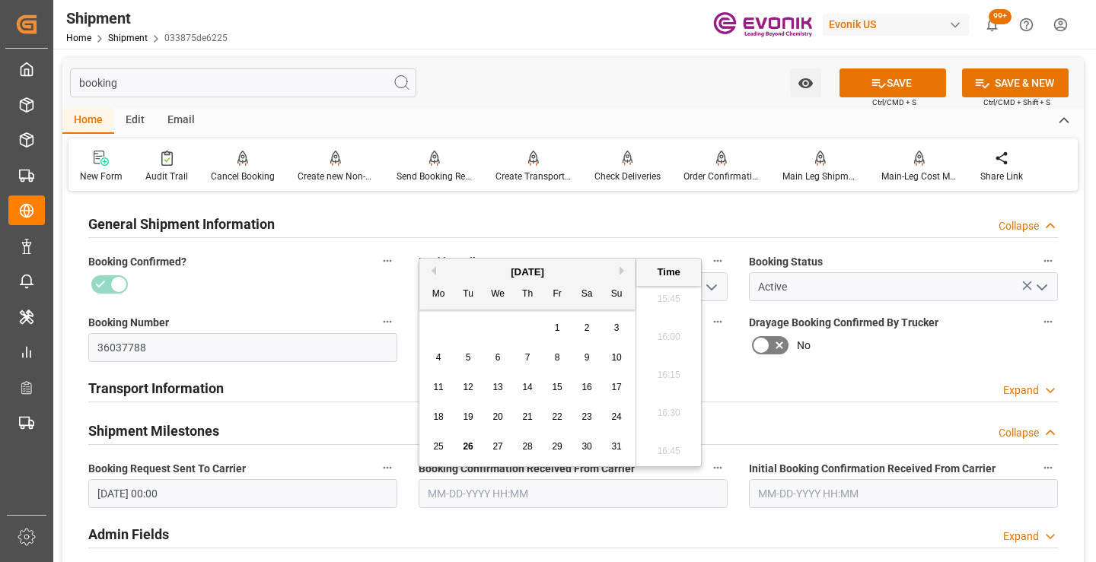
click at [465, 451] on span "26" at bounding box center [468, 446] width 10 height 11
type input "08-26-2025 00:00"
click at [888, 83] on button "SAVE" at bounding box center [892, 82] width 107 height 29
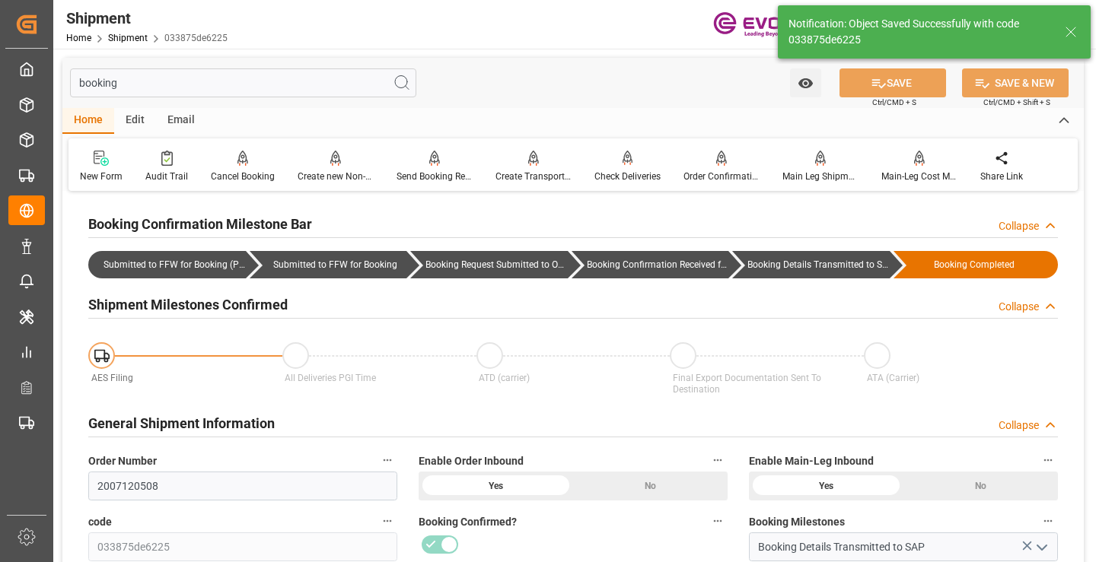
type input "Booking Details Transmitted to SAP"
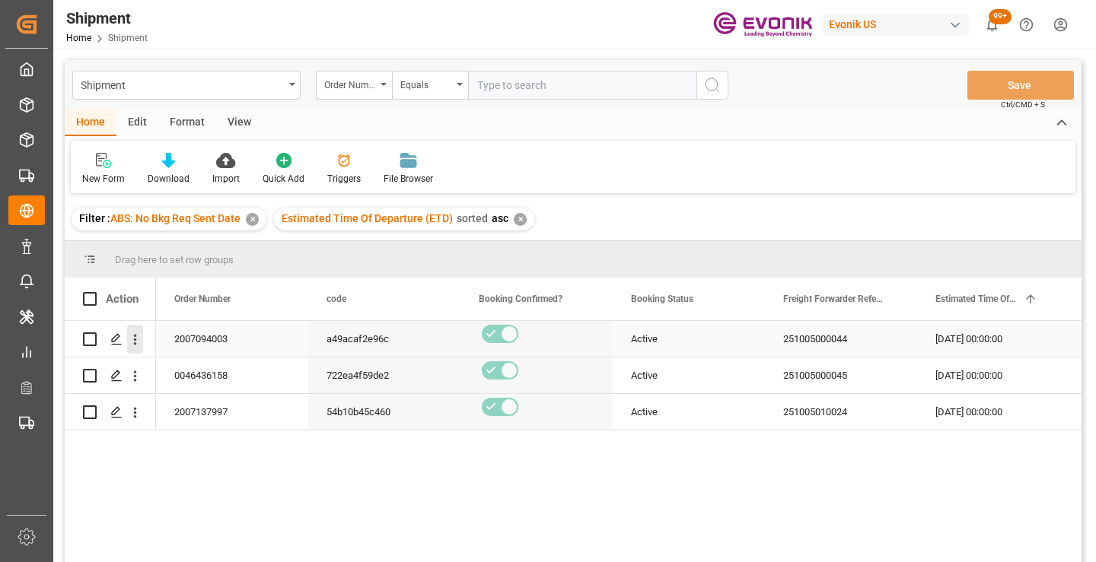
click at [134, 339] on icon "open menu" at bounding box center [135, 340] width 16 height 16
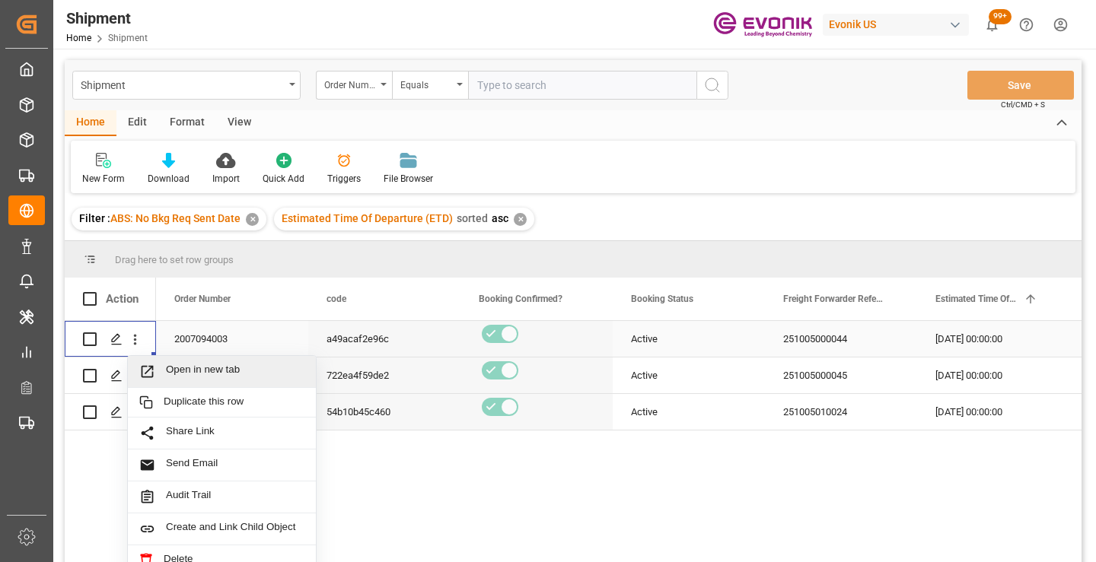
click at [193, 364] on span "Open in new tab" at bounding box center [235, 372] width 138 height 16
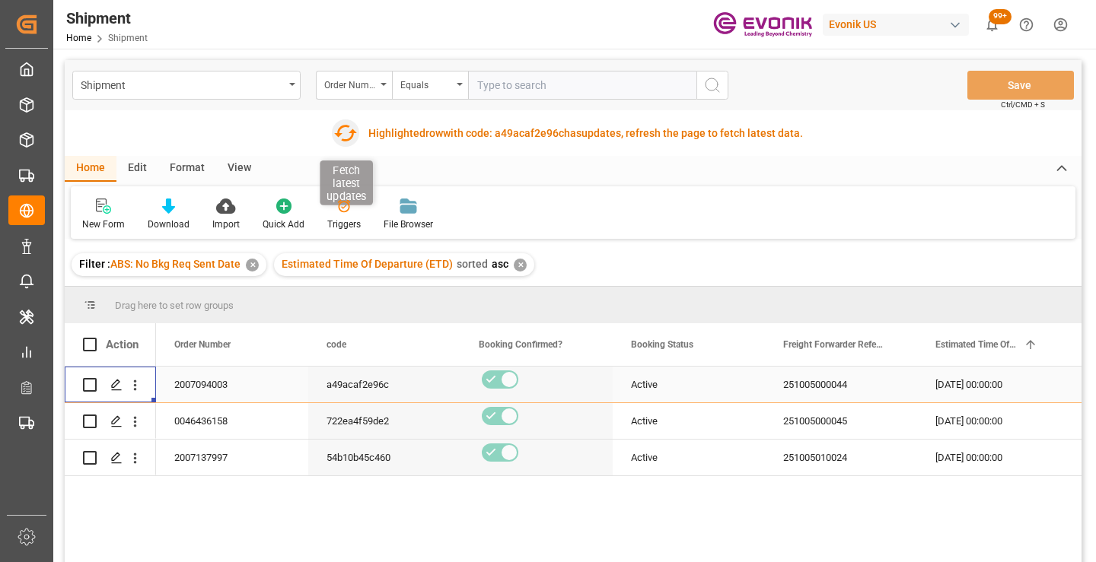
click at [342, 133] on icon "button" at bounding box center [344, 133] width 24 height 24
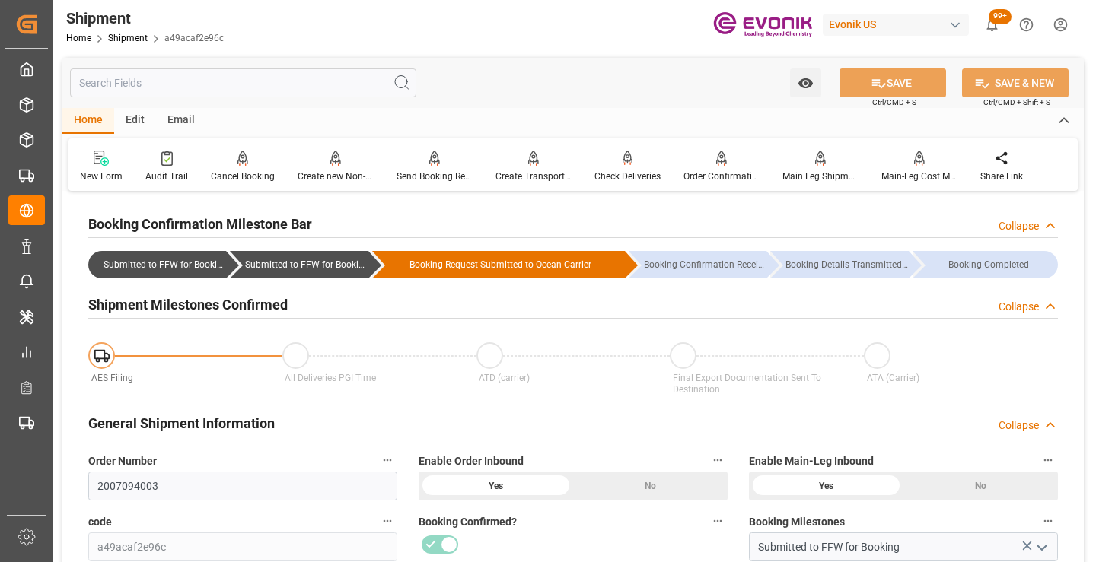
scroll to position [380, 0]
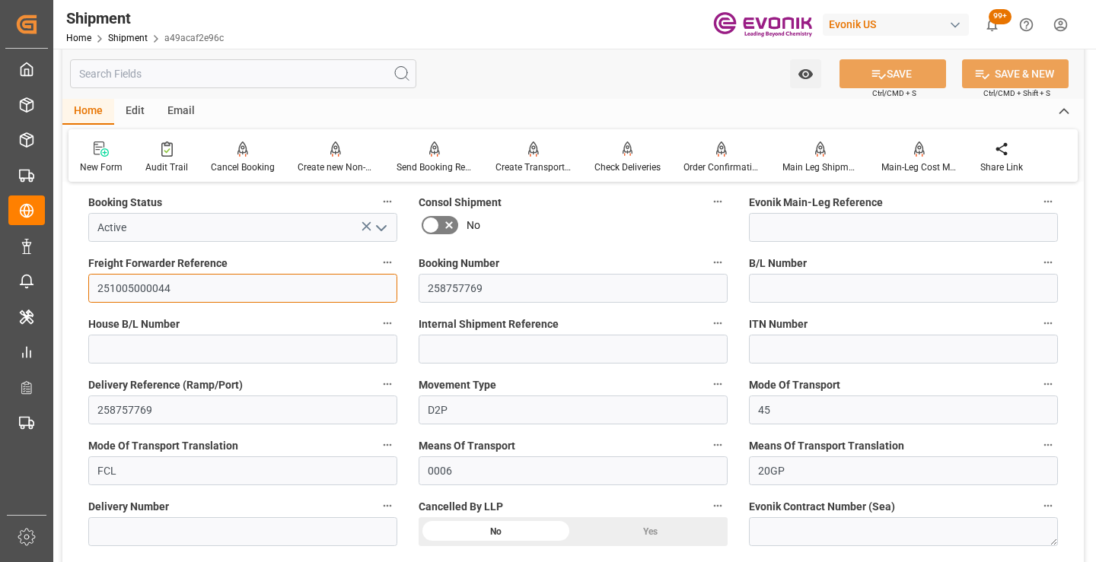
click at [138, 291] on input "251005000044" at bounding box center [242, 288] width 309 height 29
click at [300, 77] on input "text" at bounding box center [243, 73] width 346 height 29
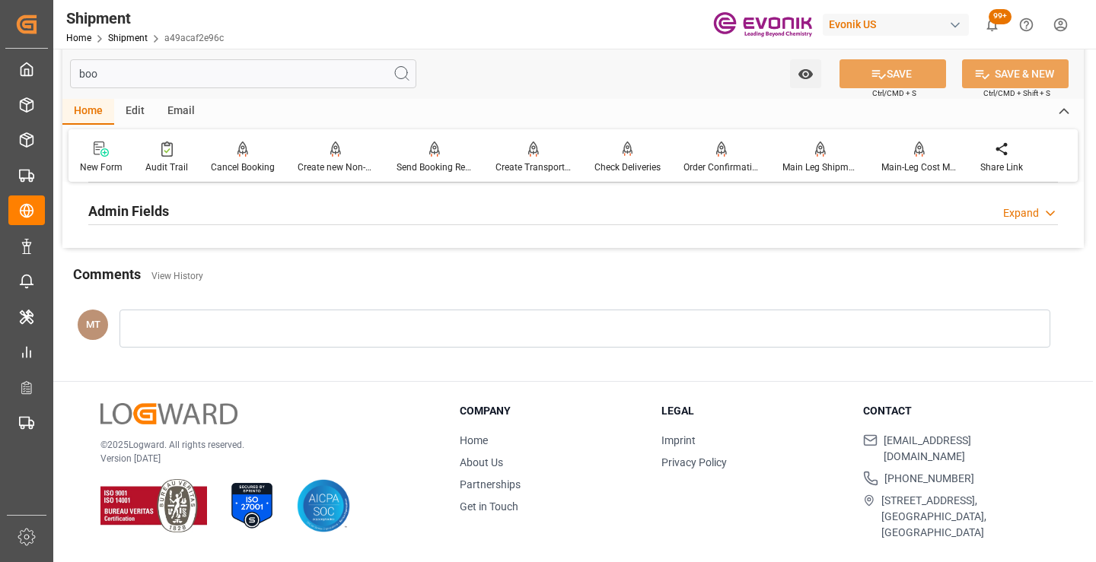
scroll to position [183, 0]
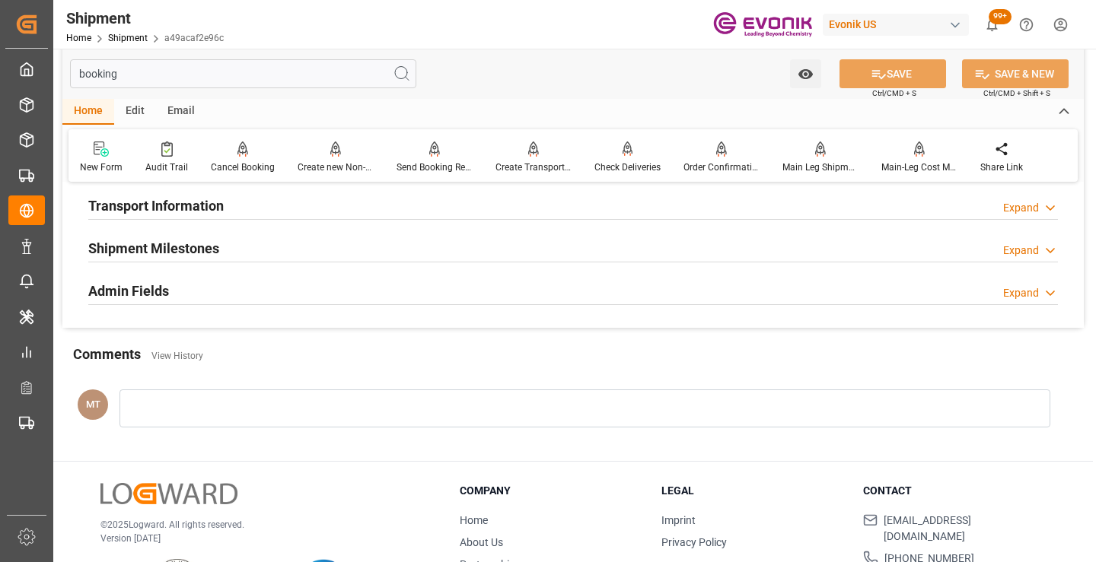
type input "booking"
click at [235, 243] on div "Shipment Milestones Expand" at bounding box center [572, 247] width 969 height 29
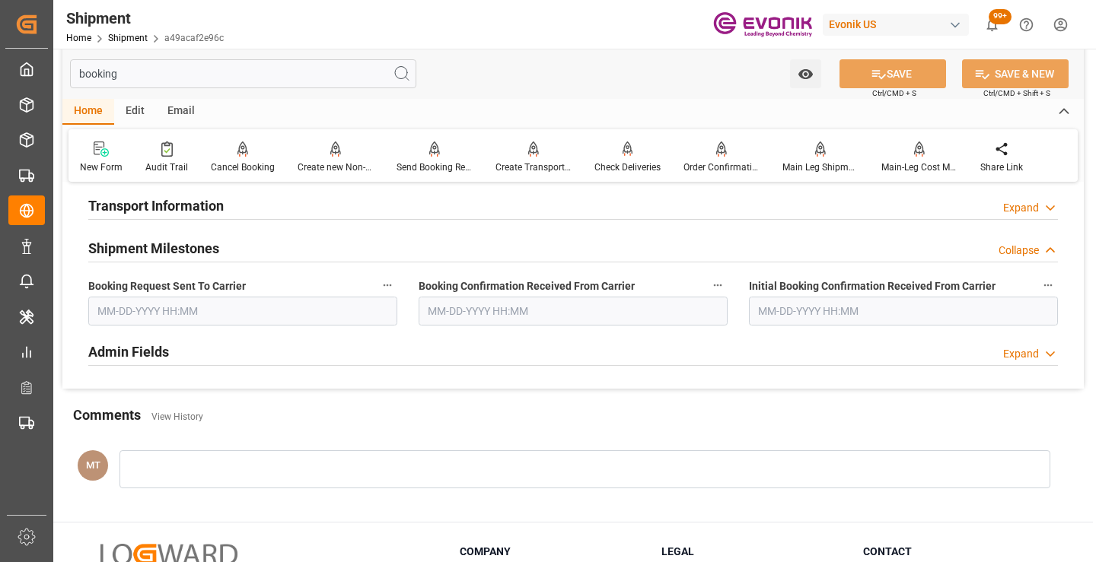
click at [193, 310] on input "text" at bounding box center [242, 311] width 309 height 29
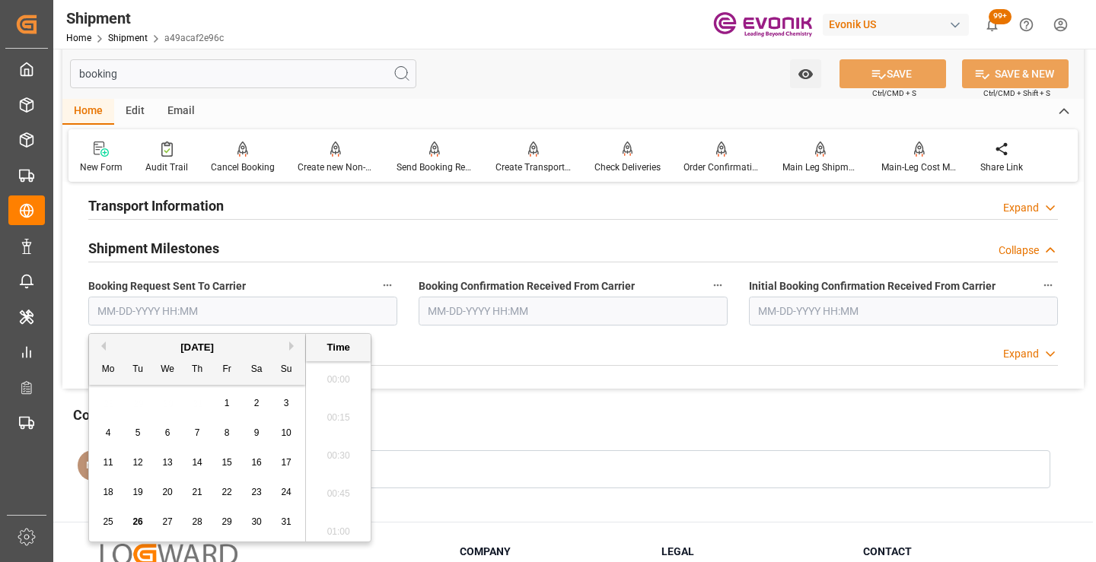
scroll to position [2402, 0]
click at [138, 518] on span "26" at bounding box center [137, 522] width 10 height 11
type input "[DATE] 00:00"
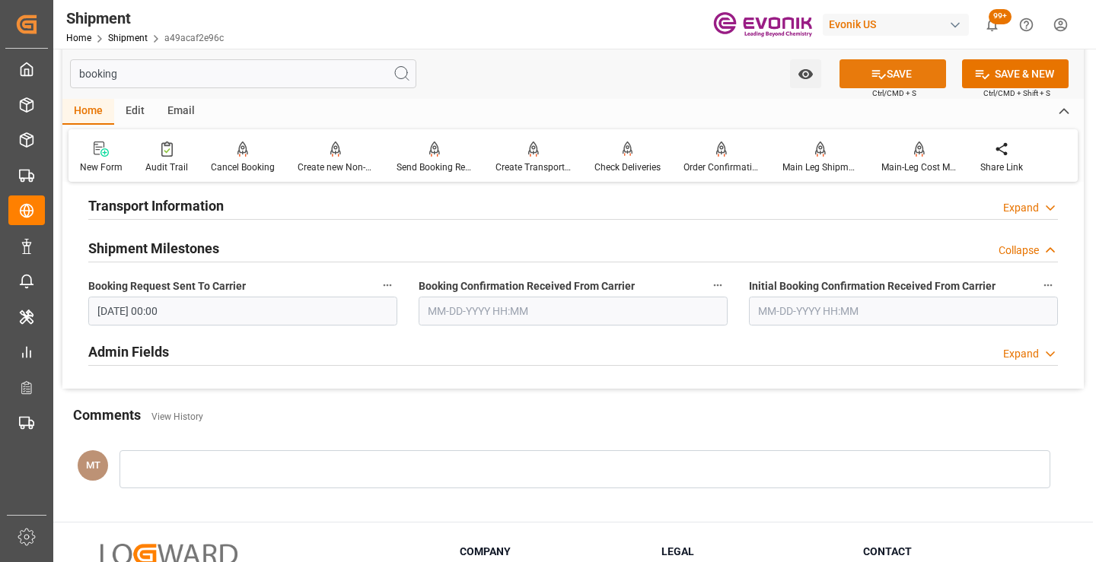
click at [883, 72] on button "SAVE" at bounding box center [892, 73] width 107 height 29
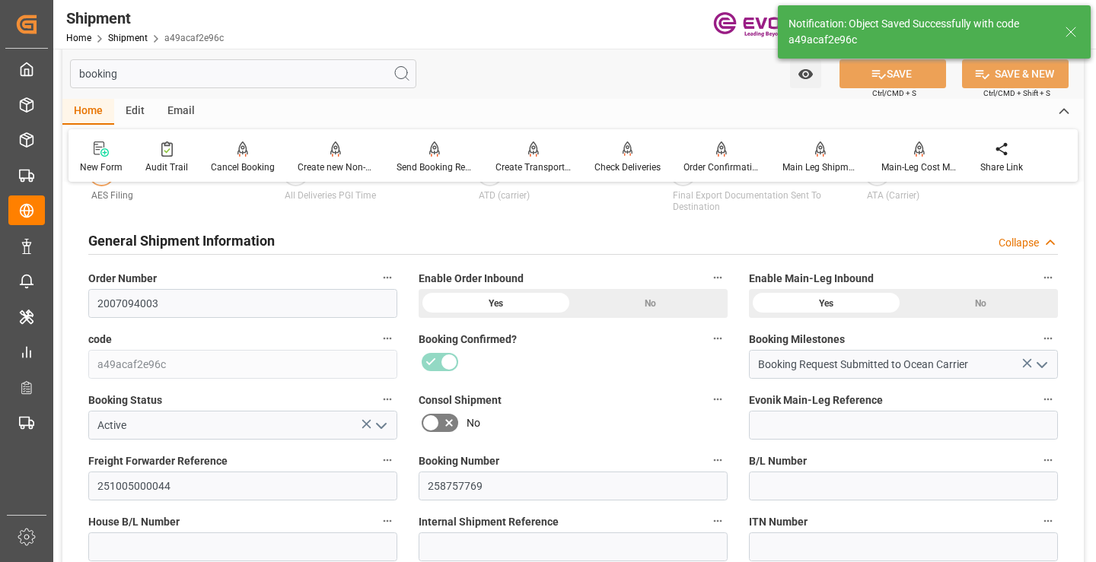
type input "Booking Request Submitted to Ocean Carrier"
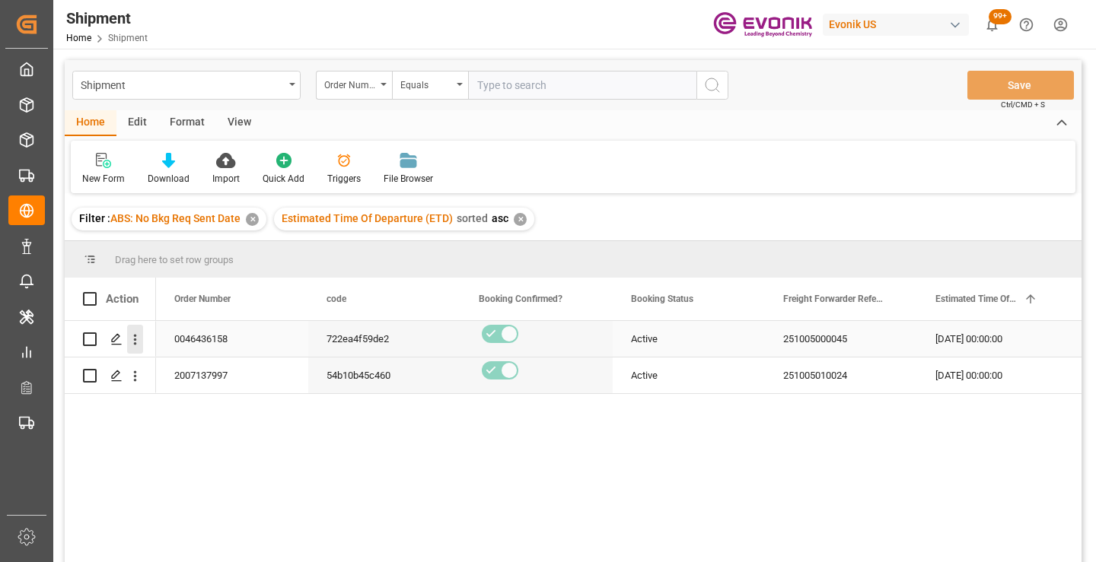
click at [135, 341] on icon "open menu" at bounding box center [135, 340] width 3 height 11
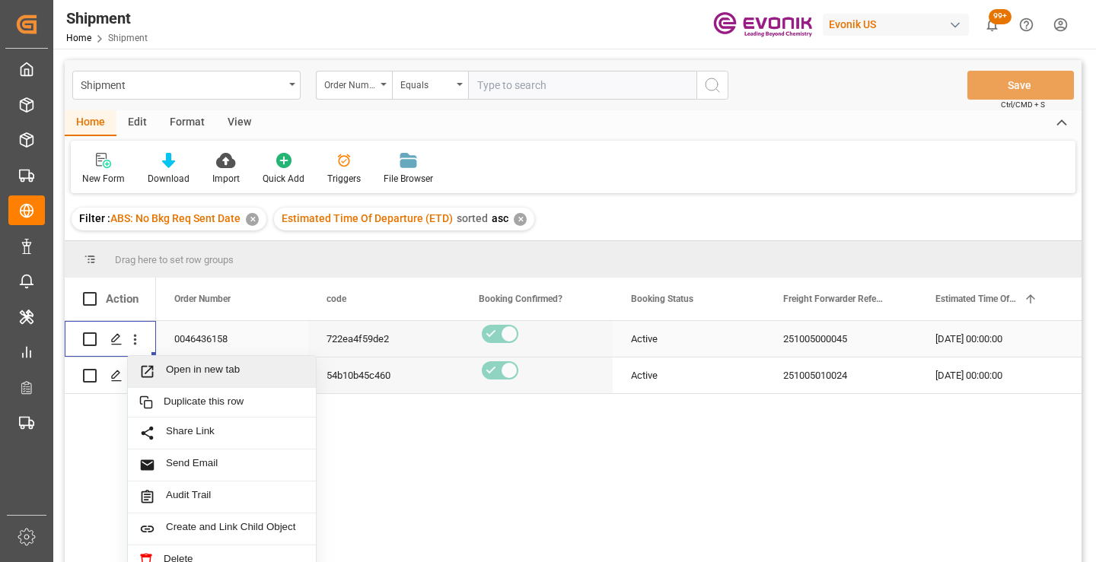
click at [250, 374] on span "Open in new tab" at bounding box center [235, 372] width 138 height 16
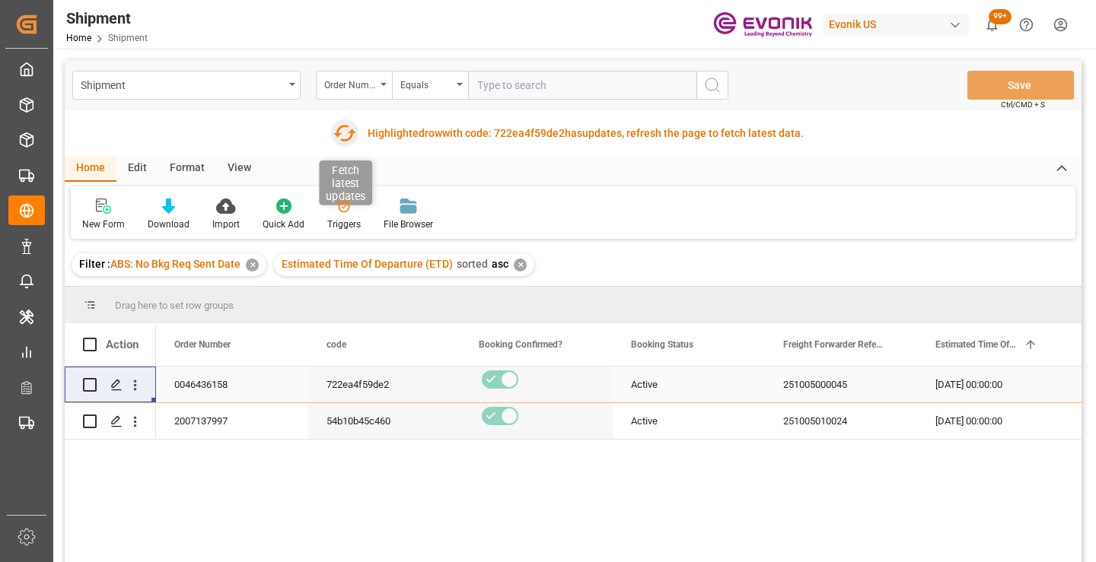
click at [345, 135] on icon "button" at bounding box center [344, 133] width 24 height 24
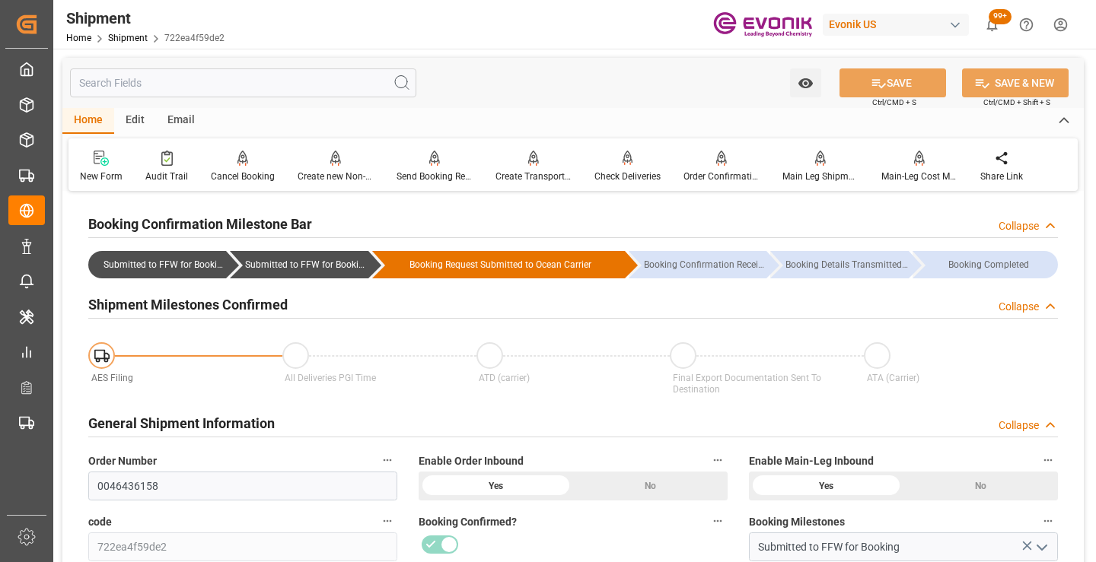
scroll to position [228, 0]
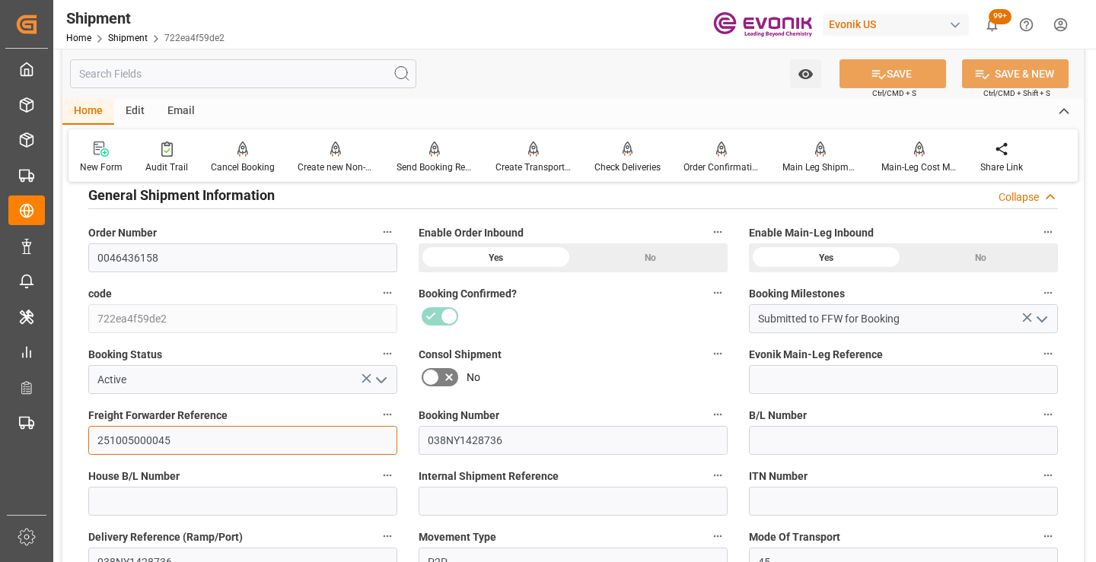
click at [140, 440] on input "251005000045" at bounding box center [242, 440] width 309 height 29
click at [299, 73] on input "text" at bounding box center [243, 73] width 346 height 29
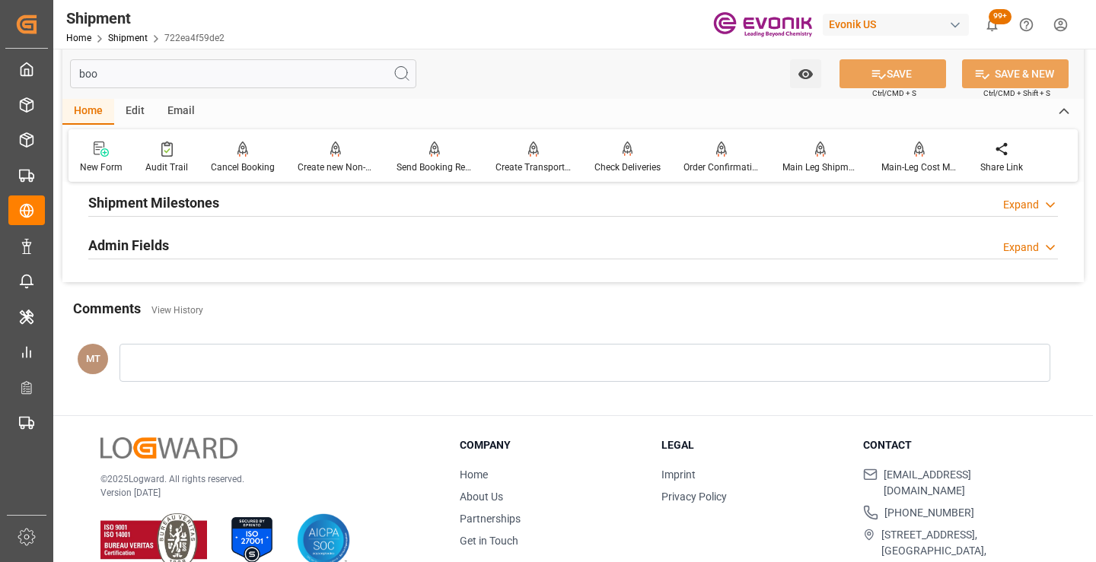
scroll to position [30, 0]
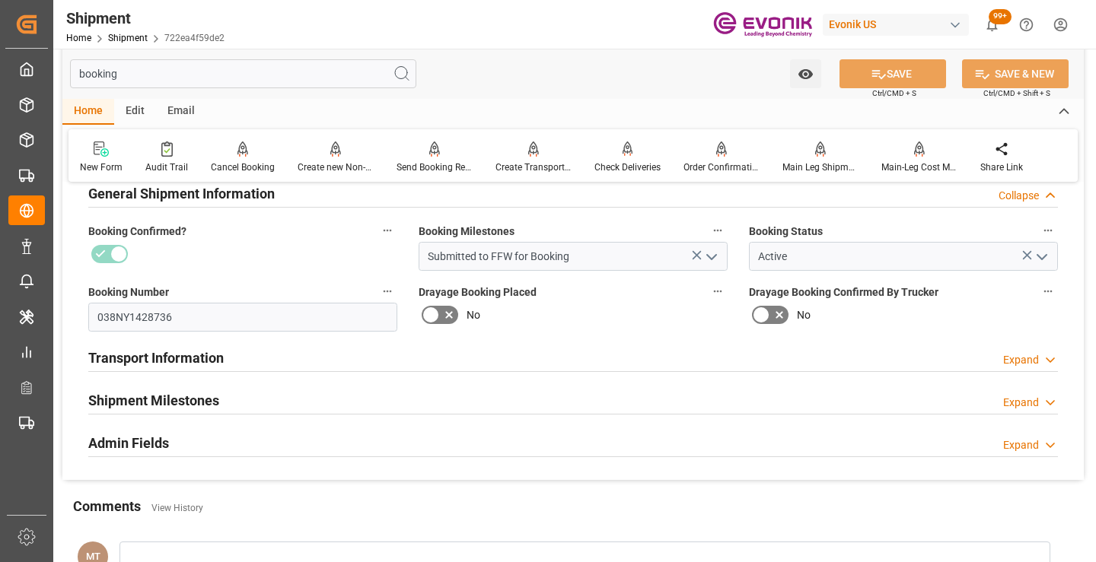
type input "booking"
click at [208, 399] on h2 "Shipment Milestones" at bounding box center [153, 400] width 131 height 21
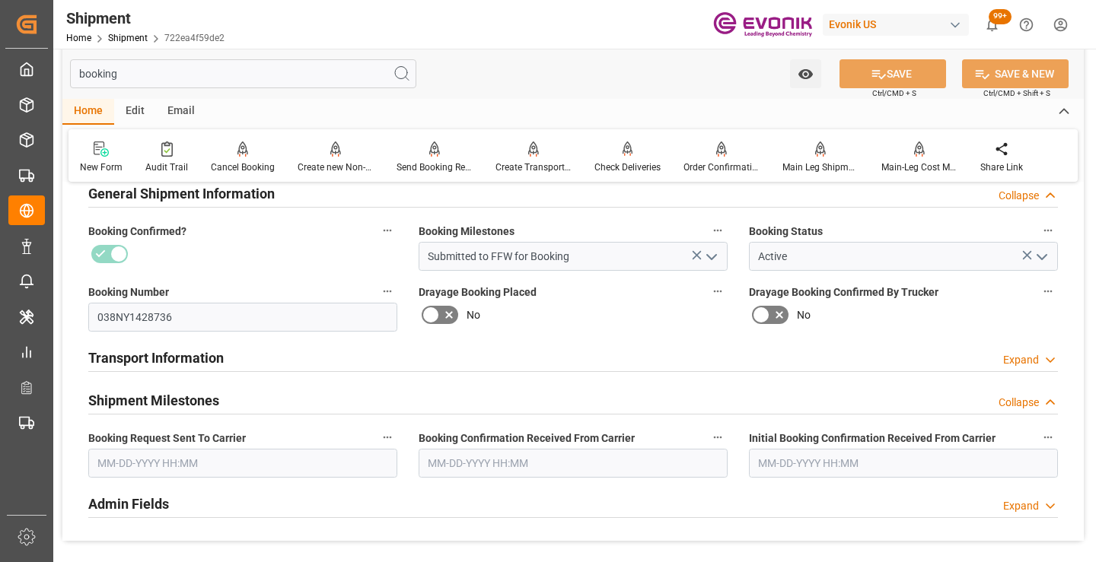
click at [199, 466] on input "text" at bounding box center [242, 463] width 309 height 29
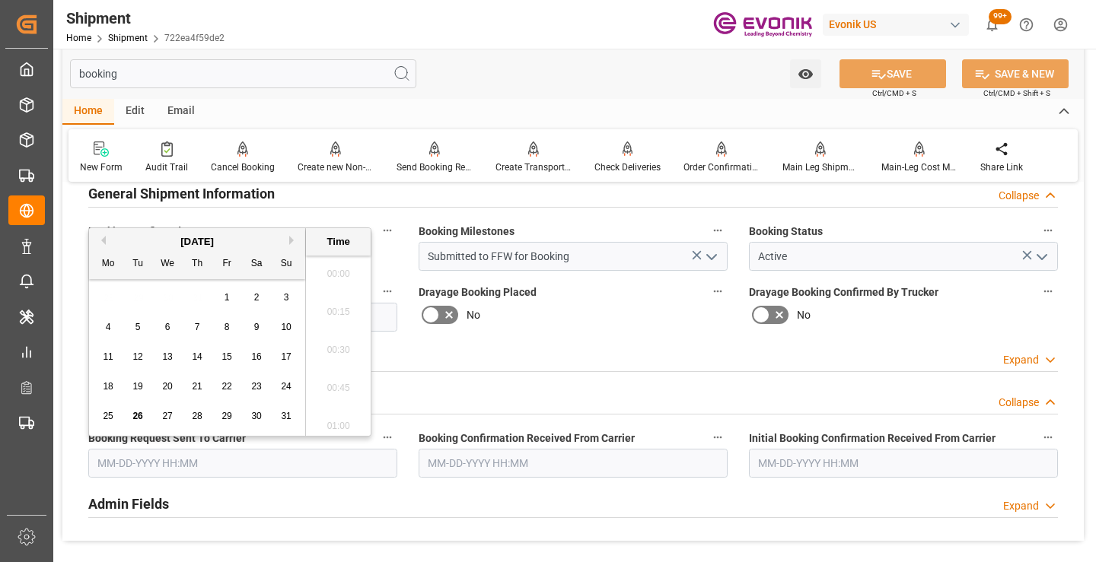
scroll to position [2402, 0]
click at [138, 416] on span "26" at bounding box center [137, 416] width 10 height 11
type input "[DATE] 00:00"
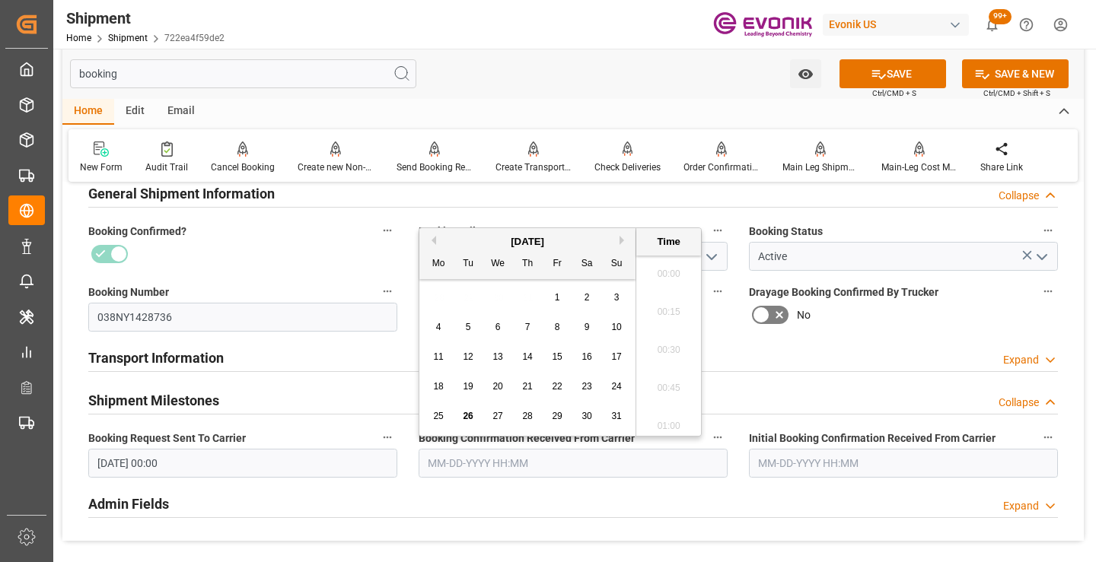
click at [523, 458] on input "text" at bounding box center [572, 463] width 309 height 29
click at [465, 411] on span "26" at bounding box center [468, 416] width 10 height 11
type input "[DATE] 00:00"
click at [892, 78] on button "SAVE" at bounding box center [892, 73] width 107 height 29
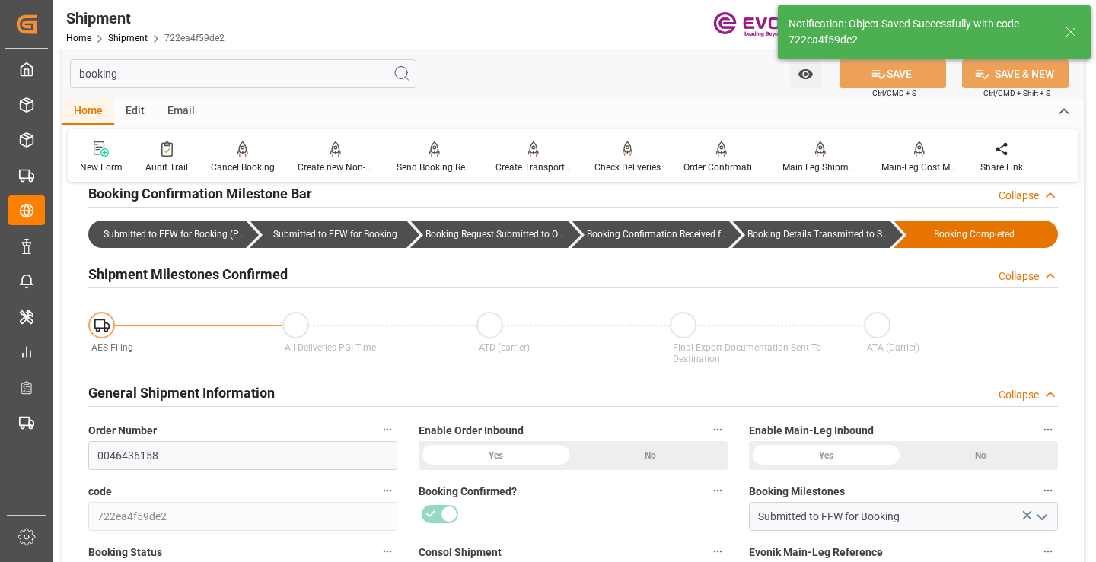
type input "Booking Details Transmitted to SAP"
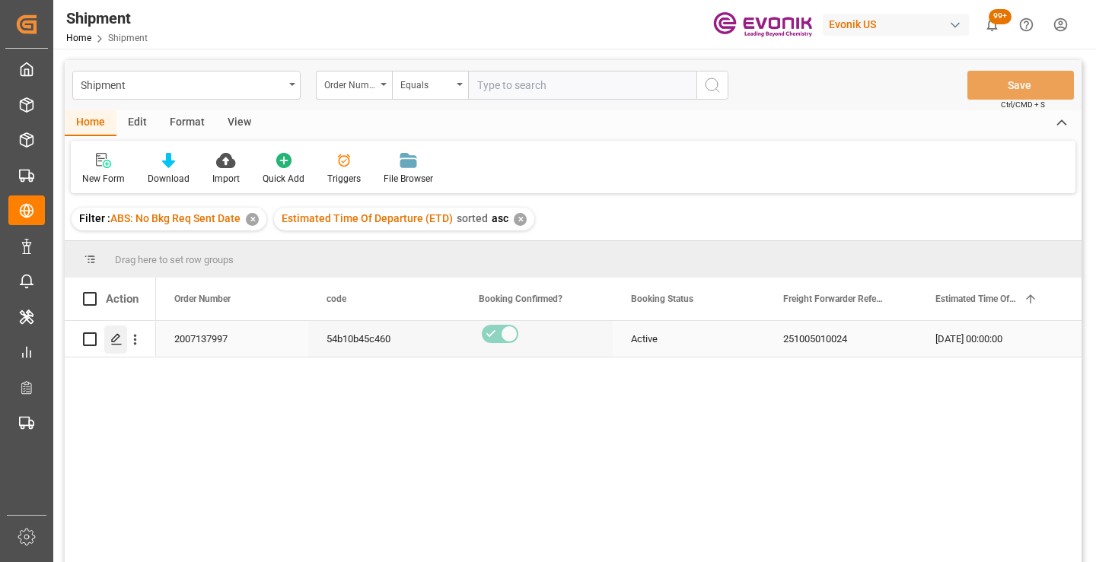
click at [116, 338] on icon "Press SPACE to select this row." at bounding box center [116, 339] width 12 height 12
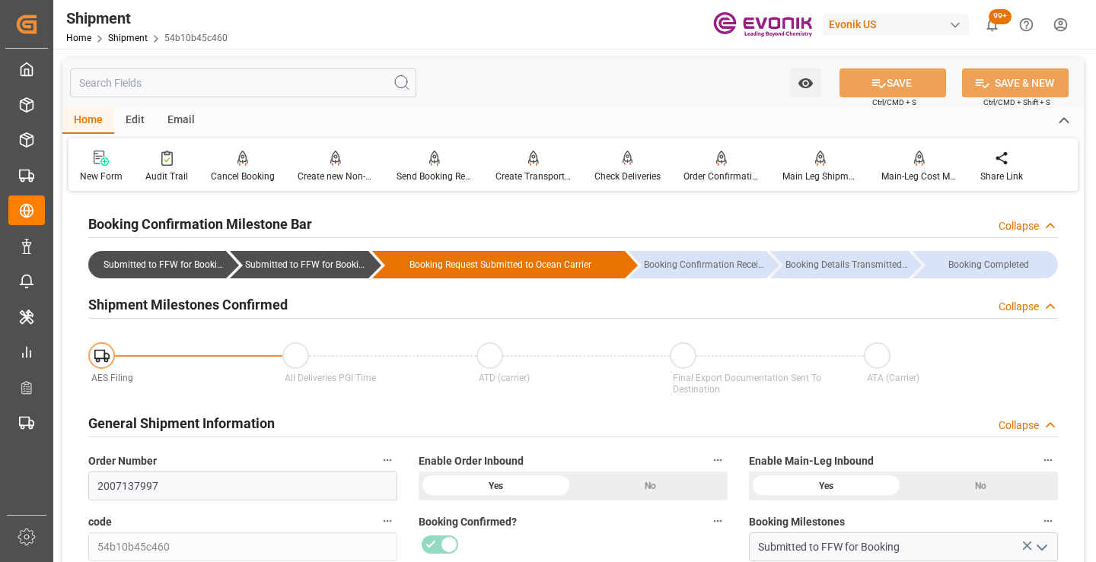
scroll to position [152, 0]
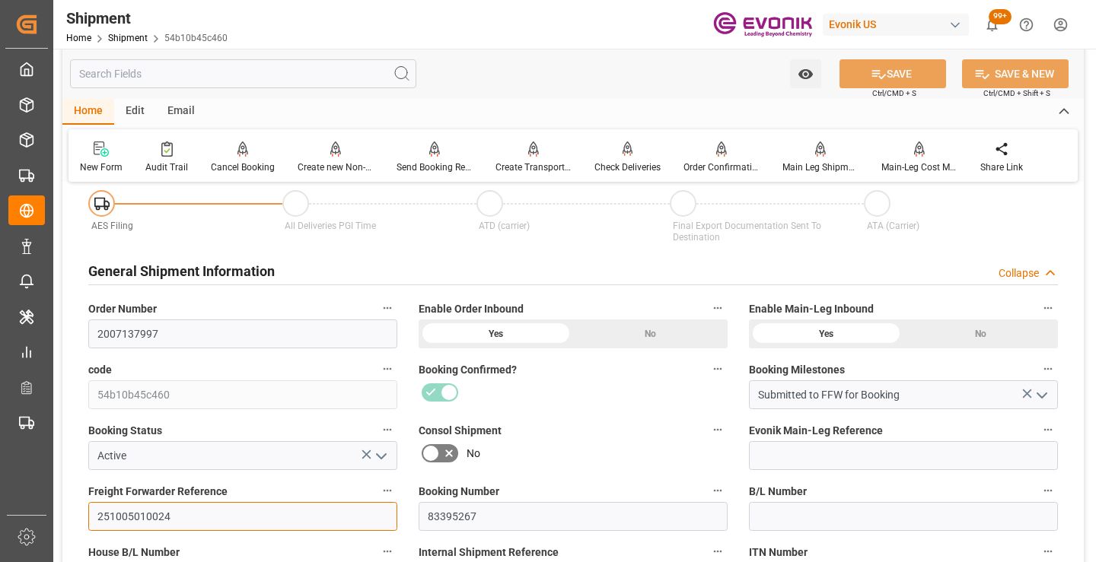
click at [126, 519] on input "251005010024" at bounding box center [242, 516] width 309 height 29
click at [329, 75] on input "text" at bounding box center [243, 73] width 346 height 29
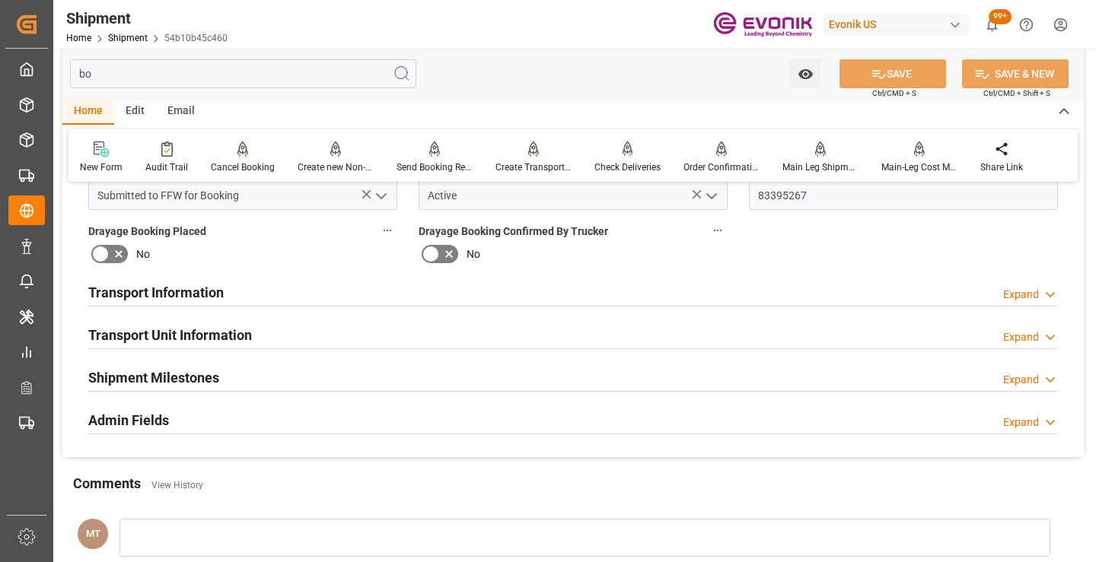
scroll to position [0, 0]
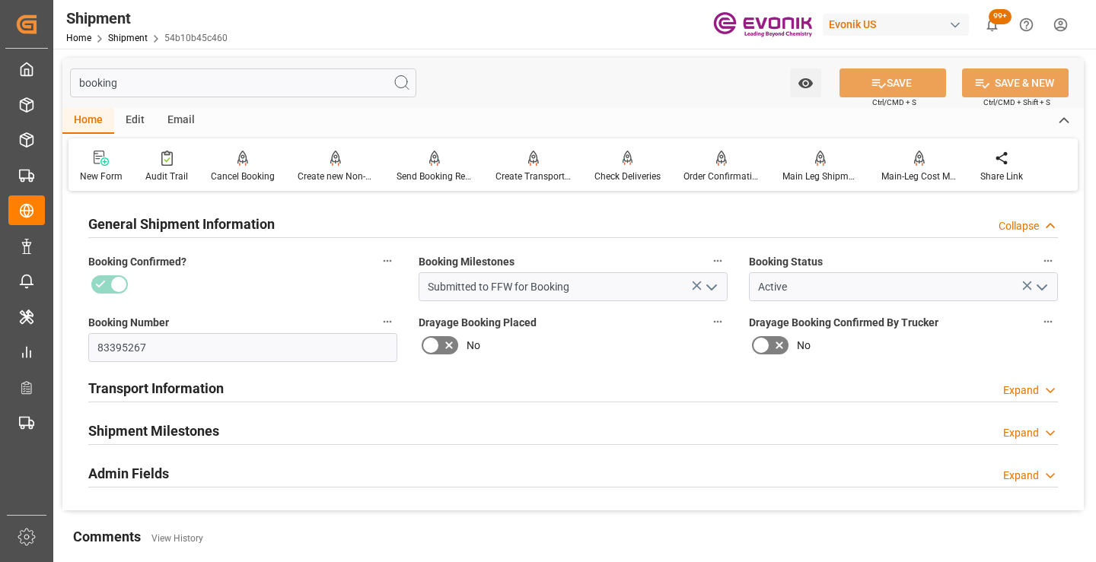
type input "booking"
click at [199, 437] on h2 "Shipment Milestones" at bounding box center [153, 431] width 131 height 21
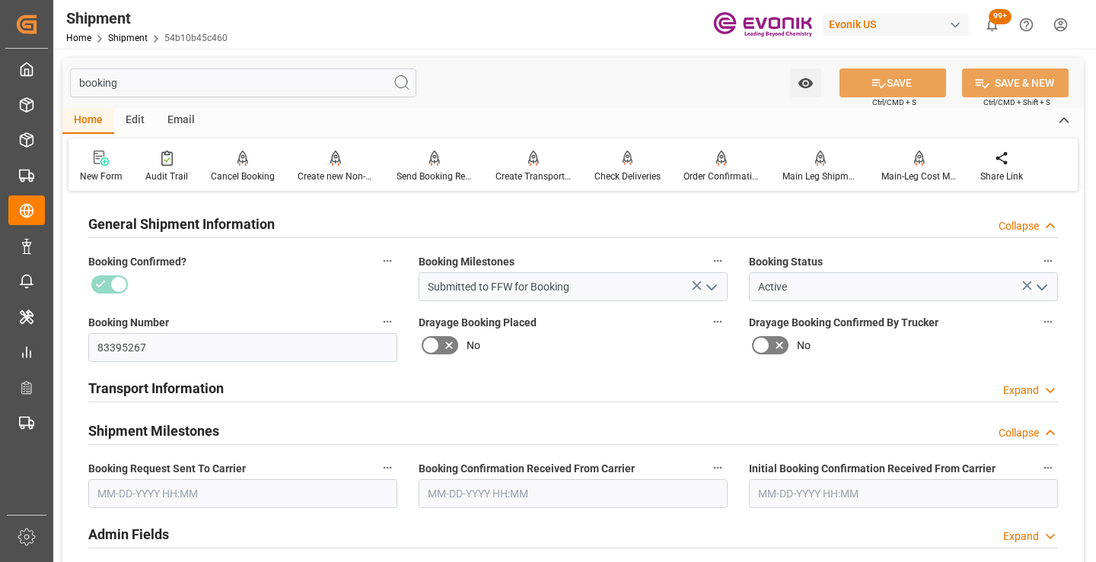
click at [186, 505] on input "text" at bounding box center [242, 493] width 309 height 29
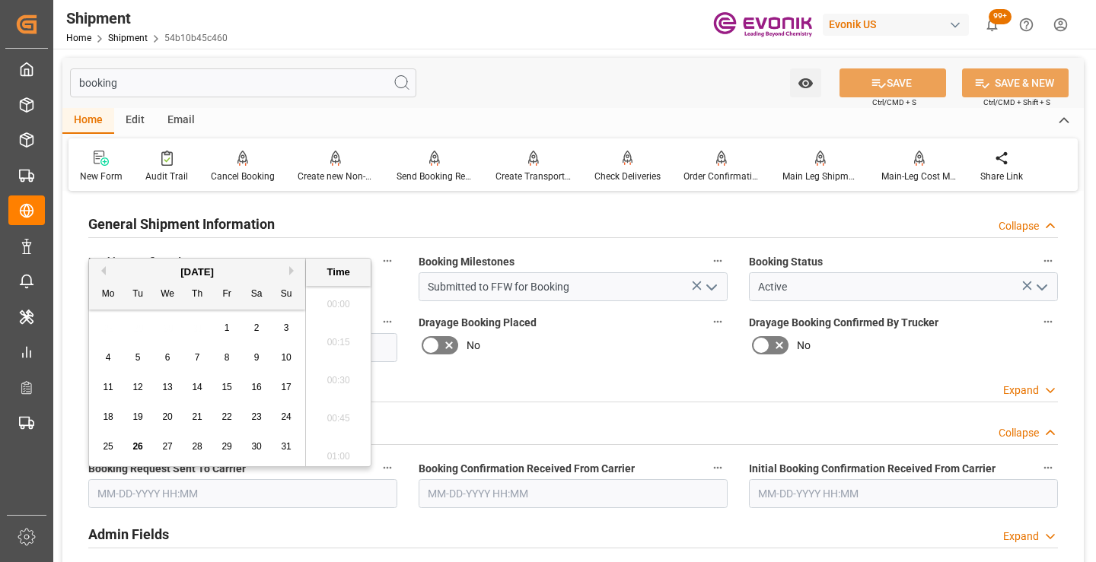
scroll to position [2402, 0]
click at [112, 447] on span "25" at bounding box center [108, 446] width 10 height 11
type input "[DATE] 00:00"
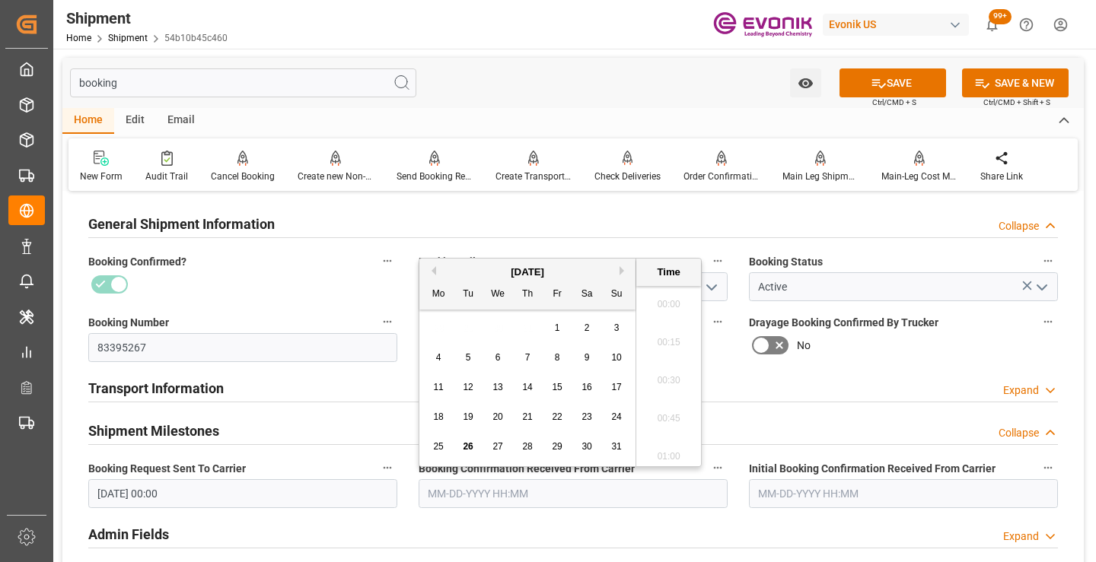
click at [553, 493] on input "text" at bounding box center [572, 493] width 309 height 29
click at [470, 446] on span "26" at bounding box center [468, 446] width 10 height 11
type input "[DATE] 00:00"
click at [887, 81] on button "SAVE" at bounding box center [892, 82] width 107 height 29
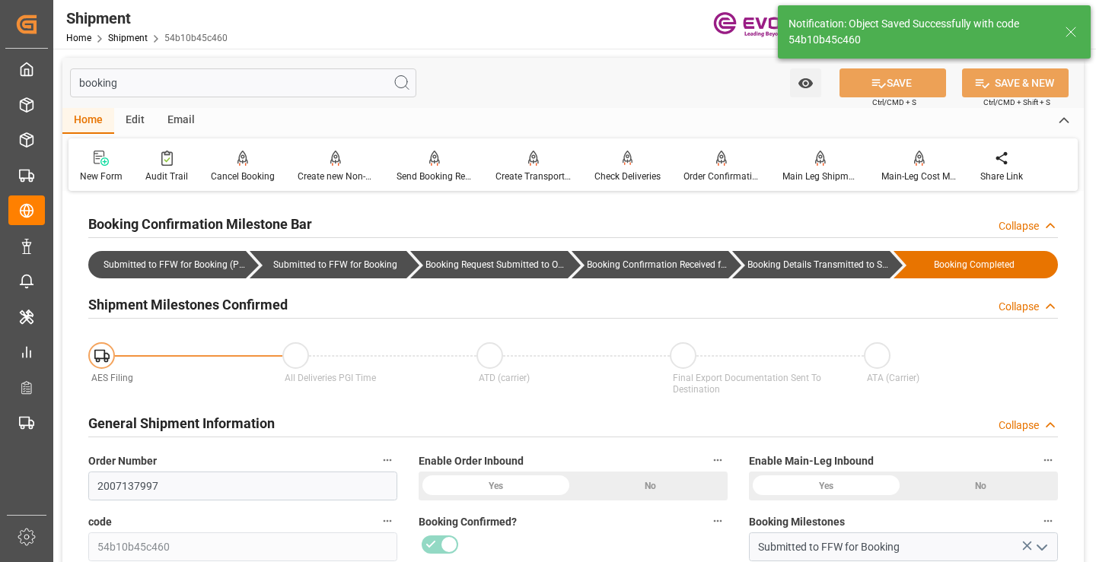
type input "Booking Details Transmitted to SAP"
